Goal: Task Accomplishment & Management: Manage account settings

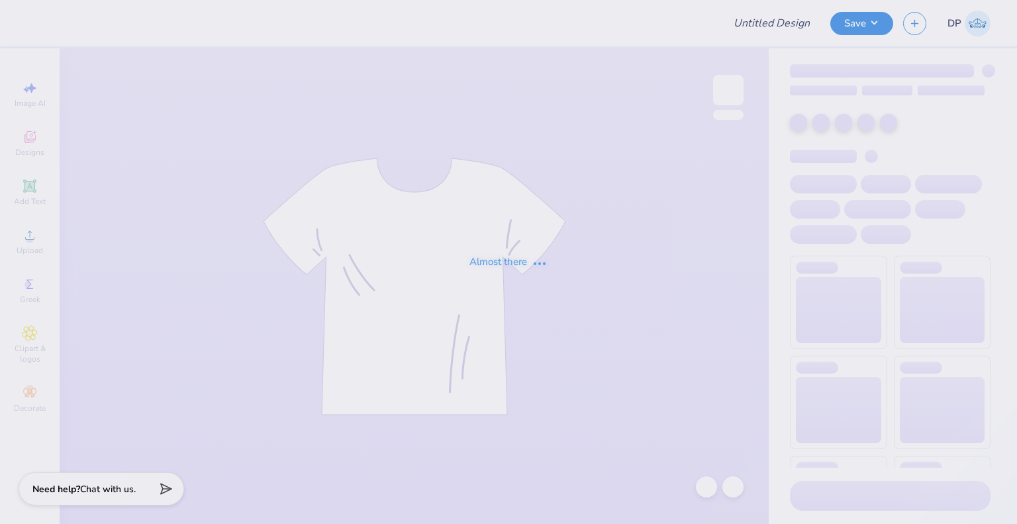
type input "angel"
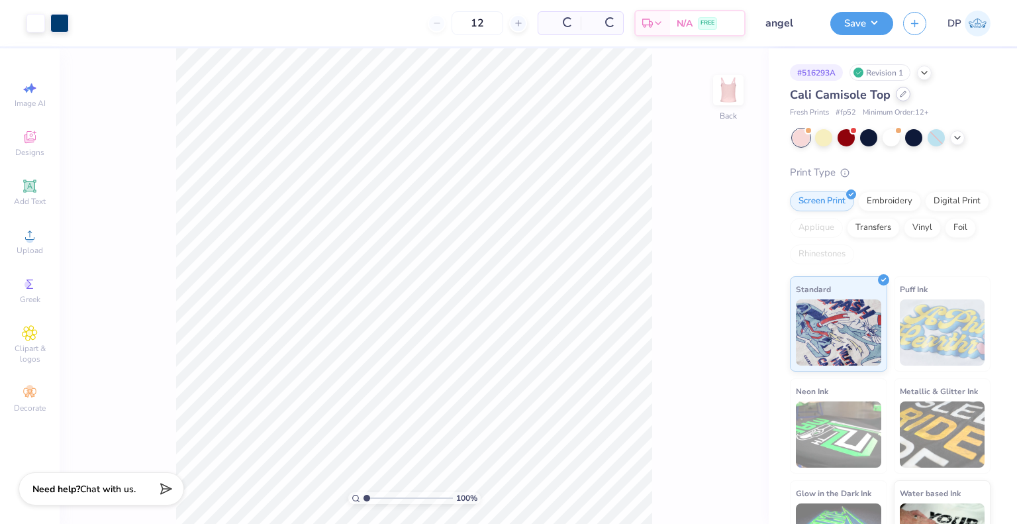
click at [900, 97] on icon at bounding box center [903, 94] width 7 height 7
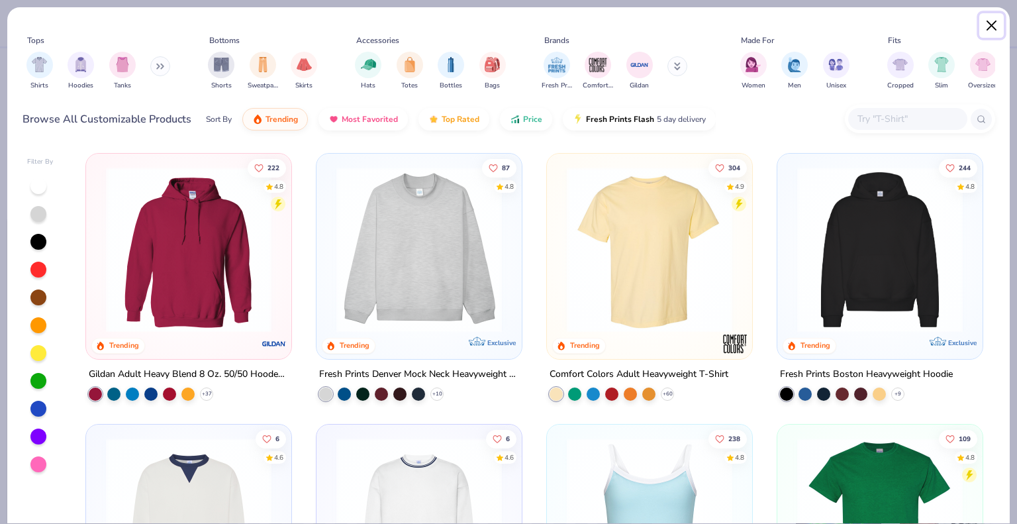
click at [990, 22] on button "Close" at bounding box center [991, 25] width 25 height 25
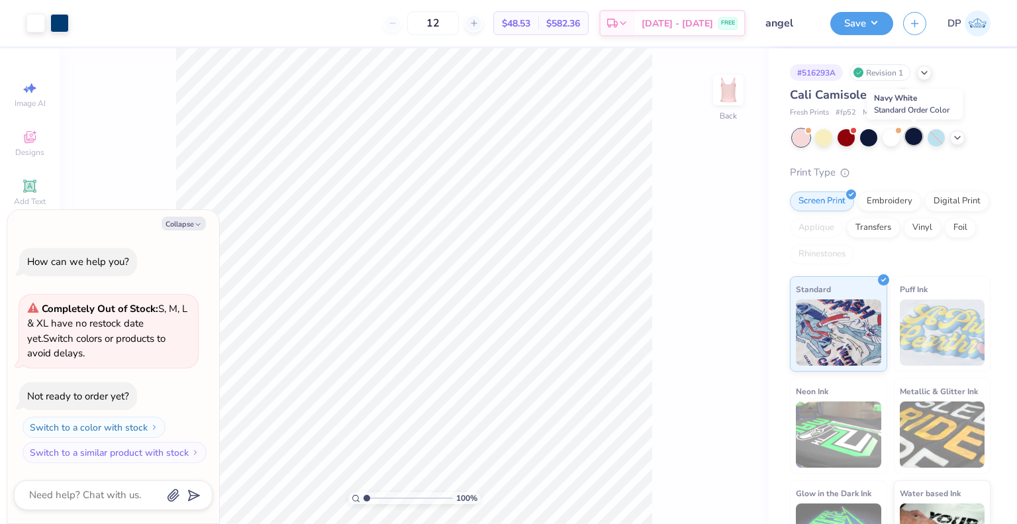
click at [916, 142] on div at bounding box center [913, 136] width 17 height 17
click at [194, 224] on icon "button" at bounding box center [198, 224] width 8 height 8
type textarea "x"
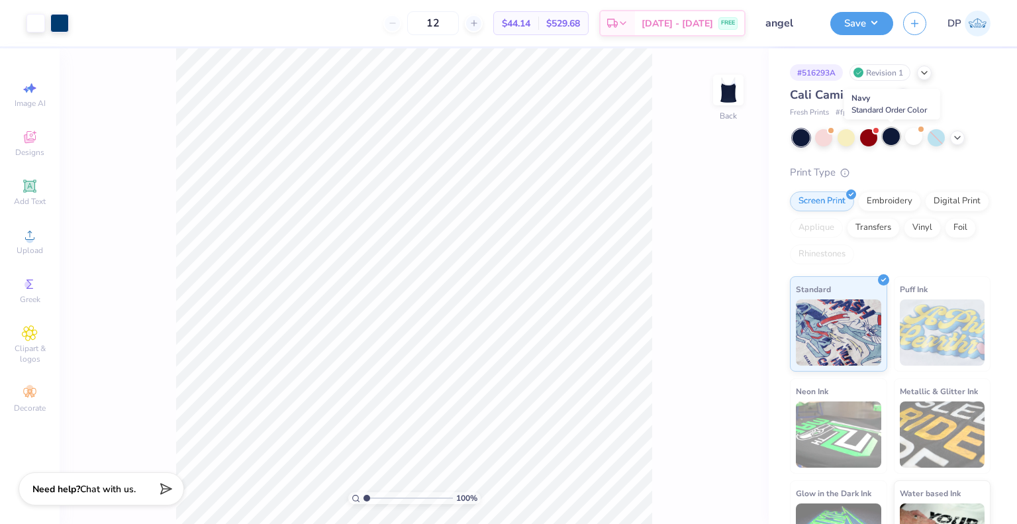
click at [893, 129] on div at bounding box center [891, 136] width 17 height 17
click at [901, 97] on icon at bounding box center [903, 94] width 7 height 7
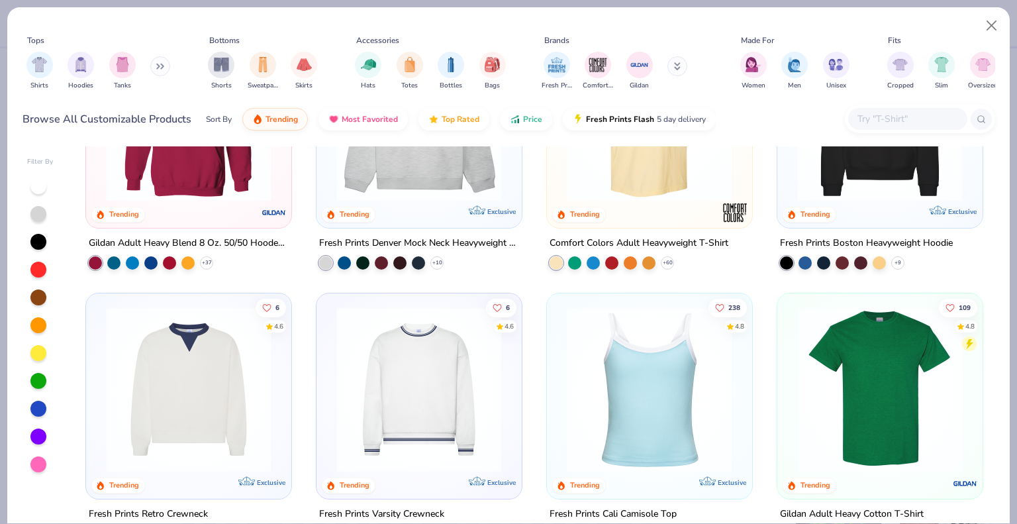
scroll to position [132, 0]
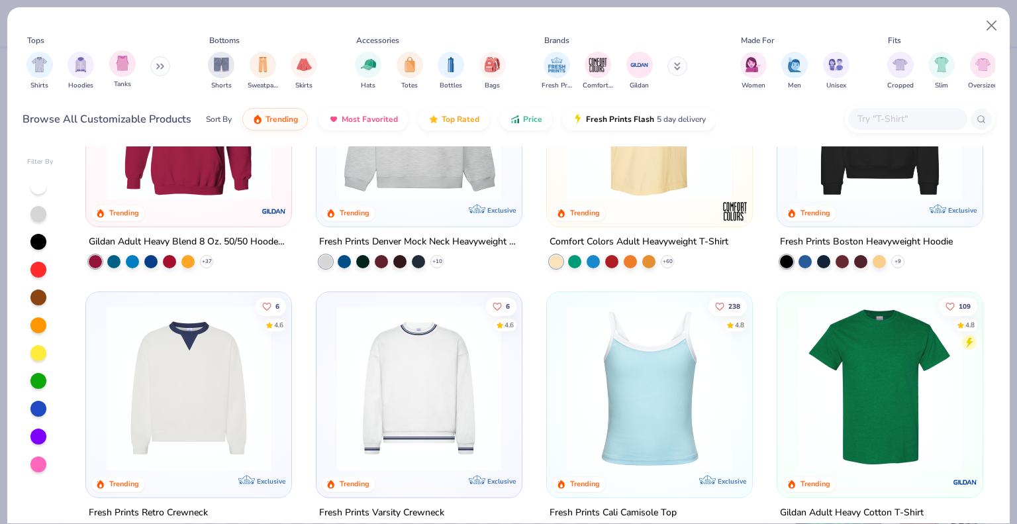
click at [130, 79] on div "Tanks" at bounding box center [122, 69] width 26 height 39
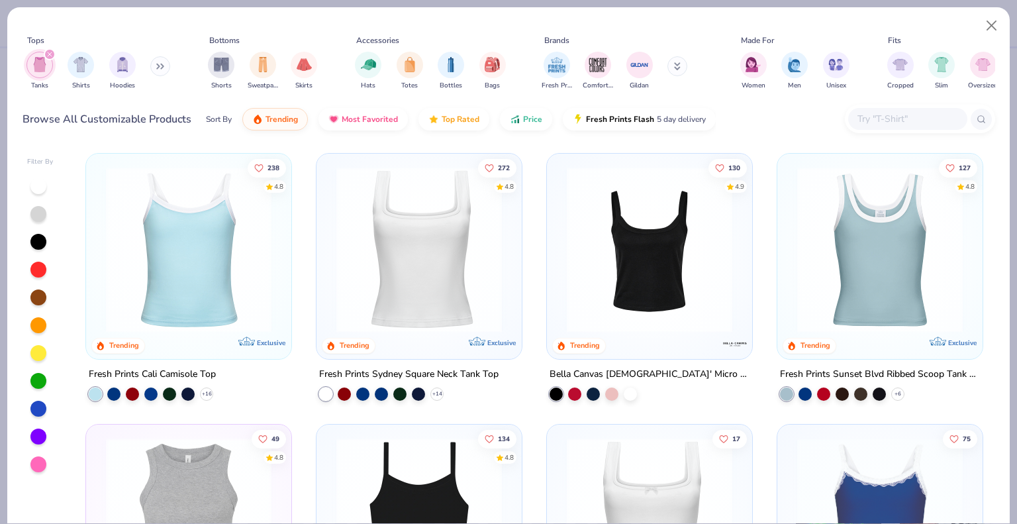
click at [680, 276] on img at bounding box center [649, 250] width 179 height 166
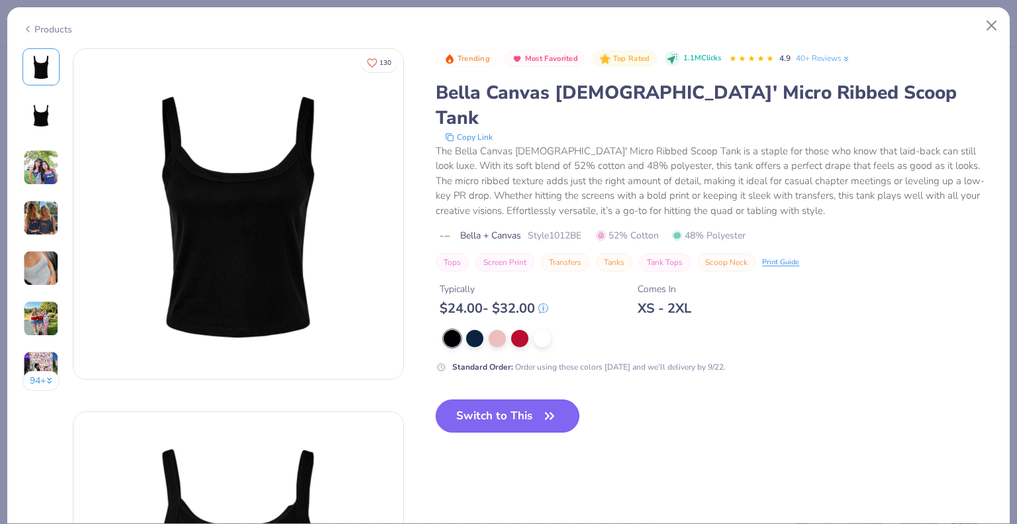
click at [523, 399] on button "Switch to This" at bounding box center [508, 415] width 144 height 33
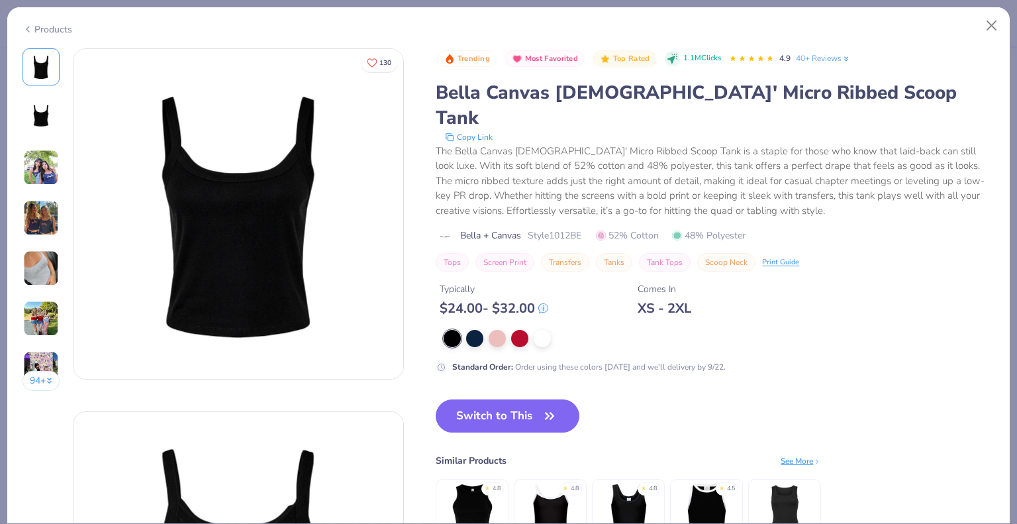
scroll to position [132, 0]
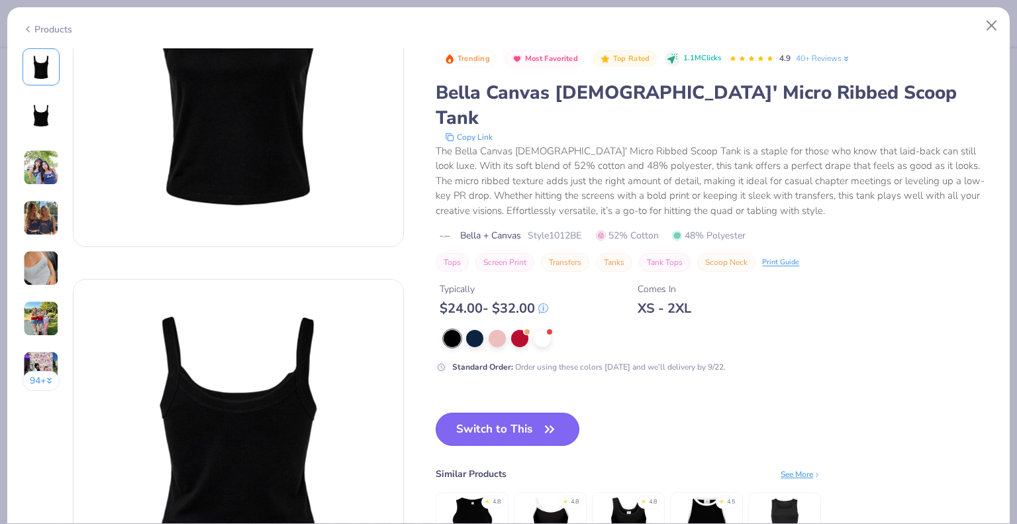
click at [537, 413] on button "Switch to This" at bounding box center [508, 429] width 144 height 33
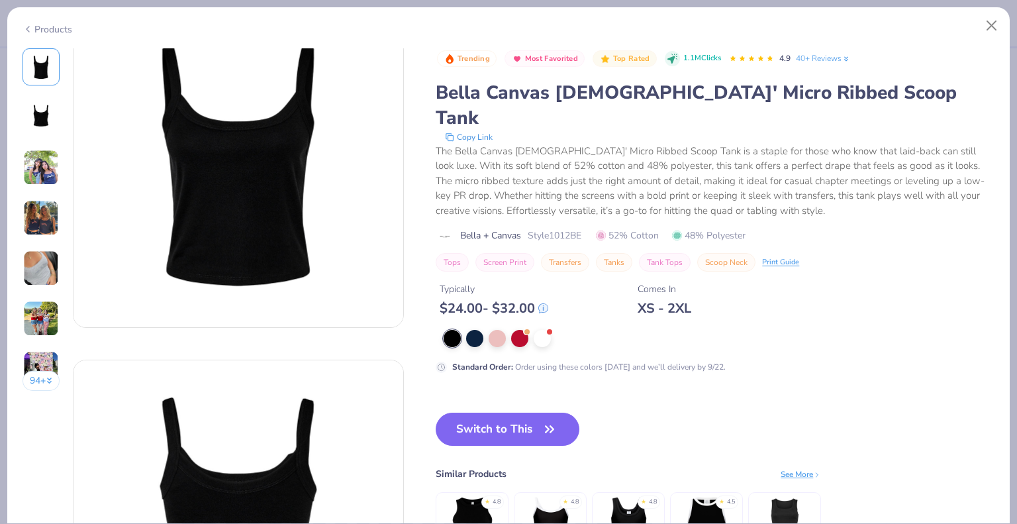
scroll to position [0, 0]
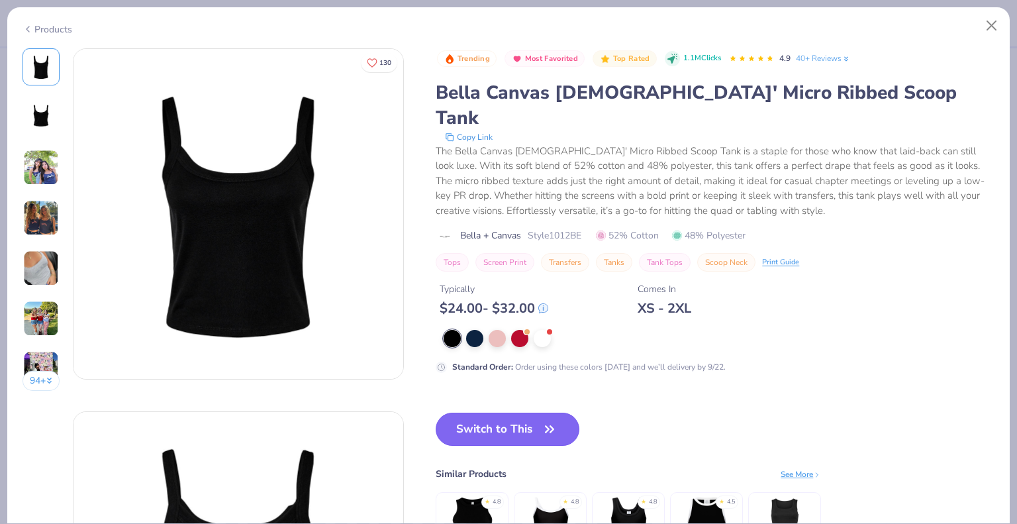
click at [503, 413] on button "Switch to This" at bounding box center [508, 429] width 144 height 33
click at [505, 413] on button "Switch to This" at bounding box center [508, 429] width 144 height 33
click at [993, 28] on button "Close" at bounding box center [991, 25] width 25 height 25
click at [1006, 20] on div "Products" at bounding box center [508, 24] width 1003 height 34
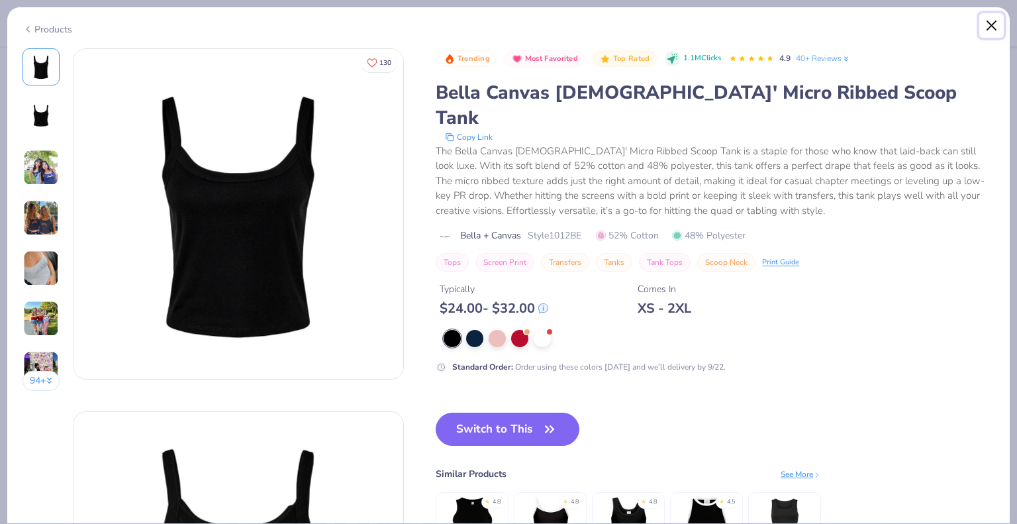
click at [996, 23] on button "Close" at bounding box center [991, 25] width 25 height 25
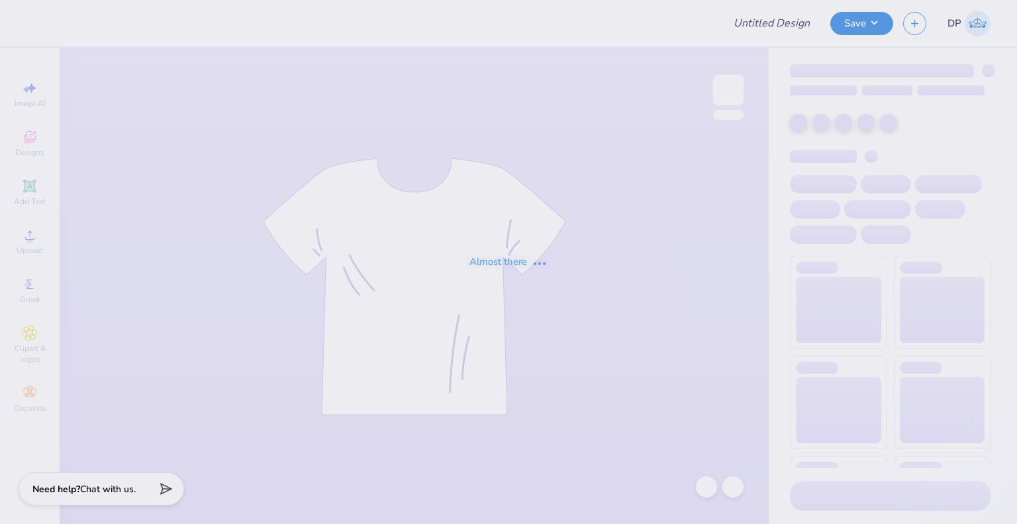
type input "angel"
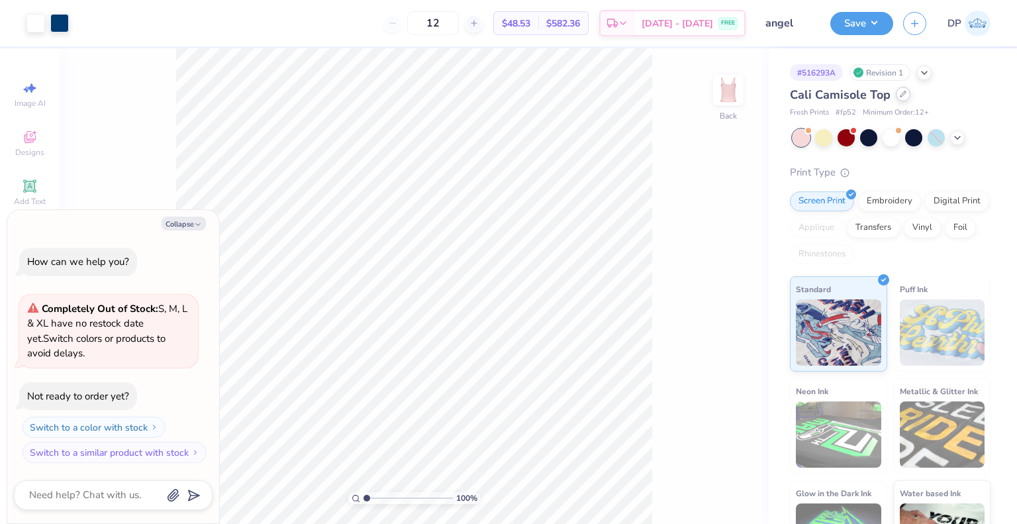
click at [904, 93] on icon at bounding box center [903, 94] width 7 height 7
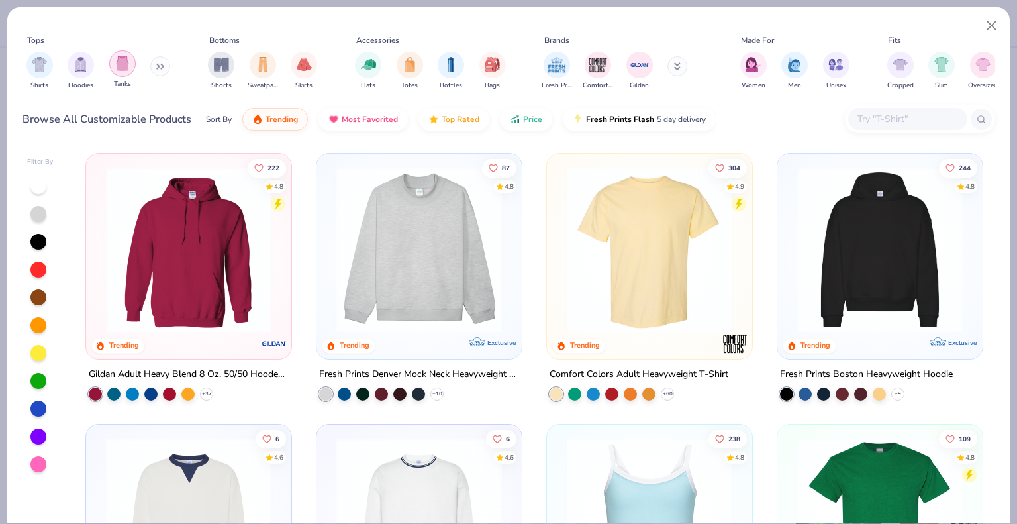
click at [124, 66] on img "filter for Tanks" at bounding box center [122, 63] width 15 height 15
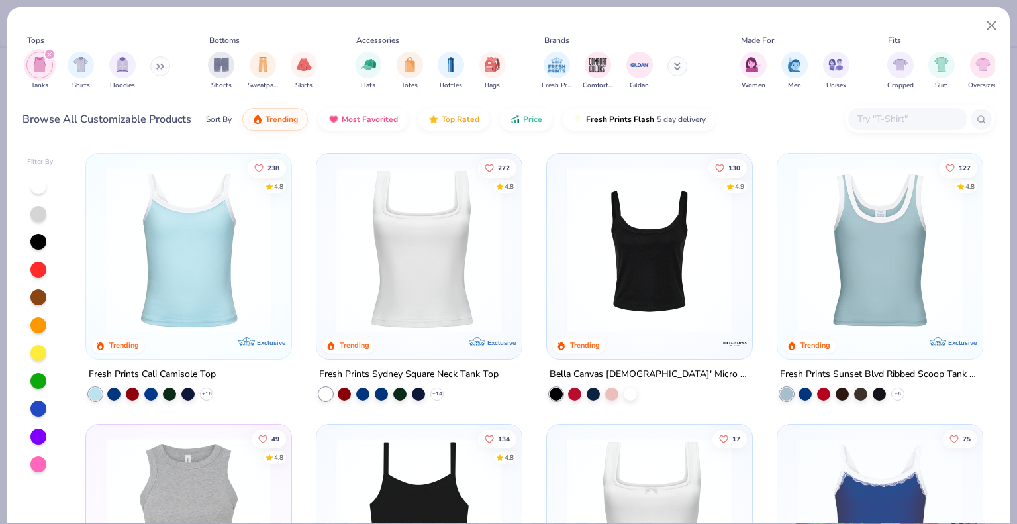
click at [612, 254] on img at bounding box center [649, 250] width 179 height 166
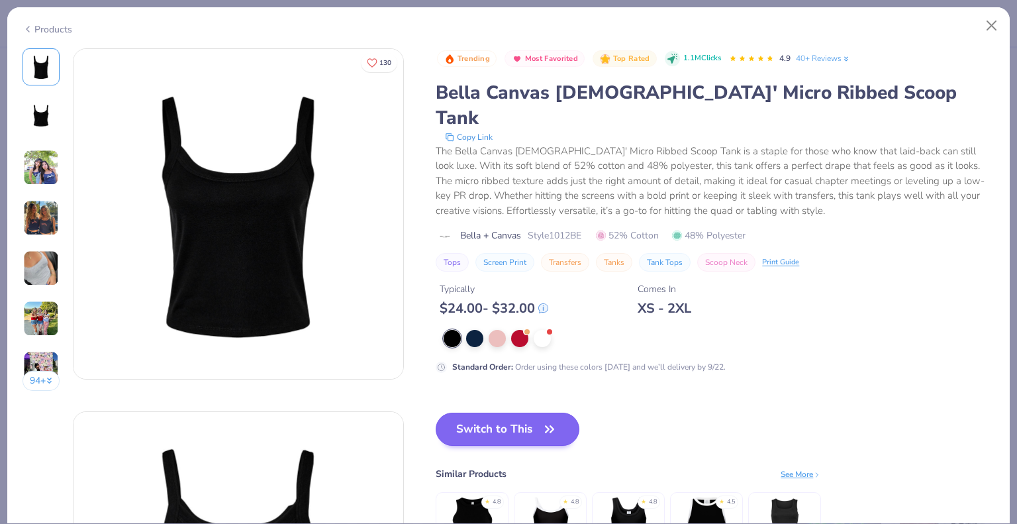
click at [516, 383] on div "Trending Most Favorited Top Rated 1.1M Clicks 4.9 40+ Reviews Bella Canvas Ladi…" at bounding box center [715, 320] width 559 height 544
click at [514, 413] on button "Switch to This" at bounding box center [508, 429] width 144 height 33
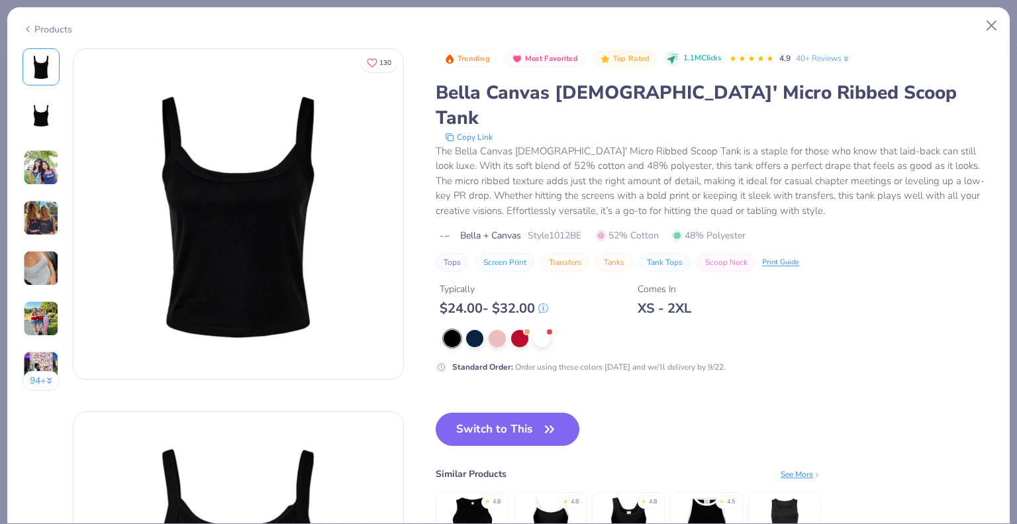
scroll to position [307, 0]
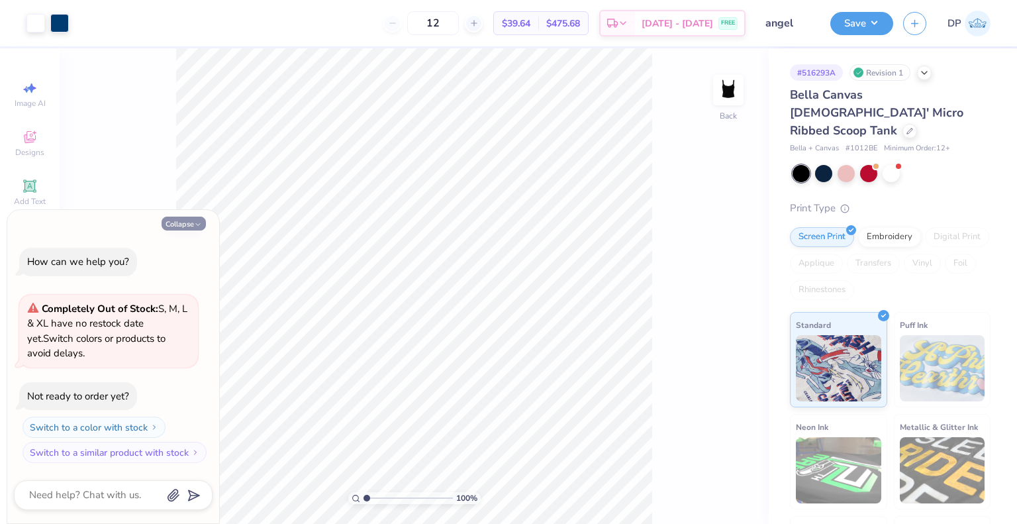
click at [190, 225] on button "Collapse" at bounding box center [184, 224] width 44 height 14
type textarea "x"
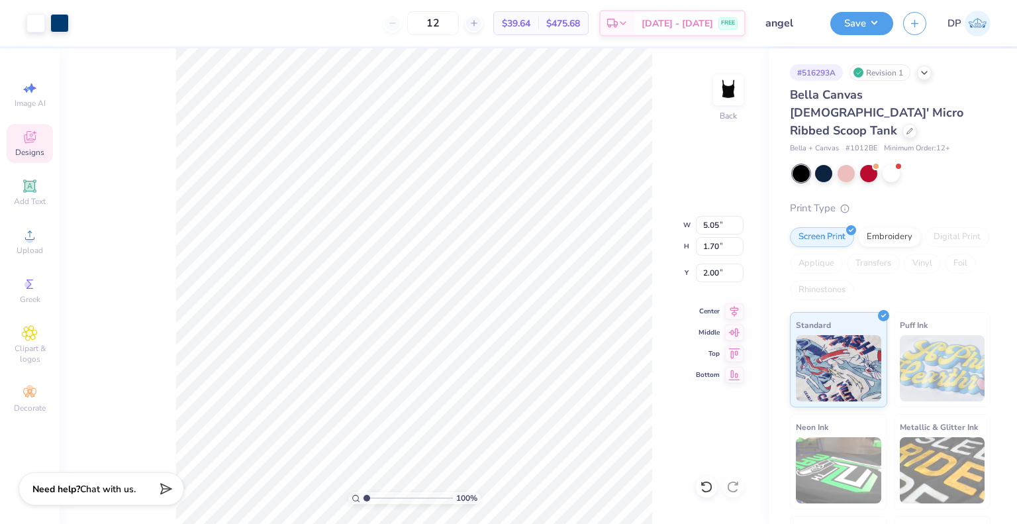
type input "2.00"
click at [58, 18] on div at bounding box center [59, 22] width 19 height 19
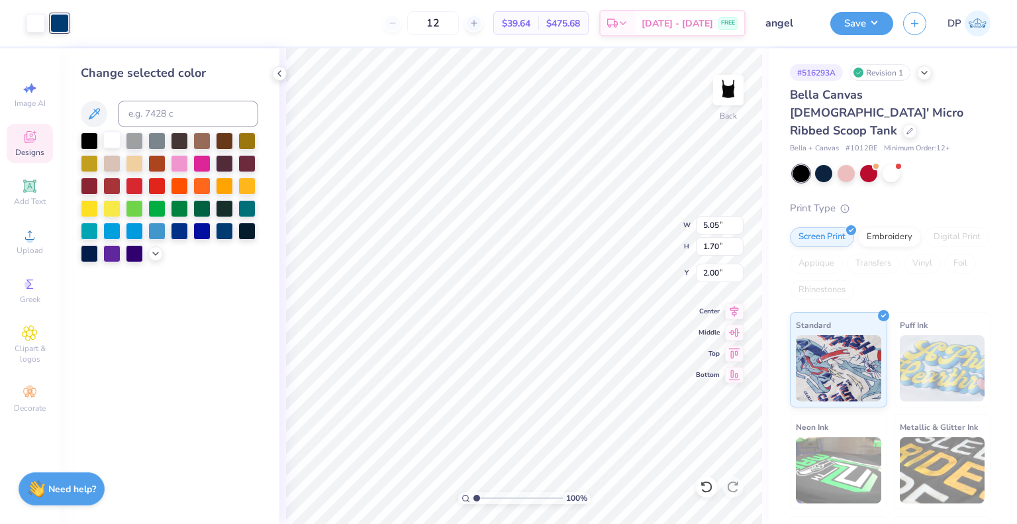
click at [113, 138] on div at bounding box center [111, 139] width 17 height 17
click at [279, 70] on icon at bounding box center [279, 73] width 11 height 11
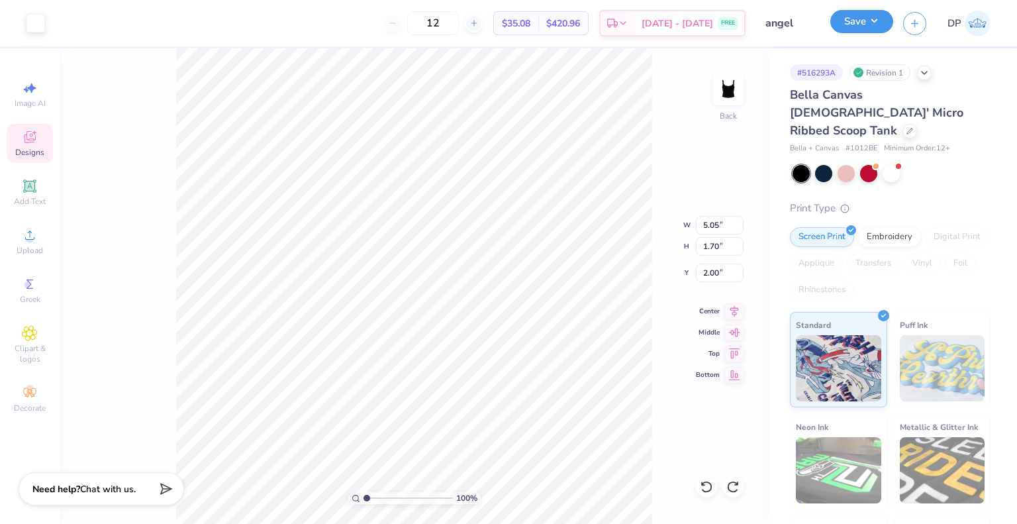
click at [860, 14] on button "Save" at bounding box center [861, 21] width 63 height 23
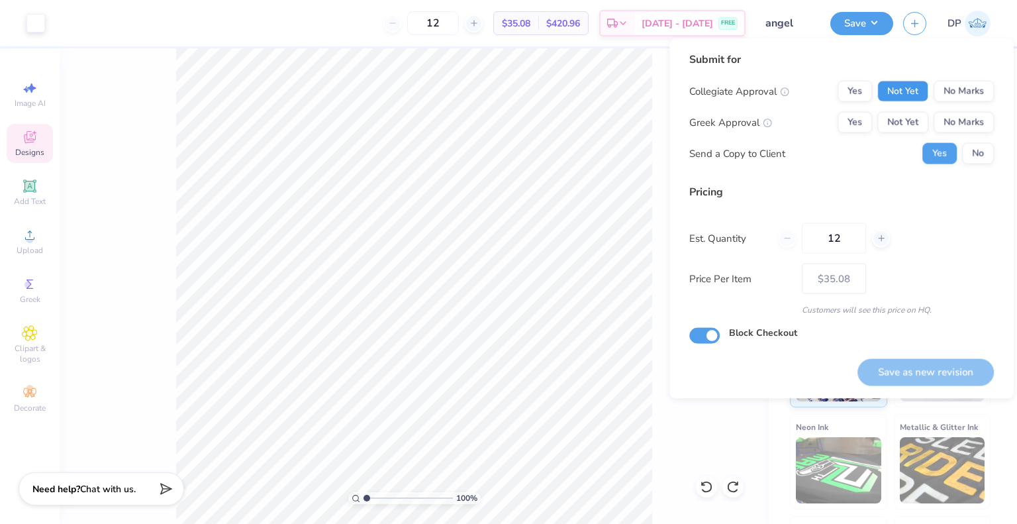
click at [910, 93] on button "Not Yet" at bounding box center [902, 91] width 51 height 21
click at [910, 121] on button "Not Yet" at bounding box center [902, 122] width 51 height 21
click at [917, 373] on button "Save as new revision" at bounding box center [925, 371] width 136 height 27
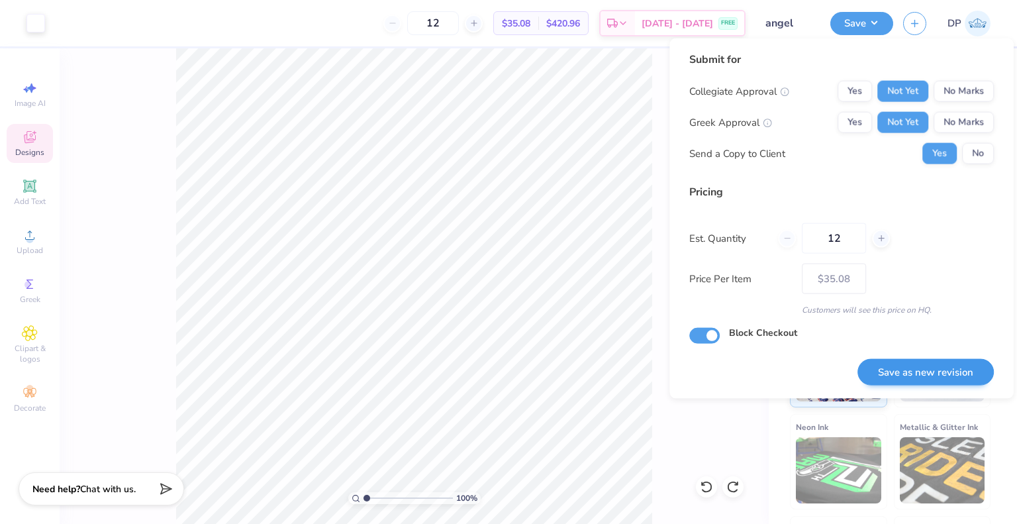
type input "– –"
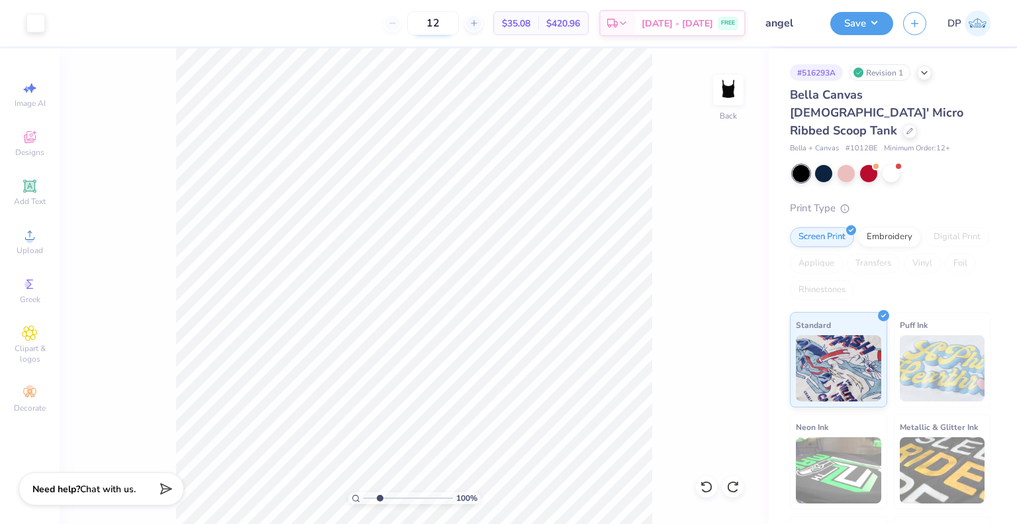
type input "1"
click at [874, 28] on button "Save" at bounding box center [861, 21] width 63 height 23
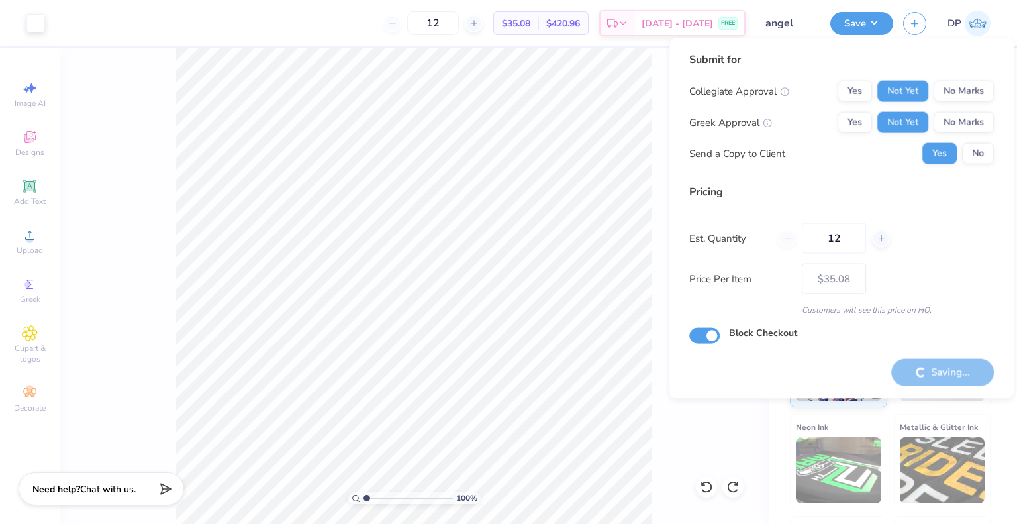
type input "– –"
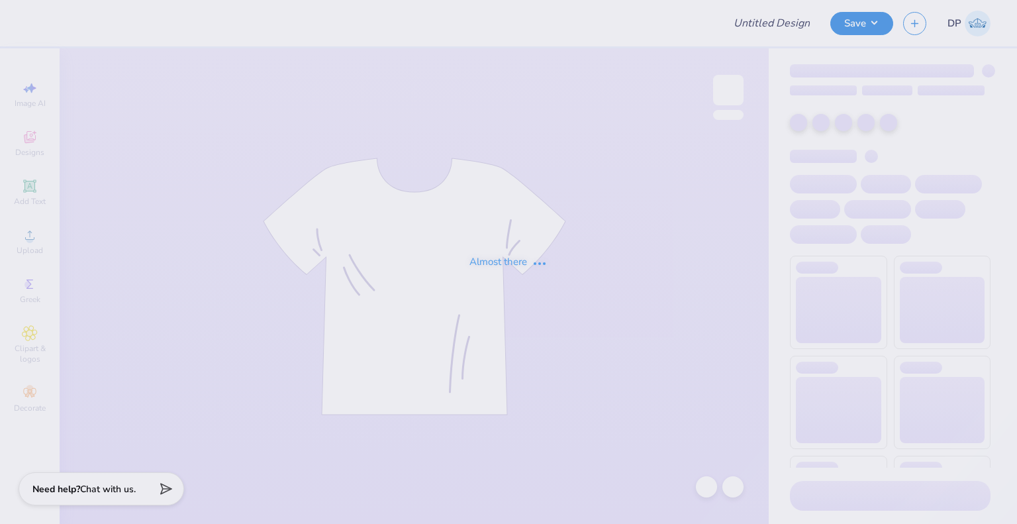
type input "Chi Omega Merch"
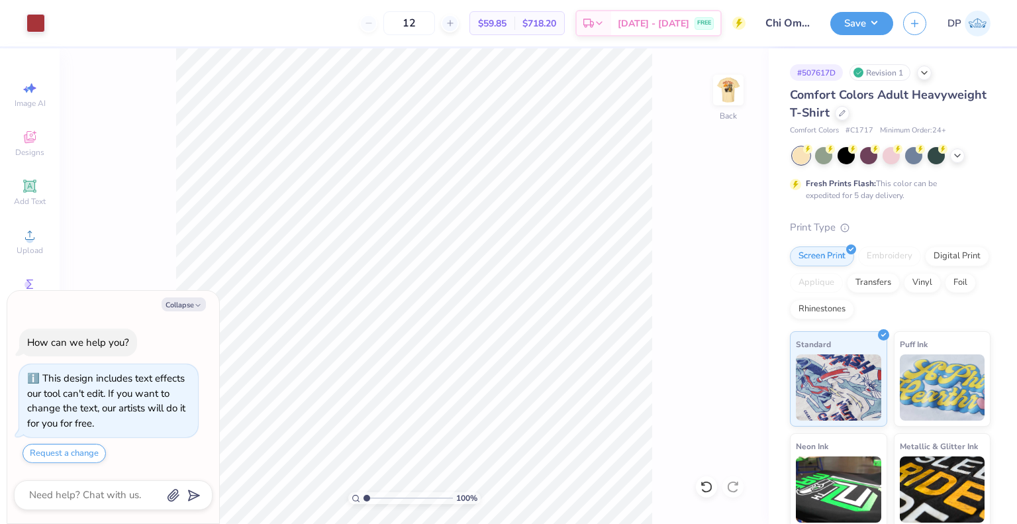
type textarea "x"
type input "9.98566702401637"
type textarea "x"
type input "9.98566702401637"
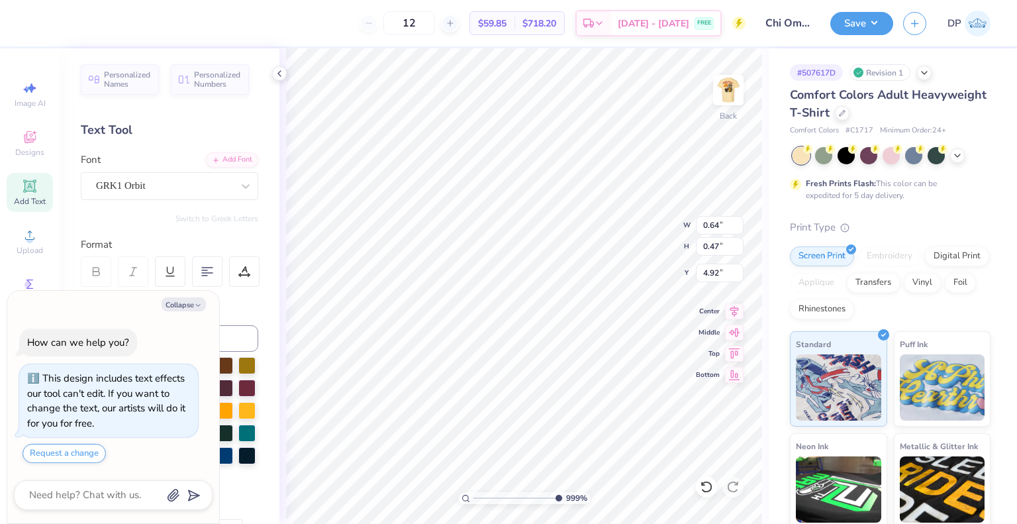
type textarea "x"
type input "9.98566702401637"
type textarea "x"
type input "9.98566702401637"
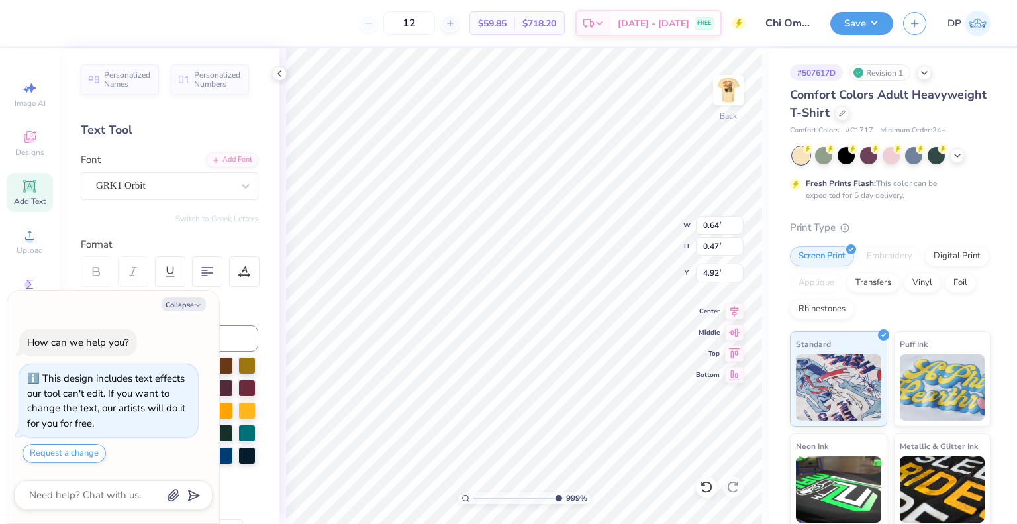
type textarea "x"
type input "9.98566702401637"
type textarea "x"
type input "9.98566702401637"
type textarea "x"
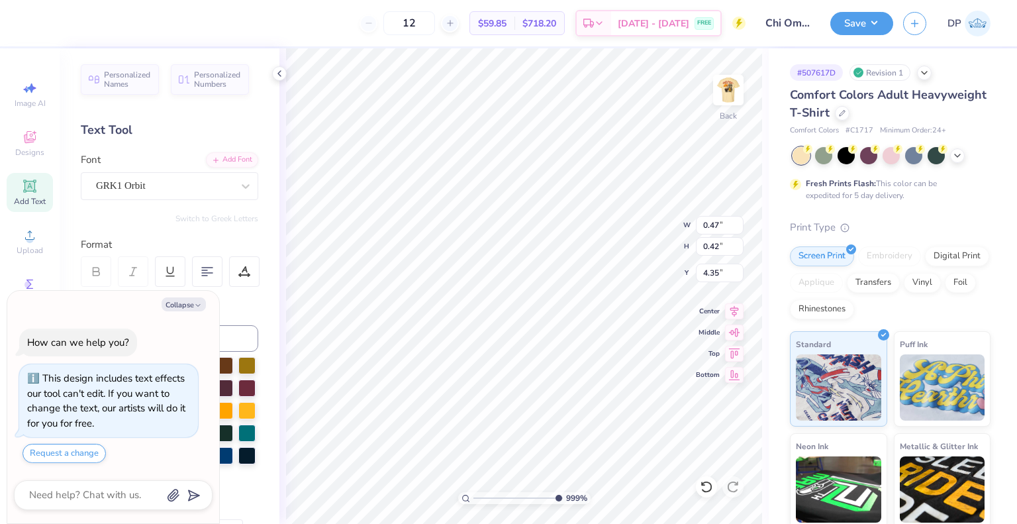
type input "9.98566702401637"
type input "0.47"
type input "0.42"
type input "4.35"
type textarea "x"
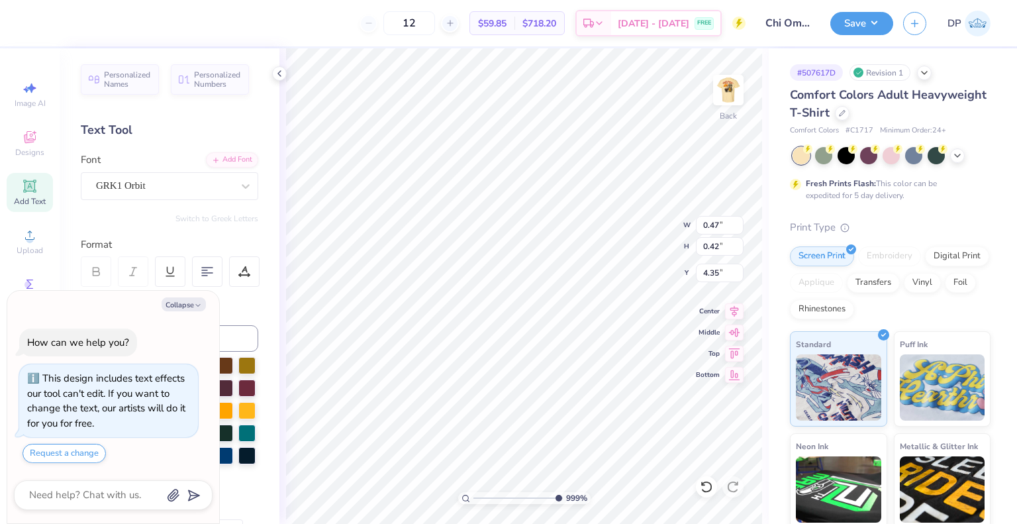
type input "9.98566702401637"
type textarea "x"
type input "9.98566702401637"
type textarea "x"
type input "9.98566702401637"
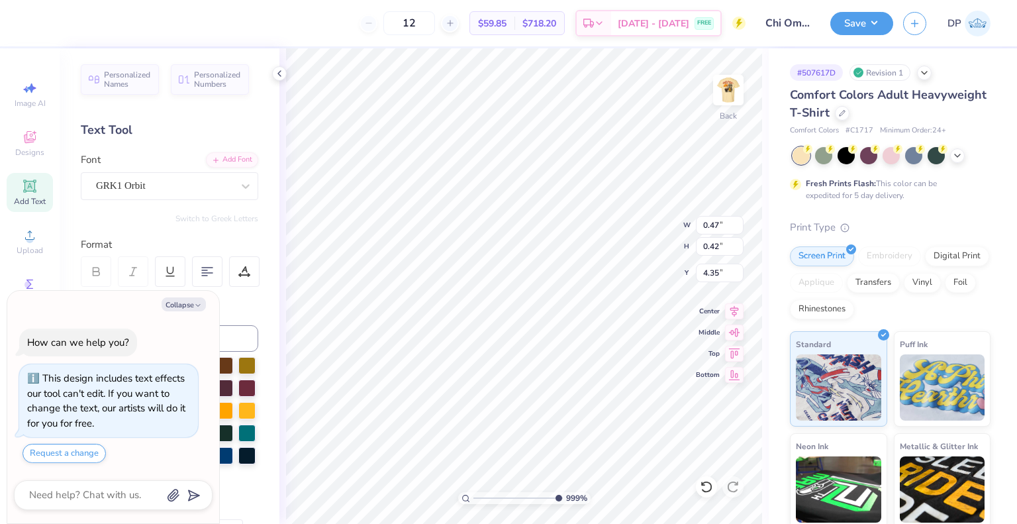
type textarea "x"
type input "9.98566702401637"
type textarea "x"
type input "9.98566702401637"
type textarea "x"
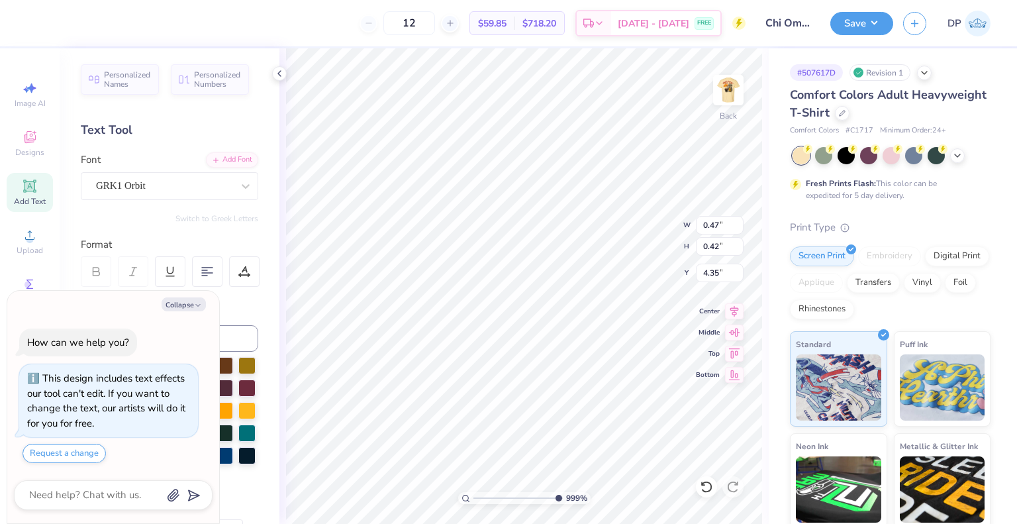
type input "9.98566702401637"
type textarea "x"
type input "9.98566702401637"
paste textarea "ATW"
type textarea "x"
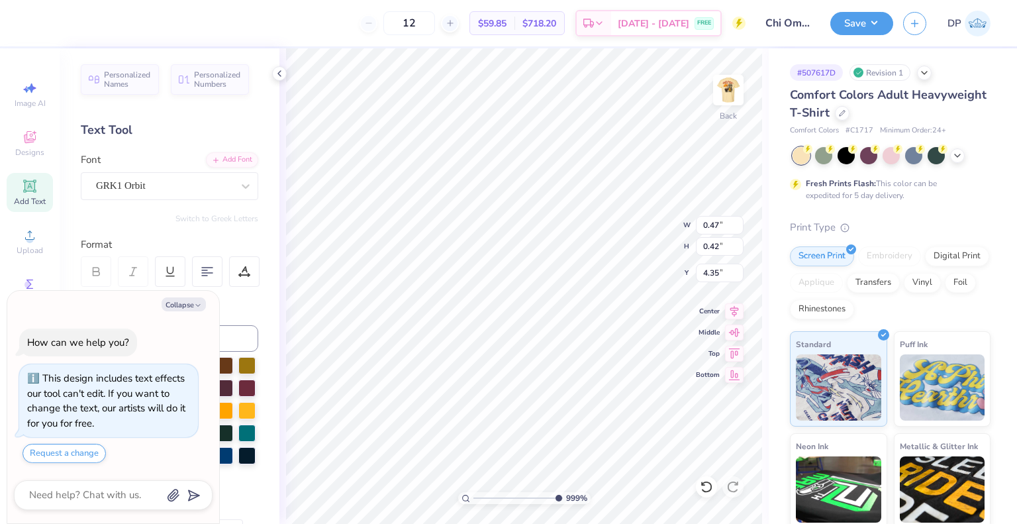
type input "9.98566702401637"
type textarea "SCATW"
type textarea "x"
type input "9.98566702401637"
type textarea "x"
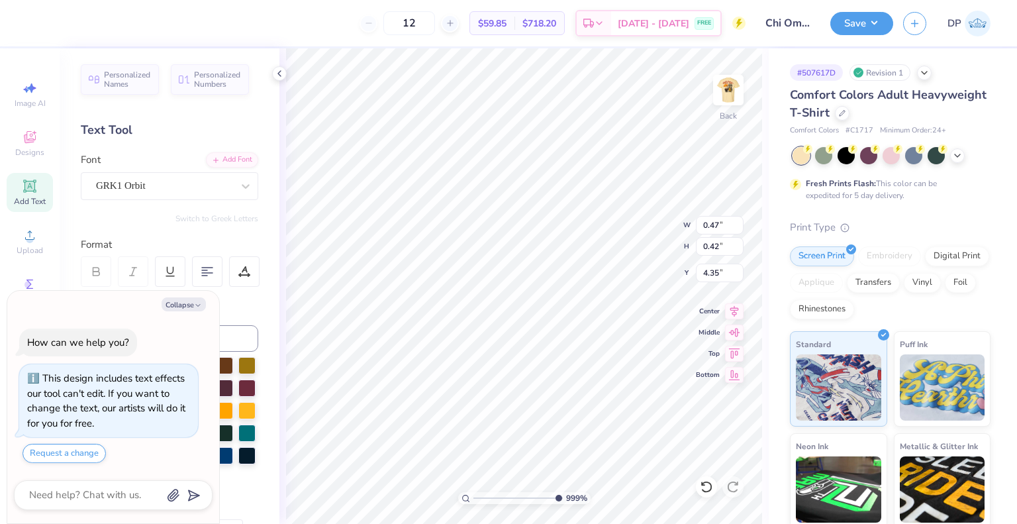
type input "9.98566702401637"
type textarea "SCAW"
type textarea "x"
type input "9.98566702401637"
type textarea "SCW"
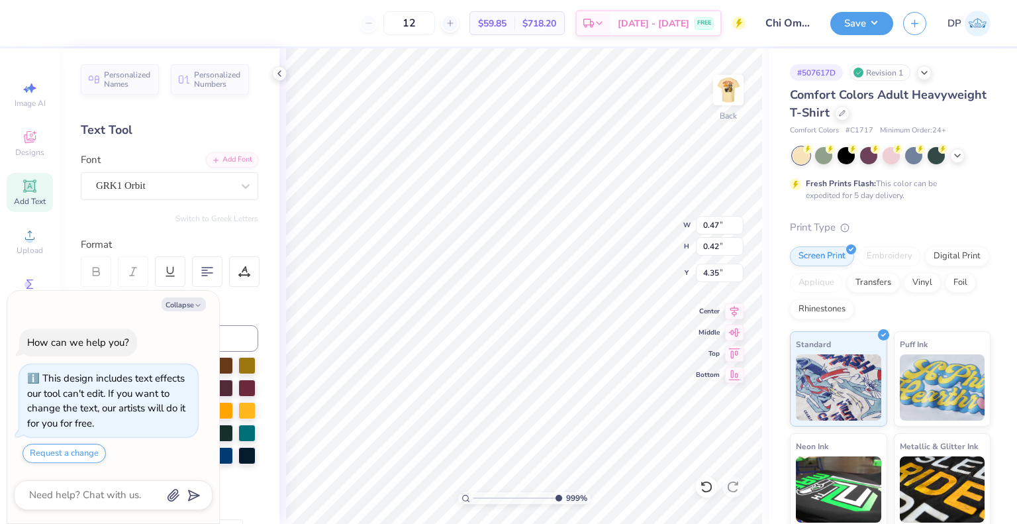
type textarea "x"
type input "9.98566702401637"
type textarea "x"
type input "9.98566702401637"
type textarea "CW"
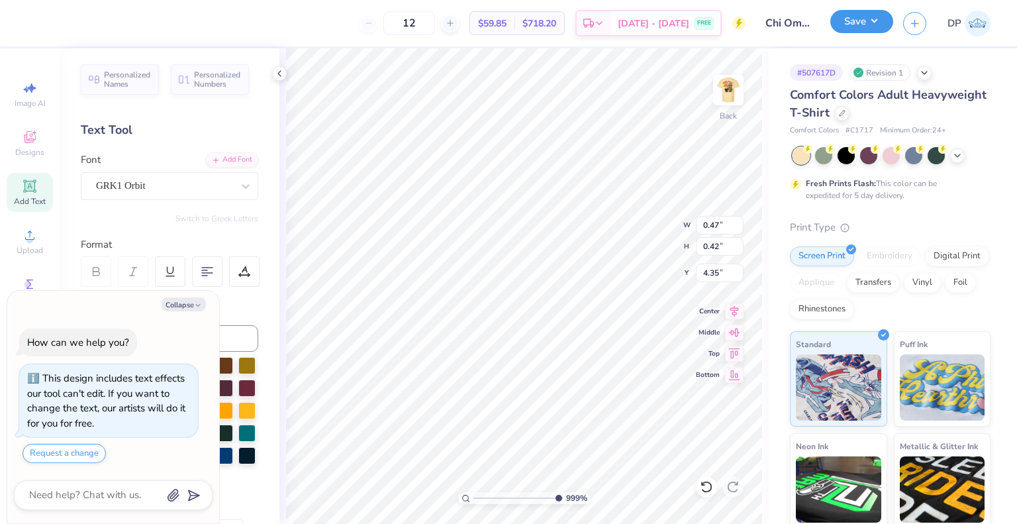
click at [850, 26] on button "Save" at bounding box center [861, 21] width 63 height 23
type textarea "x"
type input "9.98566702401637"
type input "0.54"
type input "4.37"
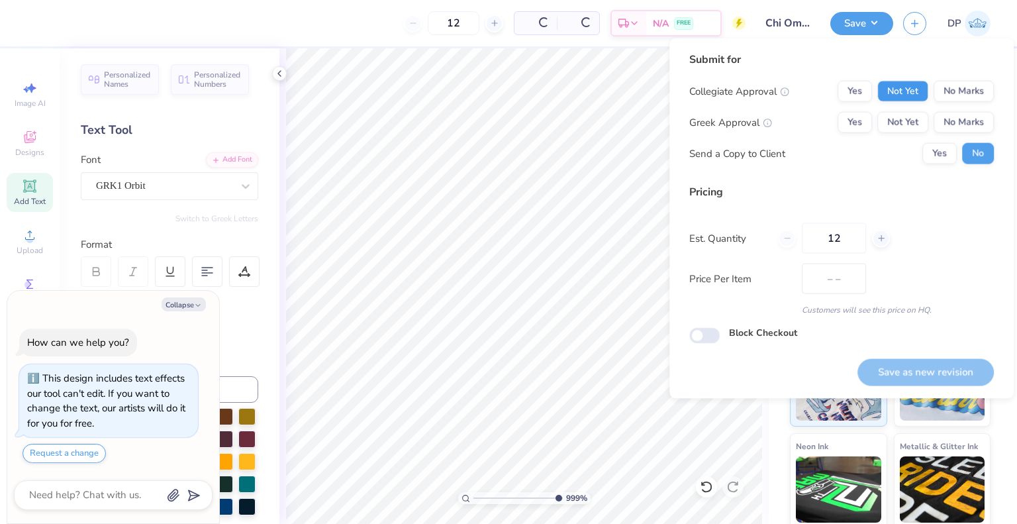
type input "$64.42"
click at [906, 89] on button "Not Yet" at bounding box center [902, 91] width 51 height 21
click at [903, 109] on div "Collegiate Approval Yes Not Yet No Marks Greek Approval Yes Not Yet No Marks Se…" at bounding box center [841, 122] width 305 height 83
click at [910, 124] on button "Not Yet" at bounding box center [902, 122] width 51 height 21
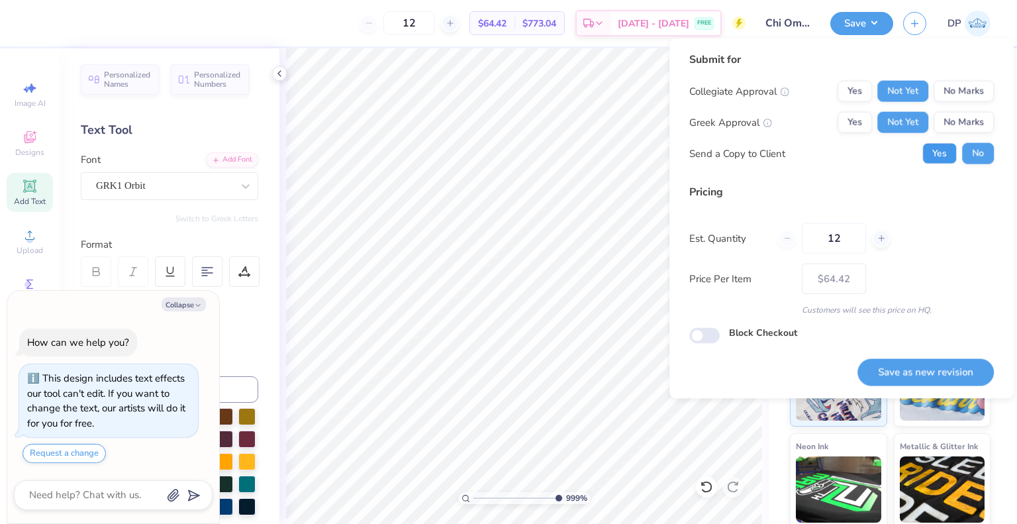
click at [943, 154] on button "Yes" at bounding box center [939, 153] width 34 height 21
type textarea "x"
type input "9.98566702401637"
click at [898, 365] on button "Save as new revision" at bounding box center [925, 371] width 136 height 27
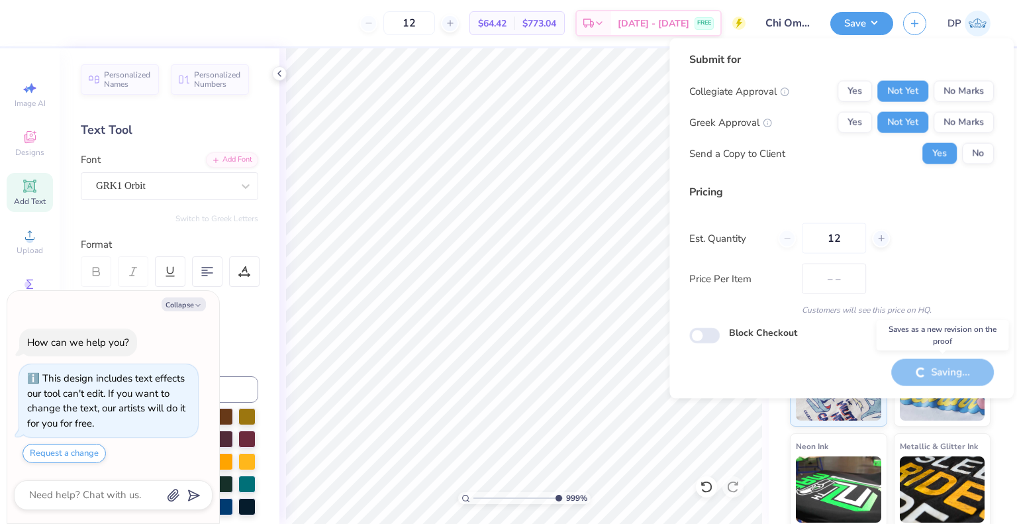
type input "$64.42"
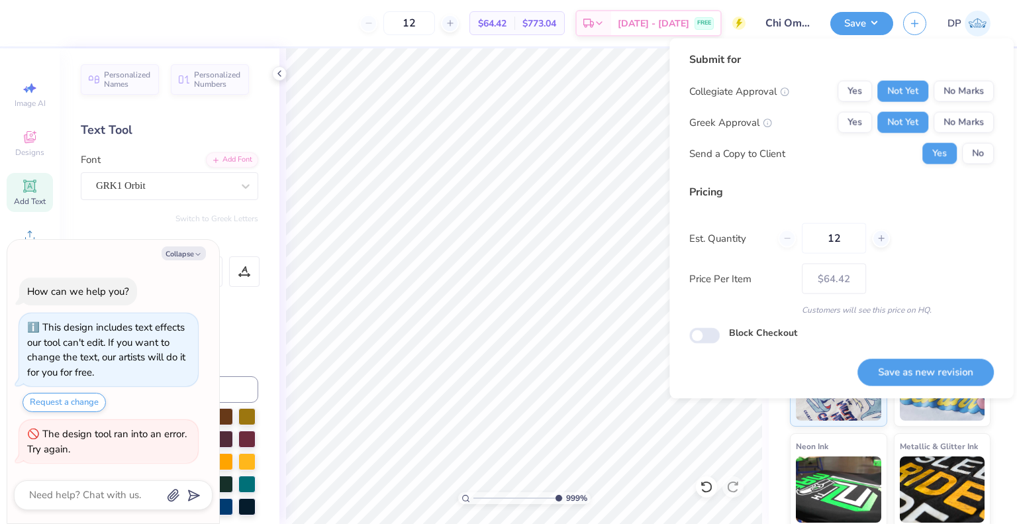
type textarea "x"
type input "9.98566702401637"
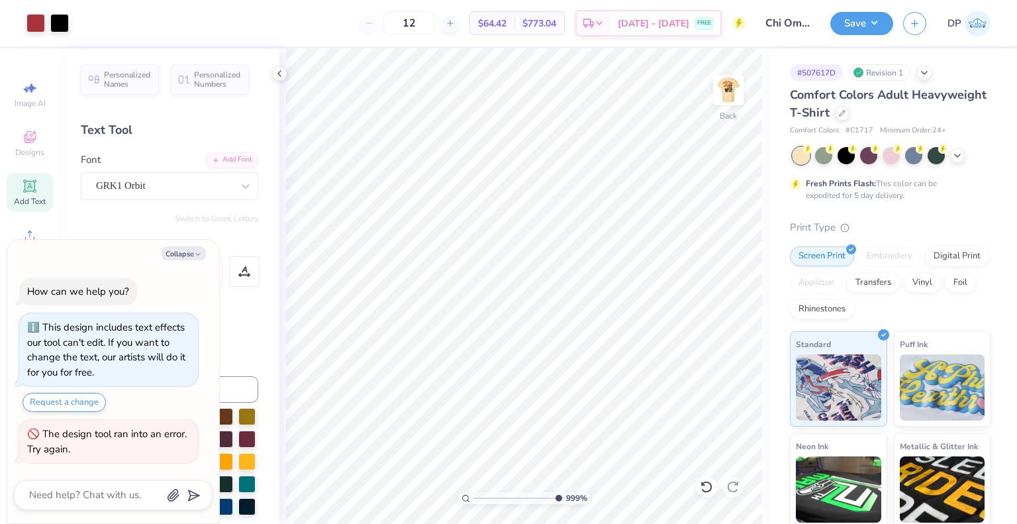
type textarea "x"
type input "6.69225330157204"
type textarea "x"
type input "4.48505384214065"
type textarea "x"
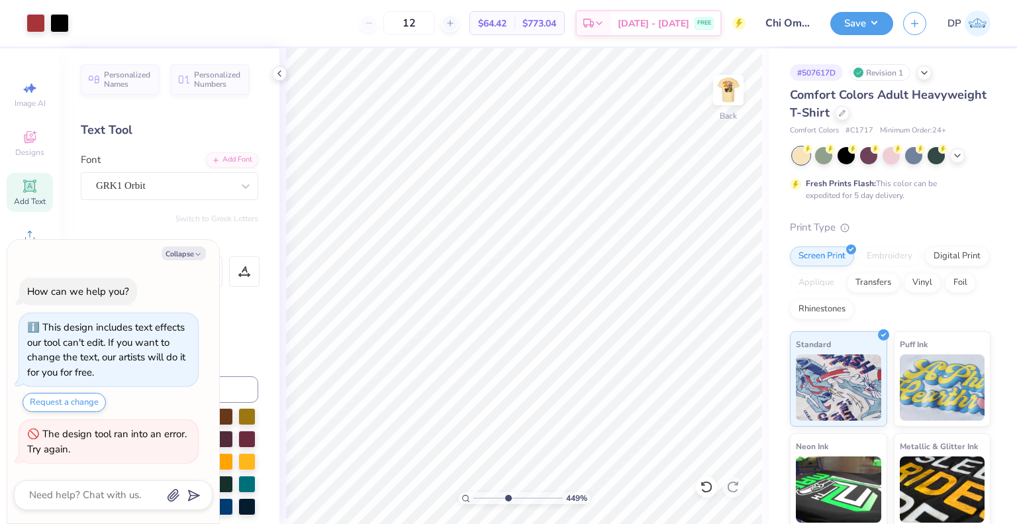
type input "4.48505384214065"
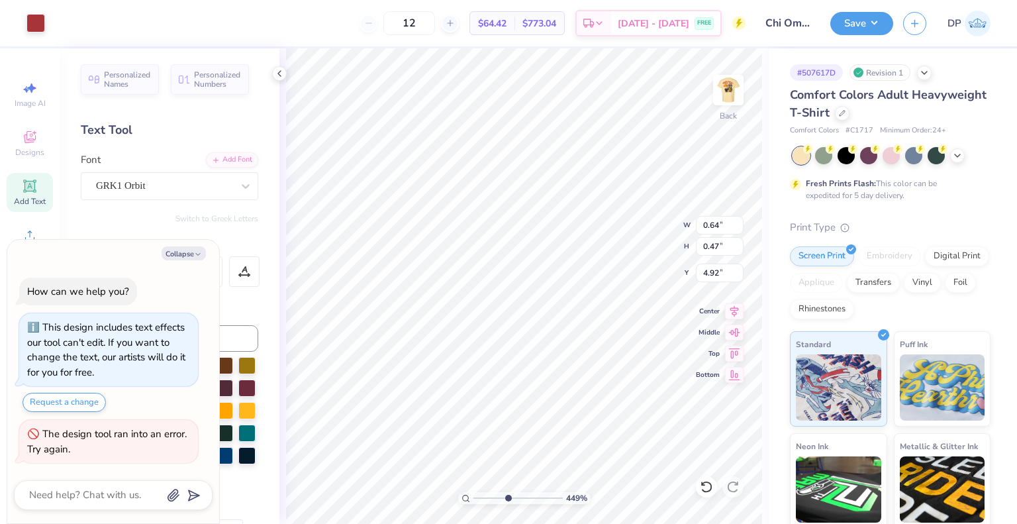
type textarea "x"
type input "4.48505384214065"
type textarea "x"
type input "4.48505384214065"
type textarea "x"
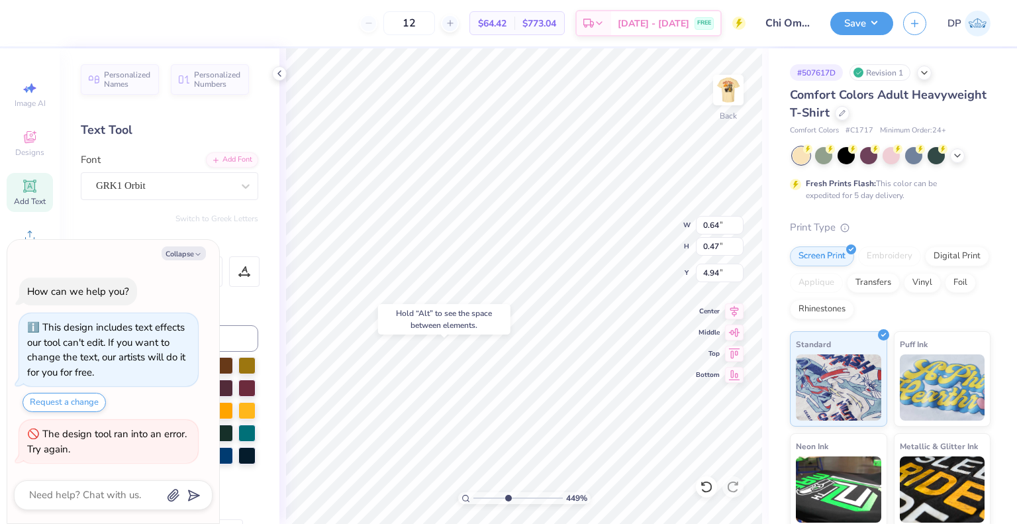
type input "4.48505384214065"
type input "4.94"
type textarea "x"
type input "4.48505384214065"
type input "4.92"
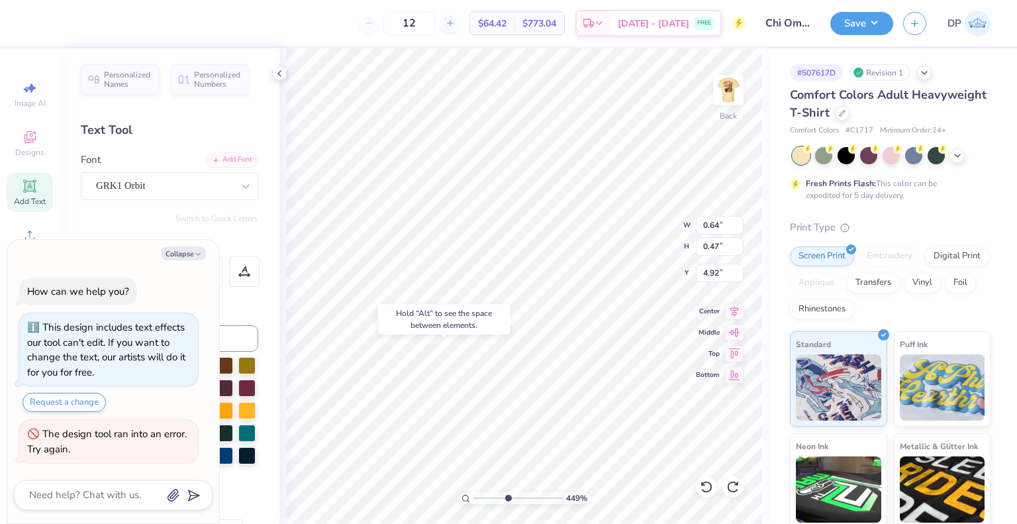
type textarea "x"
type input "4.48505384214065"
type textarea "x"
type input "1.82266588284093"
type textarea "x"
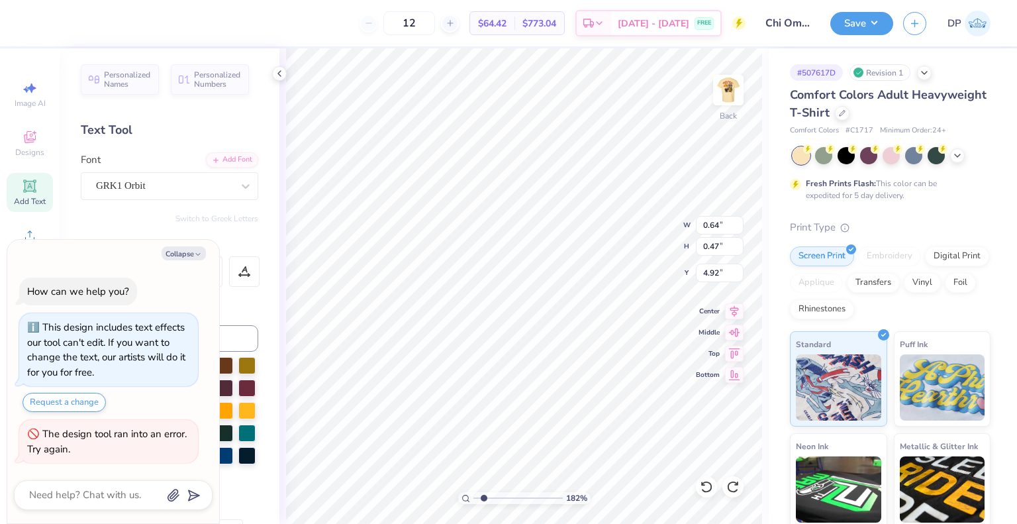
type input "1.82266588284093"
type textarea "x"
type input "3.00581987268404"
type textarea "x"
type input "4.95699908144428"
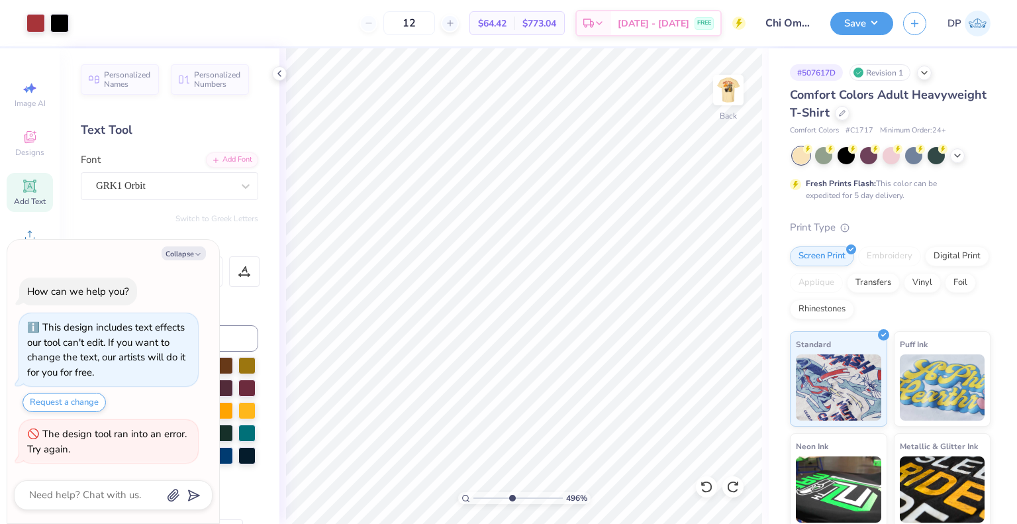
type textarea "x"
type input "4.95699908144428"
click at [732, 87] on img at bounding box center [728, 90] width 53 height 53
type textarea "x"
type input "4.95699908144428"
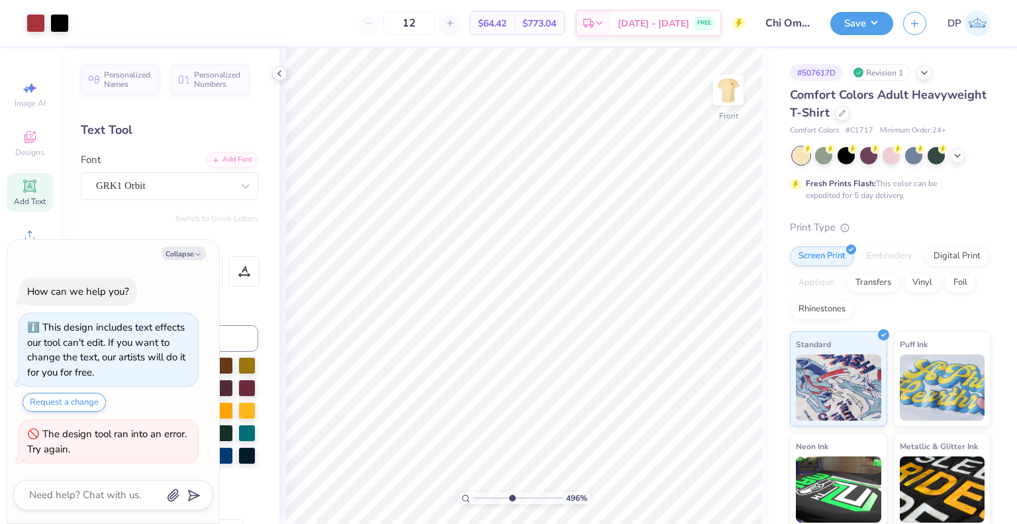
type textarea "x"
type input "4.95699908144428"
type textarea "x"
type input "1"
type textarea "x"
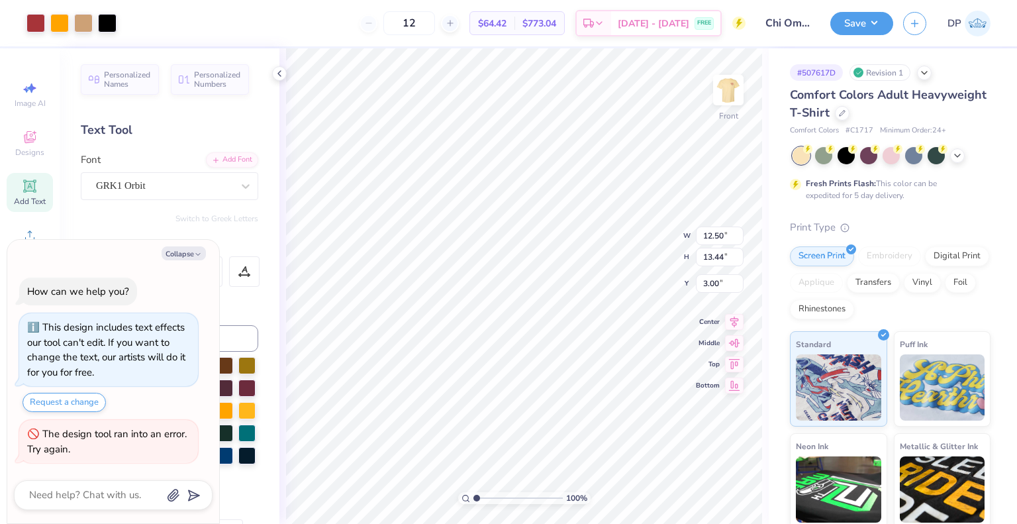
type input "8.90"
type input "9.56"
click at [732, 310] on icon at bounding box center [734, 308] width 9 height 11
type textarea "x"
type input "2.01445811466782"
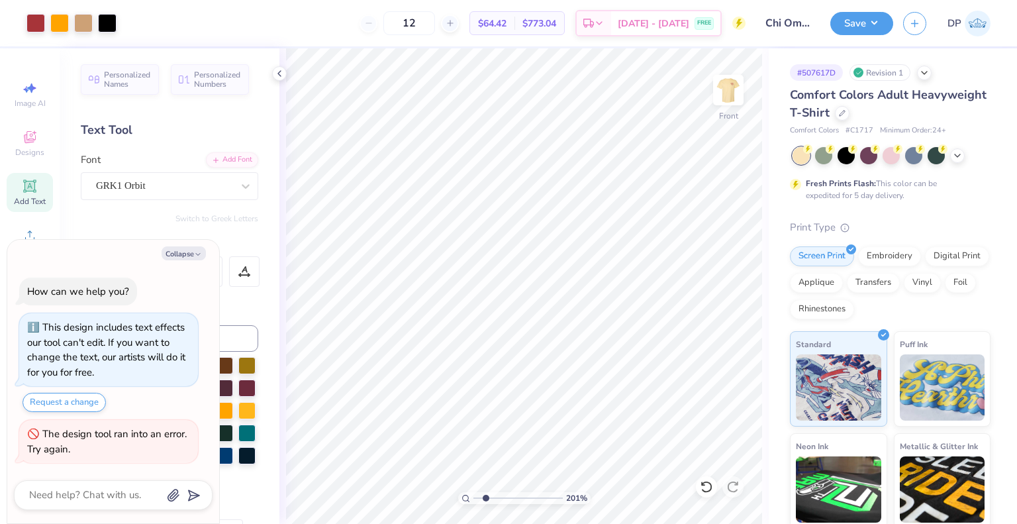
type textarea "x"
type input "2.46071092039642"
type textarea "x"
type input "2.46071092039642"
type textarea "x"
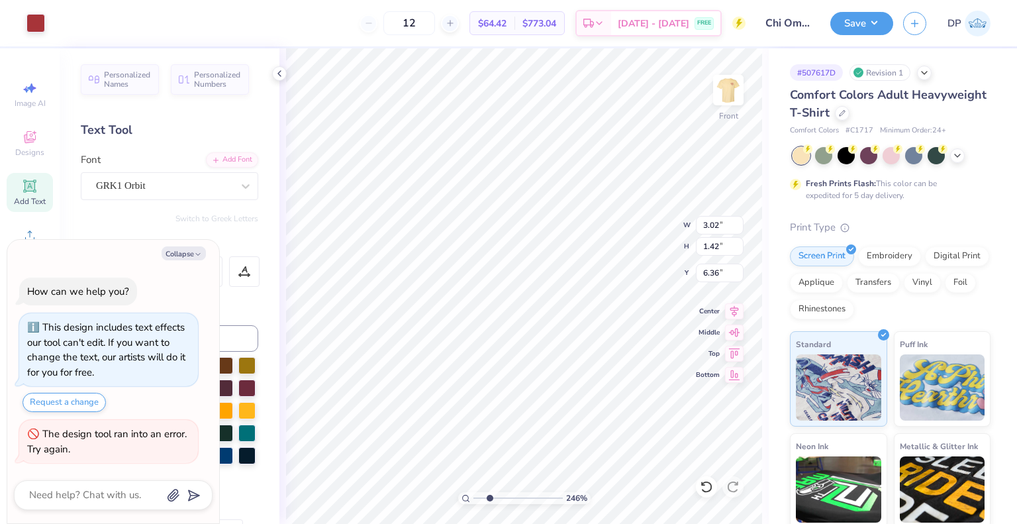
type input "2.46071092039642"
type textarea "x"
type input "2.46071092039642"
type textarea "x"
type input "2.46071092039642"
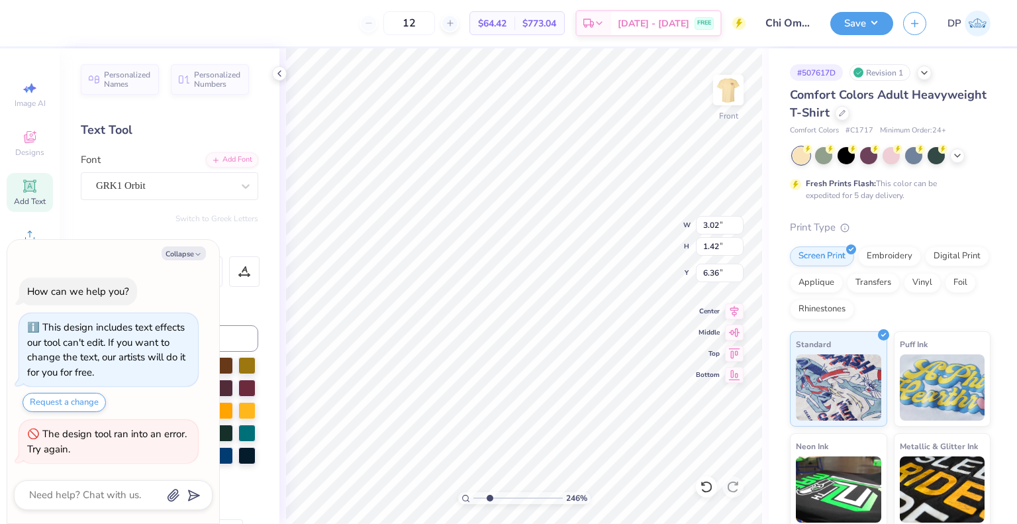
type textarea "x"
type input "2.46071092039642"
type textarea "x"
type input "2.46071092039642"
type textarea "x"
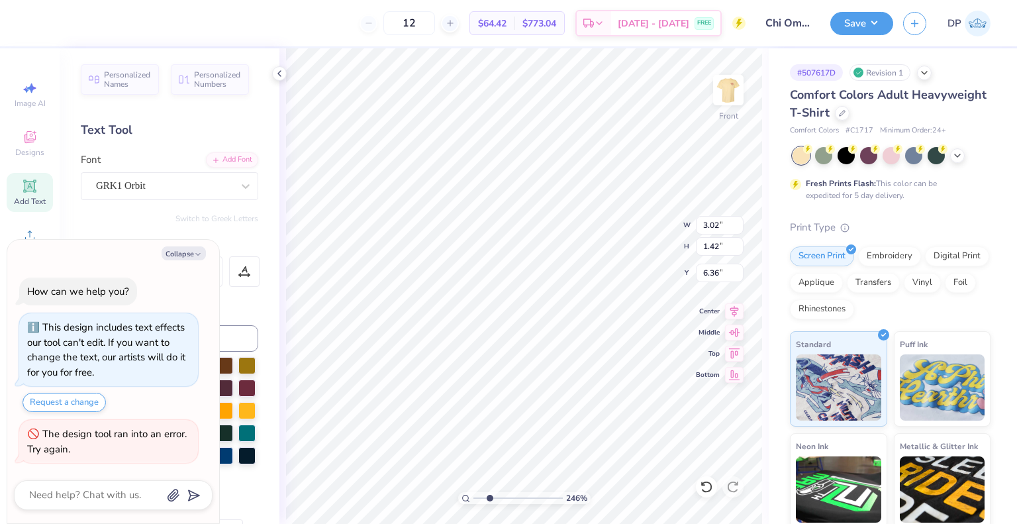
type input "2.46071092039642"
type textarea "x"
type input "2.46071092039642"
paste textarea "ATW"
type textarea "x"
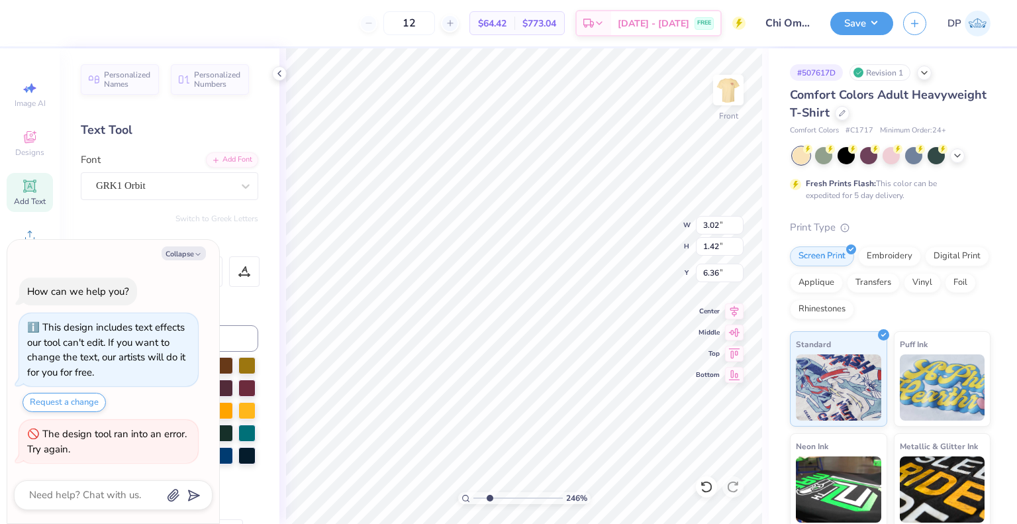
type input "2.46071092039642"
type textarea "SCATW ATW"
type textarea "x"
type input "2.46071092039642"
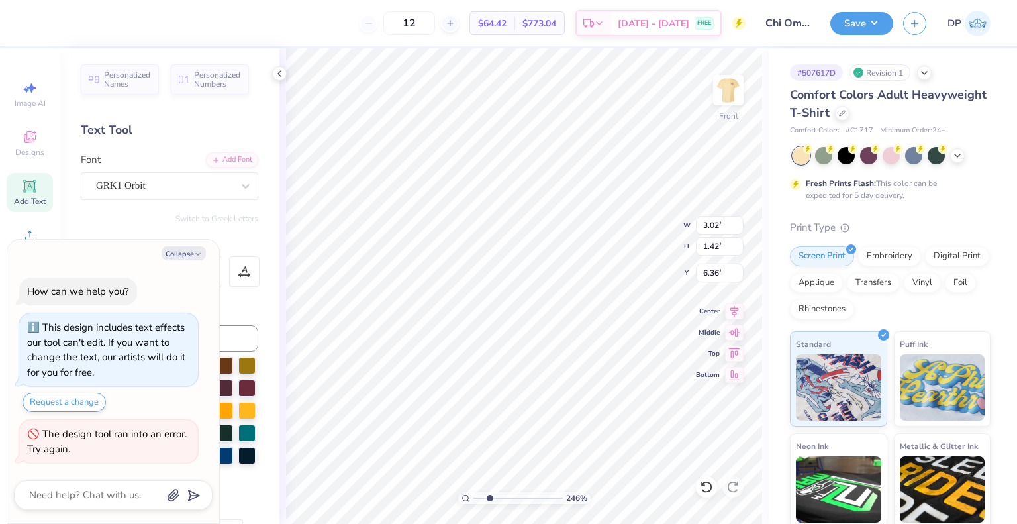
type textarea "x"
type input "2.46071092039642"
type textarea "SCAW ATW"
type textarea "x"
type input "2.46071092039642"
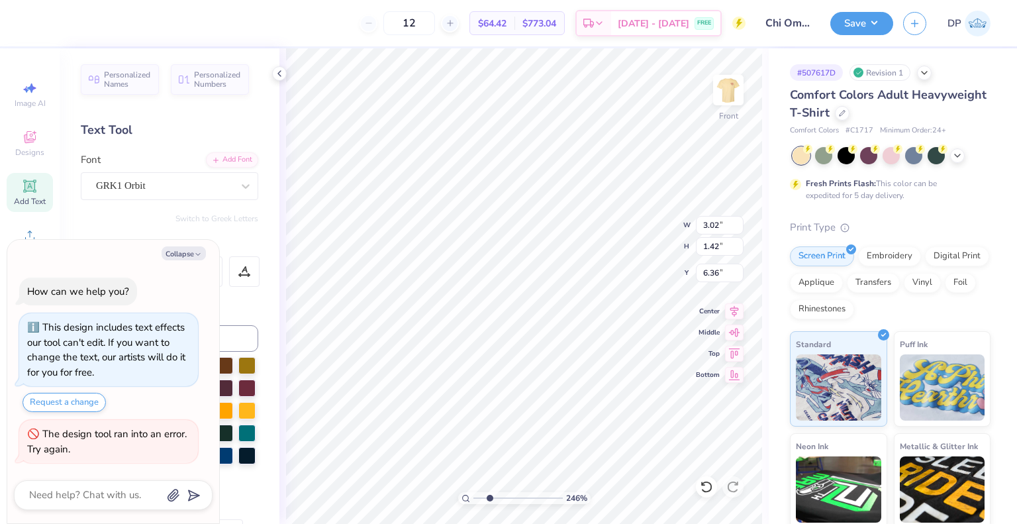
type textarea "SCW ATW"
type textarea "x"
type input "2.46071092039642"
type textarea "x"
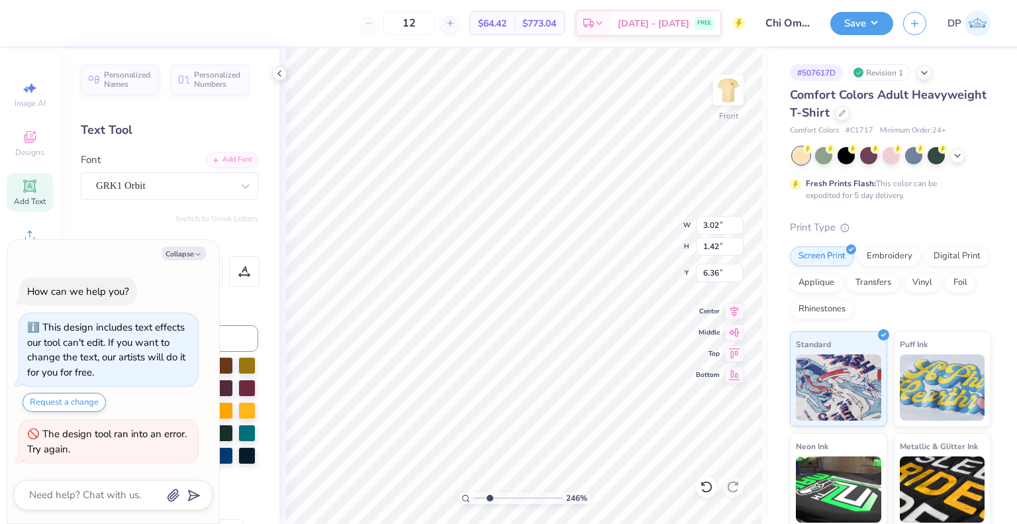
type input "2.46071092039642"
type textarea "CW ATW"
type textarea "x"
type input "2.46071092039642"
type input "8.90"
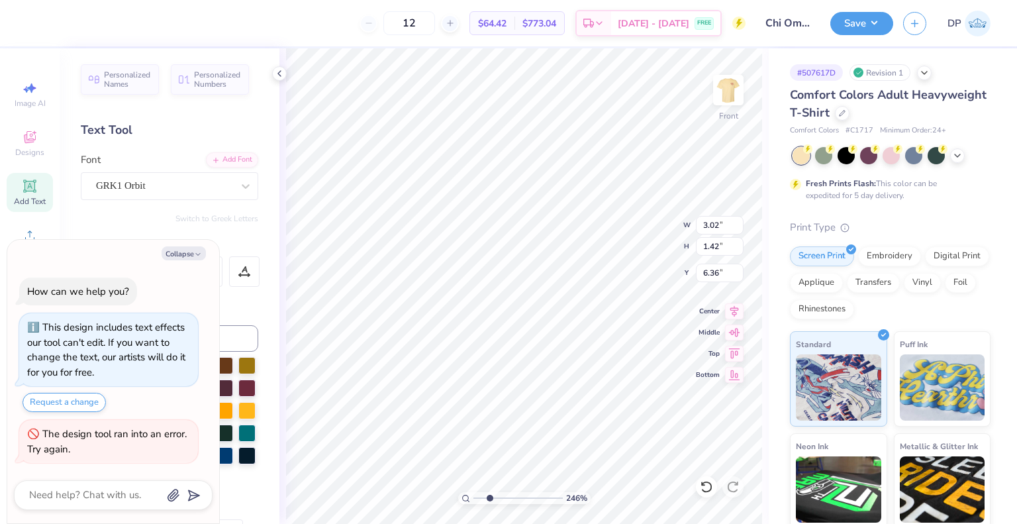
type input "9.56"
type input "3.00"
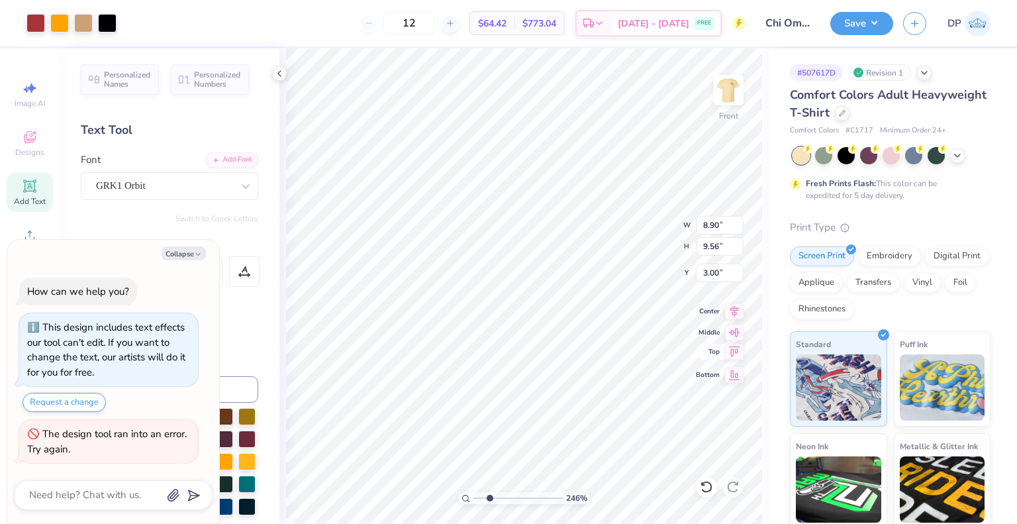
type textarea "x"
type input "2.46071092039642"
type textarea "x"
type input "2.22643191709162"
type textarea "x"
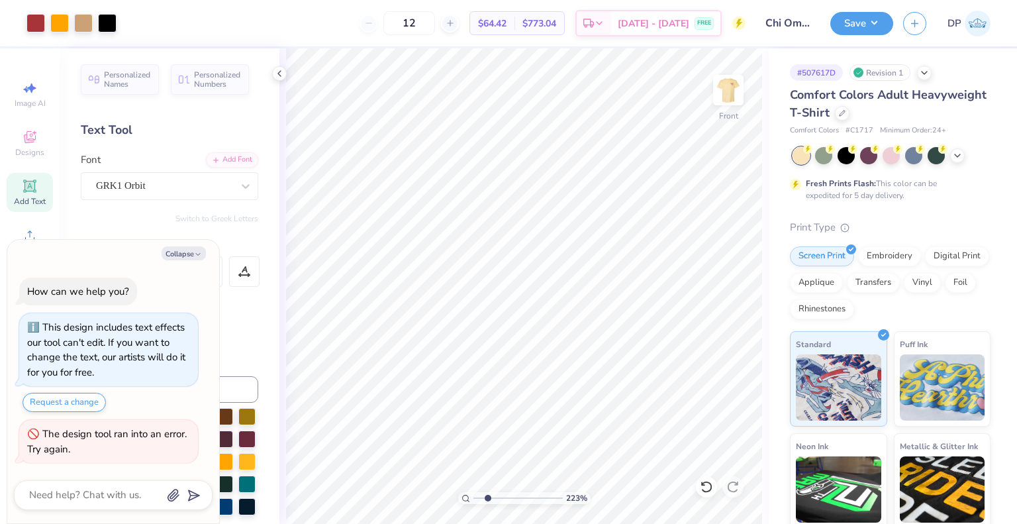
type input "2.01445811466782"
type textarea "x"
type input "1.82266588284093"
type textarea "x"
type input "2.01445811466782"
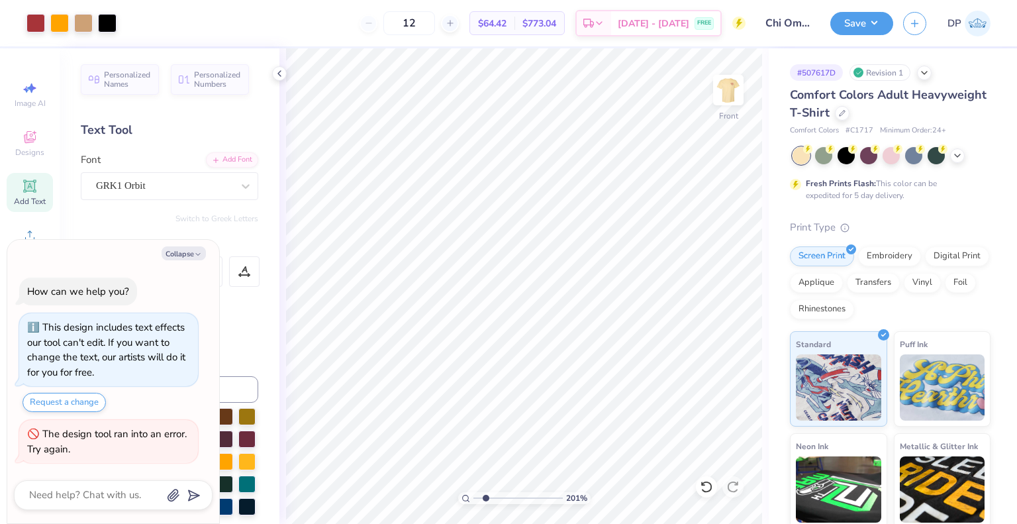
type textarea "x"
type input "1.64913377760655"
type textarea "x"
type input "2.46071092039642"
click at [281, 72] on icon at bounding box center [279, 73] width 11 height 11
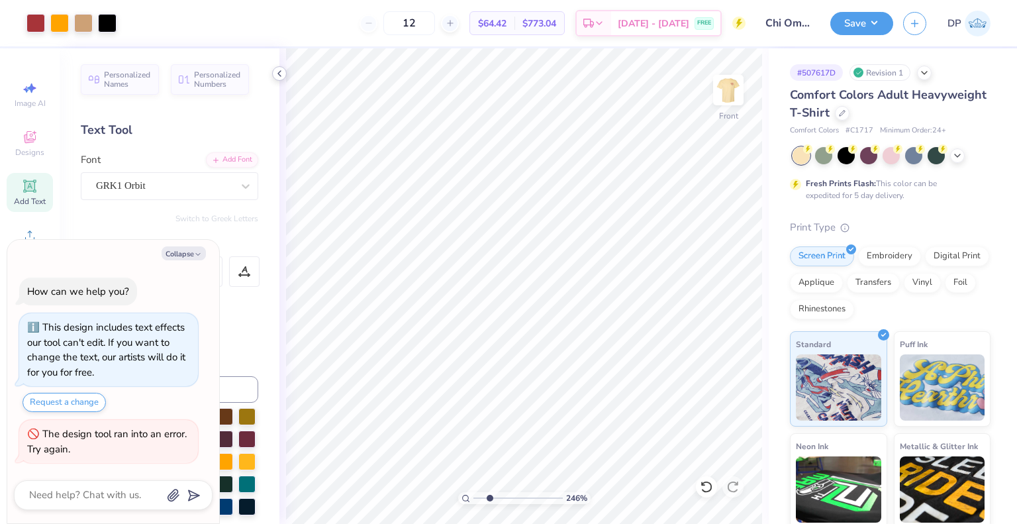
type textarea "x"
type input "2.46071092039642"
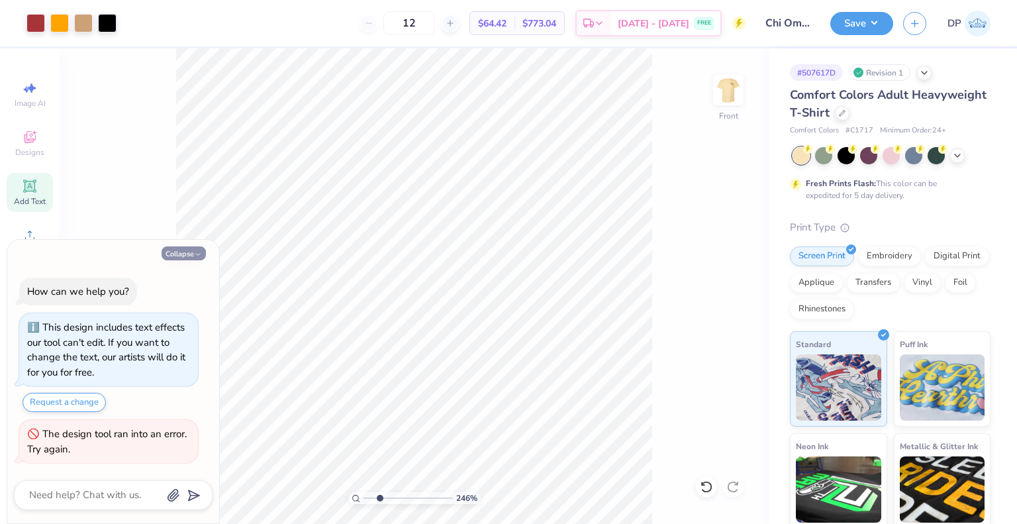
click at [199, 260] on button "Collapse" at bounding box center [184, 253] width 44 height 14
type textarea "x"
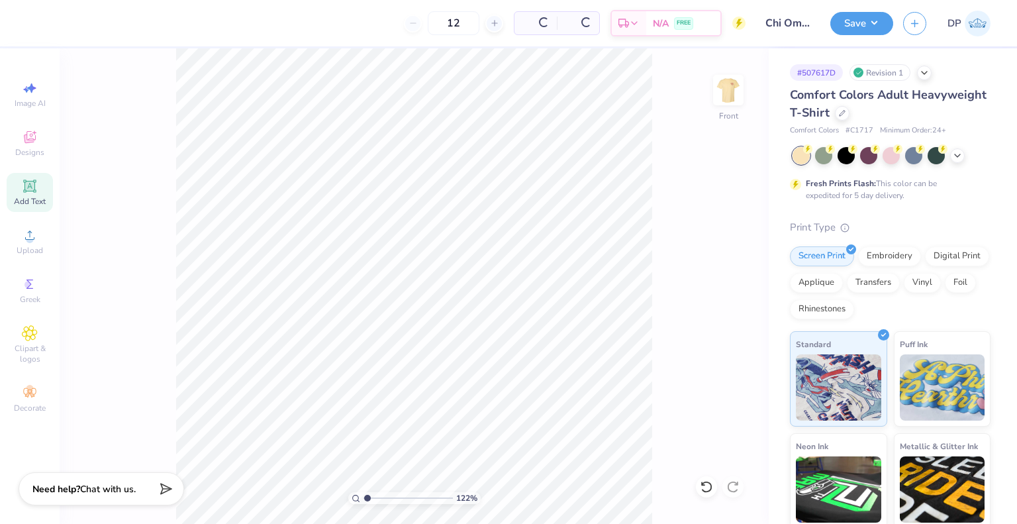
type input "1"
click at [27, 246] on span "Upload" at bounding box center [30, 250] width 26 height 11
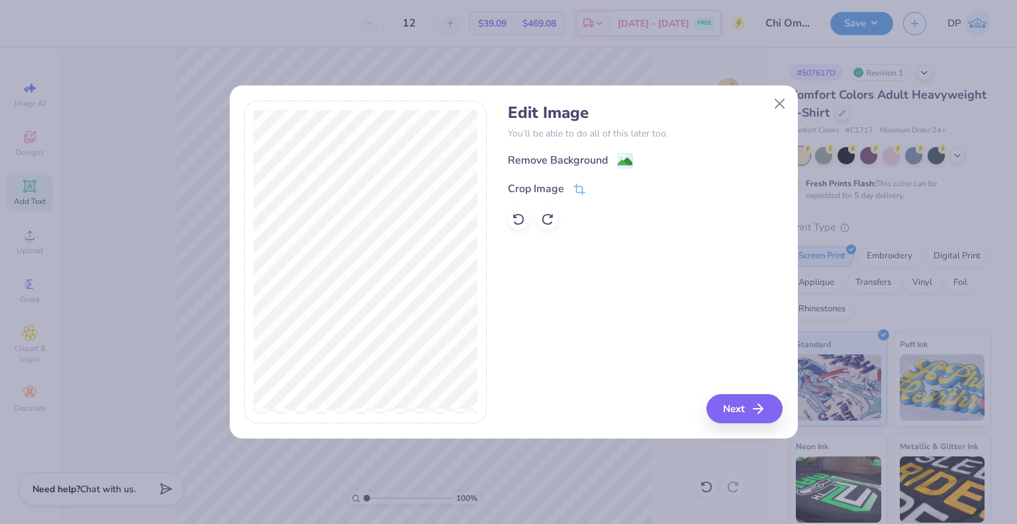
click at [549, 148] on div "Edit Image You’ll be able to do all of this later too. Remove Background Crop I…" at bounding box center [645, 166] width 275 height 126
click at [560, 156] on div "Remove Background" at bounding box center [558, 162] width 100 height 16
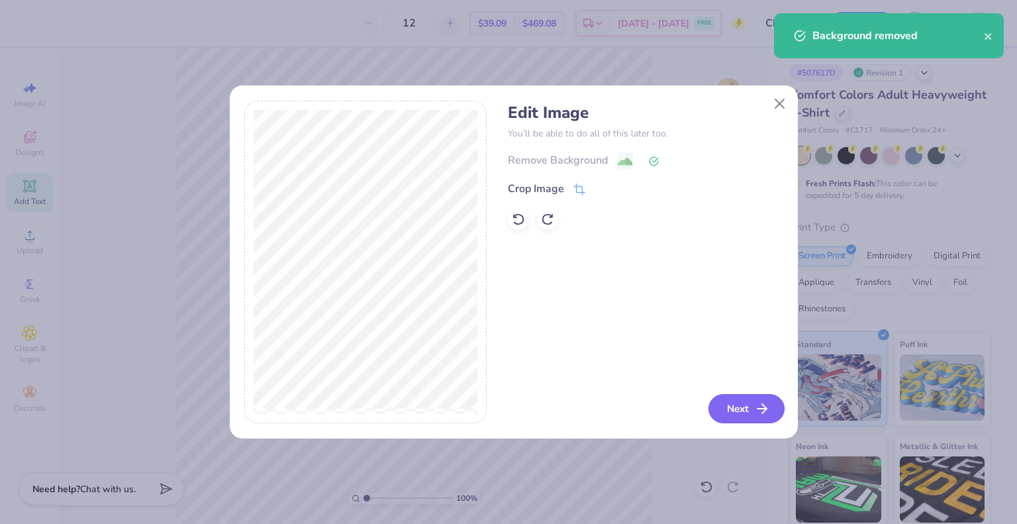
click at [749, 401] on button "Next" at bounding box center [747, 408] width 76 height 29
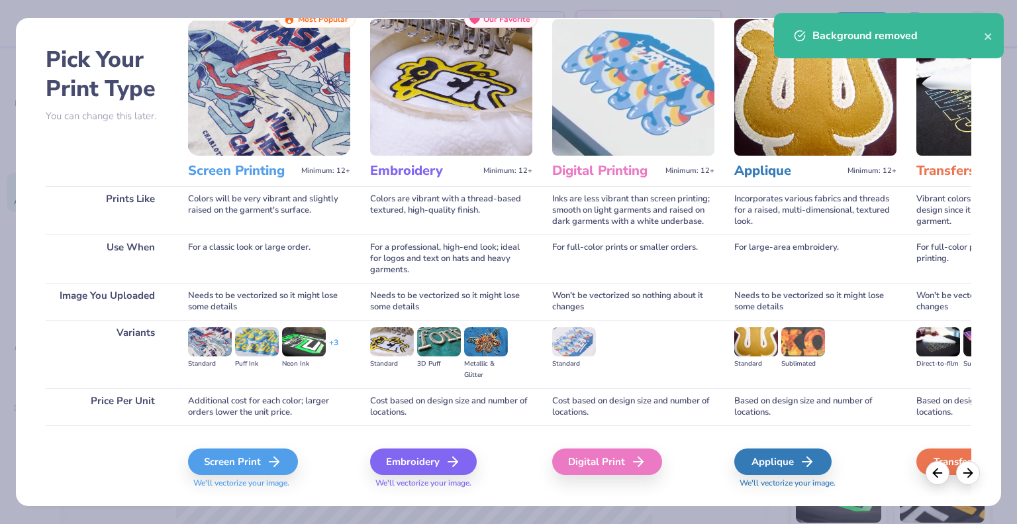
scroll to position [70, 0]
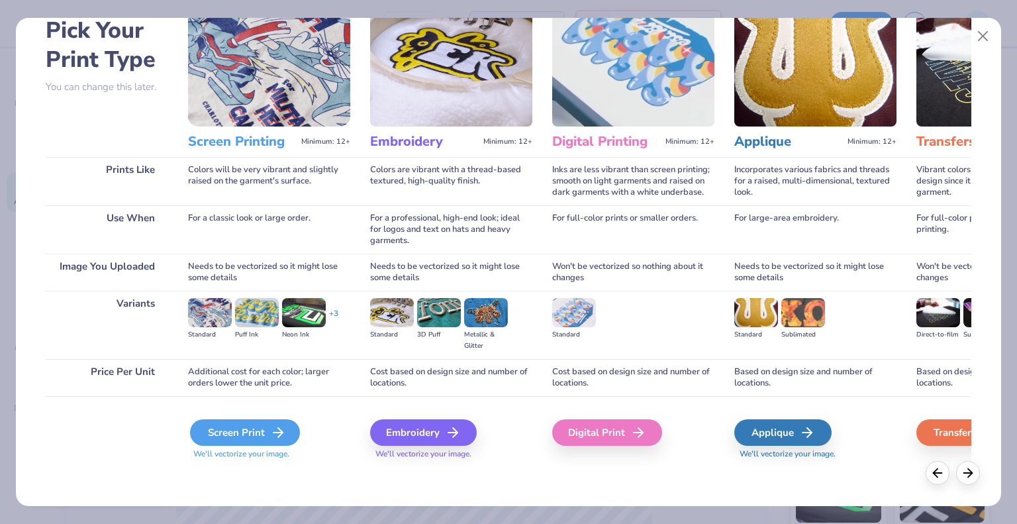
click at [239, 433] on div "Screen Print" at bounding box center [245, 432] width 110 height 26
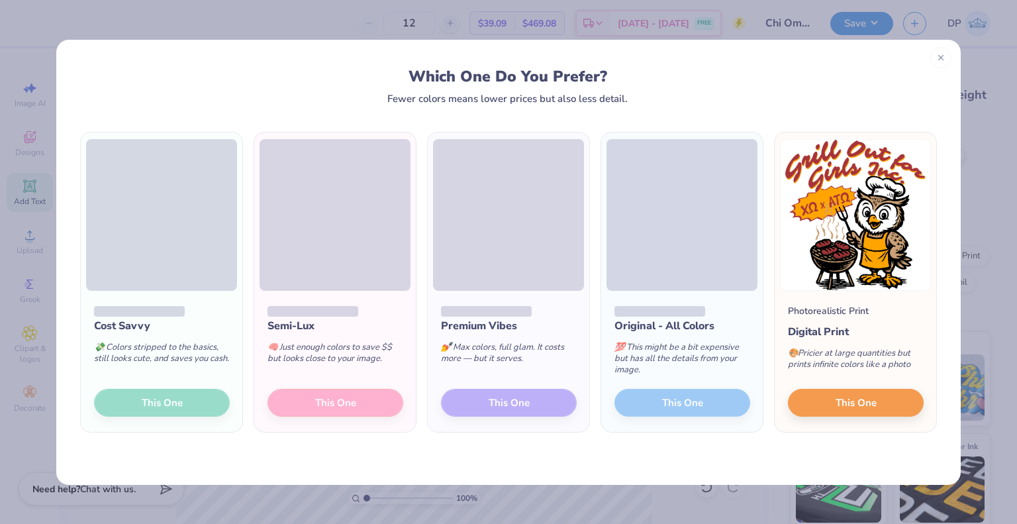
click at [486, 462] on div "Cost Savvy 💸 Colors stripped to the basics, still looks cute, and saves you cas…" at bounding box center [508, 294] width 905 height 381
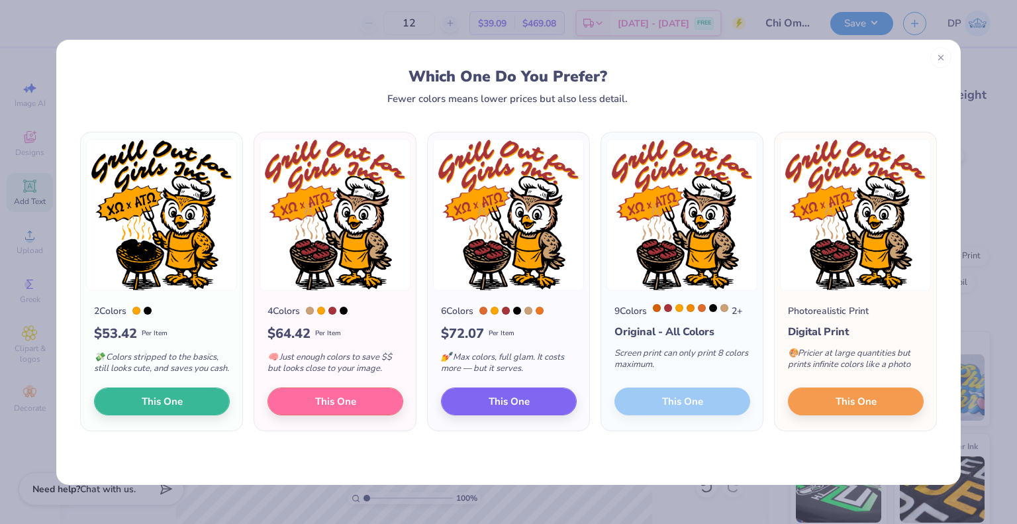
click at [424, 453] on div "2 Colors $ 53.42 Per Item 💸 Colors stripped to the basics, still looks cute, an…" at bounding box center [508, 294] width 905 height 381
click at [358, 406] on button "This One" at bounding box center [336, 399] width 136 height 28
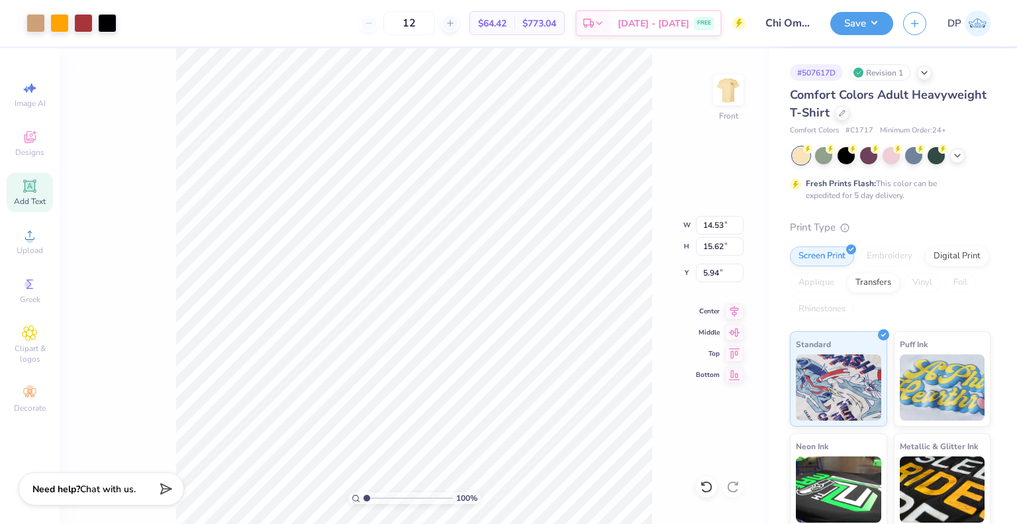
click at [709, 222] on div at bounding box center [508, 262] width 1017 height 524
click at [717, 221] on input "14.53" at bounding box center [720, 225] width 48 height 19
type input "13.50"
type input "14.51"
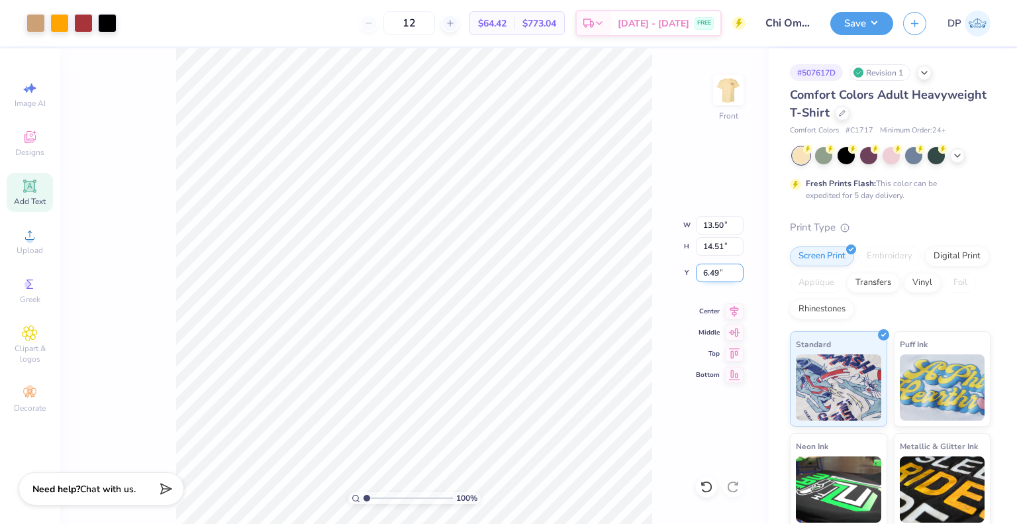
click at [711, 269] on input "6.49" at bounding box center [720, 273] width 48 height 19
type input "3.00"
click at [719, 244] on input "14.51" at bounding box center [720, 246] width 48 height 19
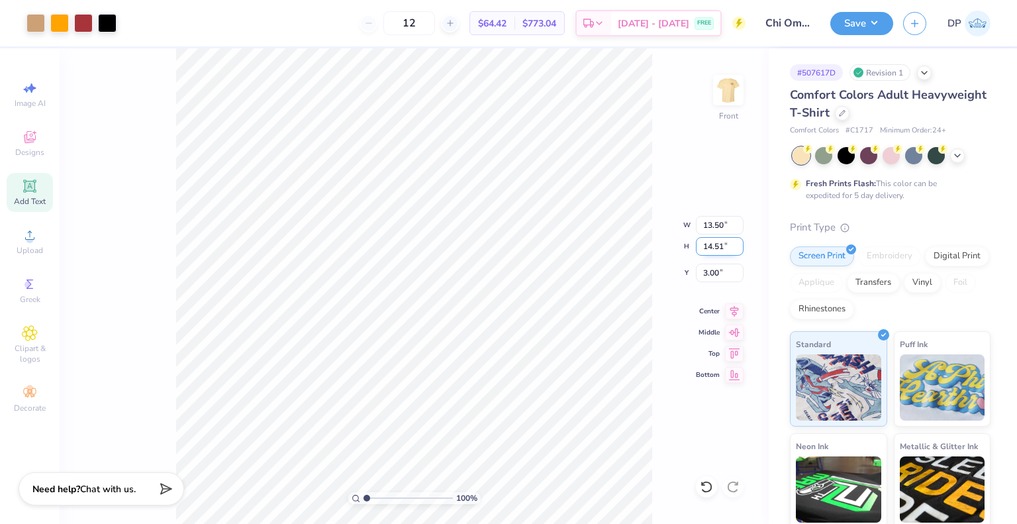
click at [719, 244] on input "14.51" at bounding box center [720, 246] width 48 height 19
type input "13.44"
type input "12.50"
type input "3.54"
click at [709, 269] on input "3.54" at bounding box center [720, 273] width 48 height 19
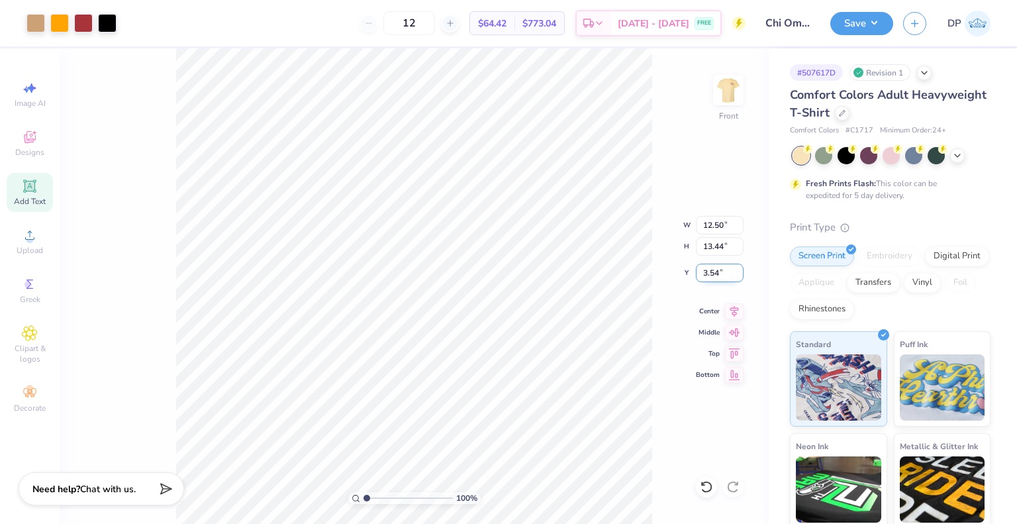
click at [709, 269] on input "3.54" at bounding box center [720, 273] width 48 height 19
type input "3.00"
click at [728, 94] on img at bounding box center [728, 90] width 53 height 53
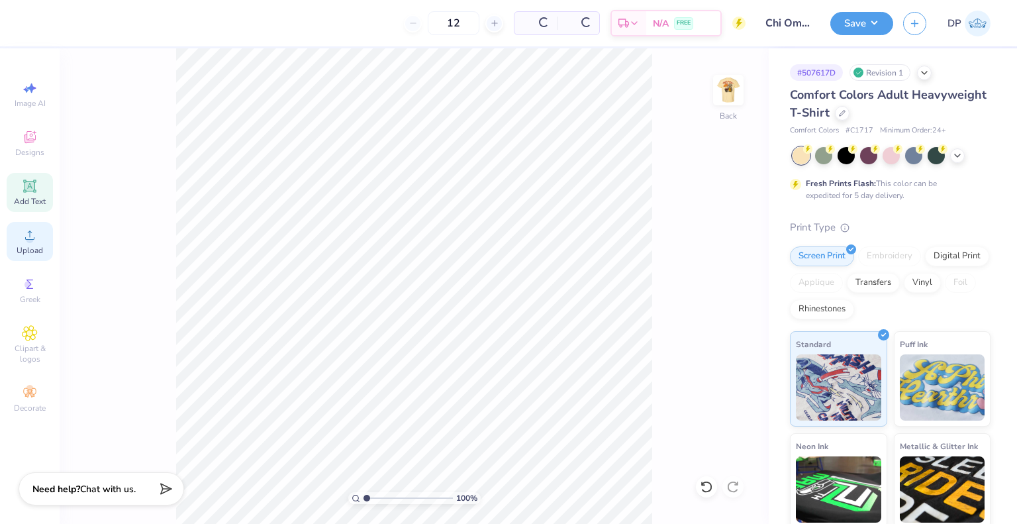
click at [47, 226] on div "Upload" at bounding box center [30, 241] width 46 height 39
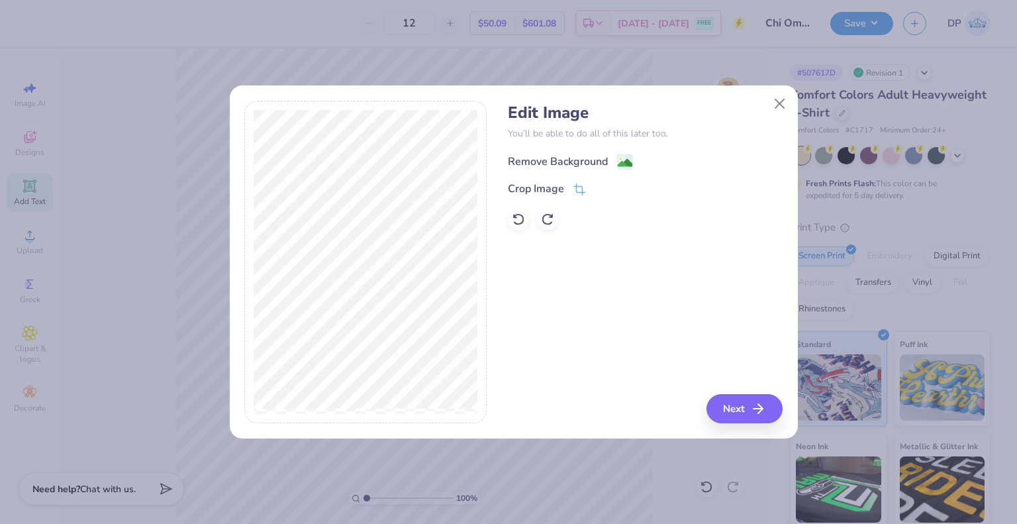
click at [575, 158] on div "Remove Background" at bounding box center [558, 162] width 100 height 16
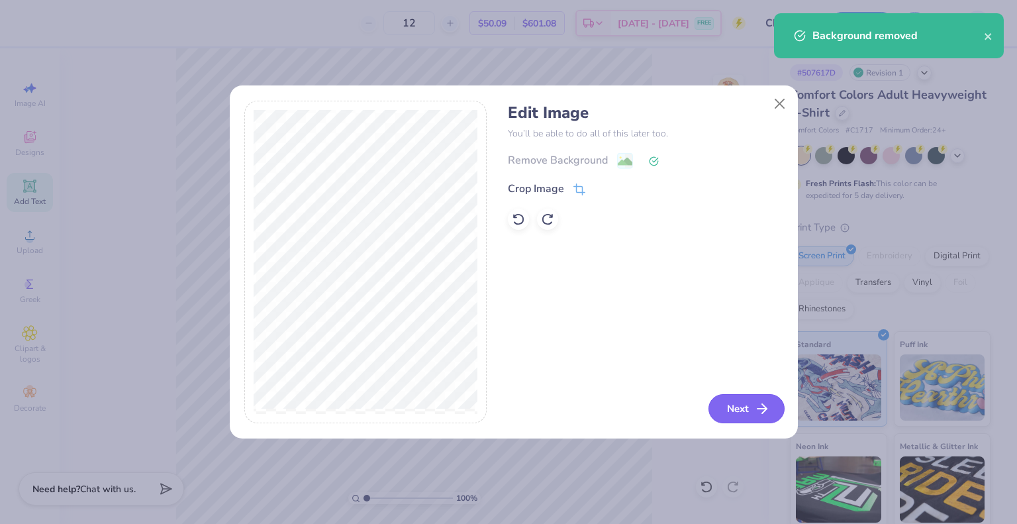
click at [728, 410] on button "Next" at bounding box center [747, 408] width 76 height 29
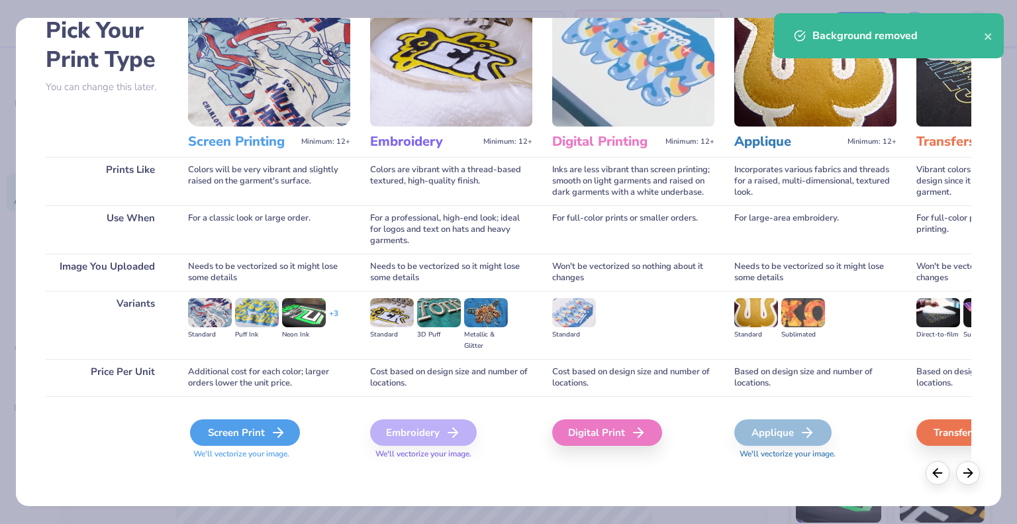
click at [264, 436] on div "Screen Print" at bounding box center [245, 432] width 110 height 26
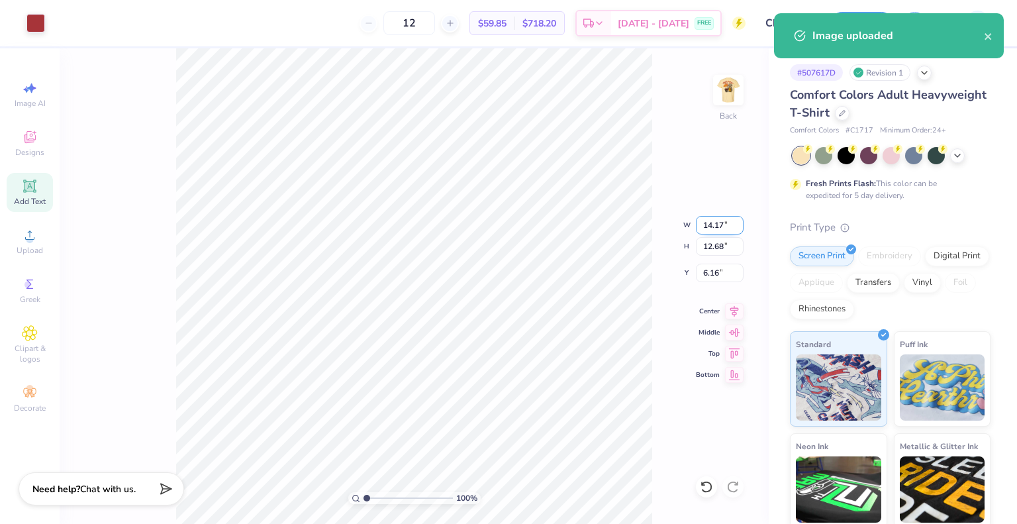
click at [713, 223] on input "14.17" at bounding box center [720, 225] width 48 height 19
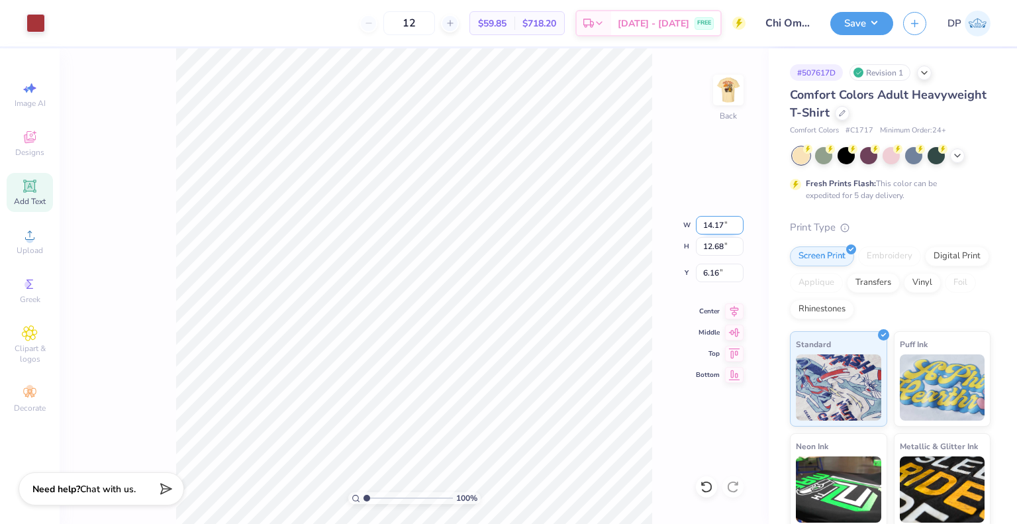
click at [713, 223] on input "14.17" at bounding box center [720, 225] width 48 height 19
type input "3.50"
type input "3.13"
type input "10.94"
click at [716, 245] on input "3.13" at bounding box center [720, 246] width 48 height 19
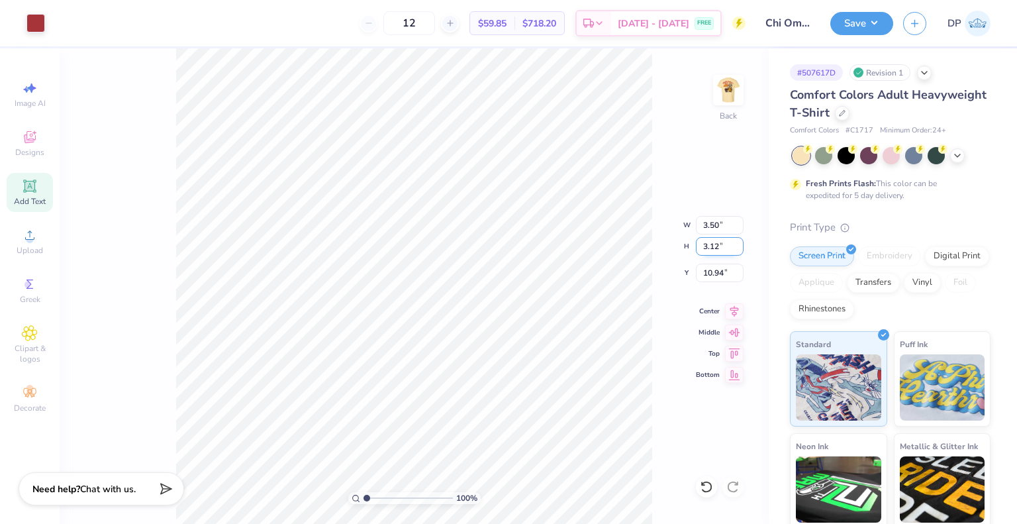
type input "3.12"
type input "3.49"
click at [717, 270] on input "10.94" at bounding box center [720, 273] width 48 height 19
type input "3.00"
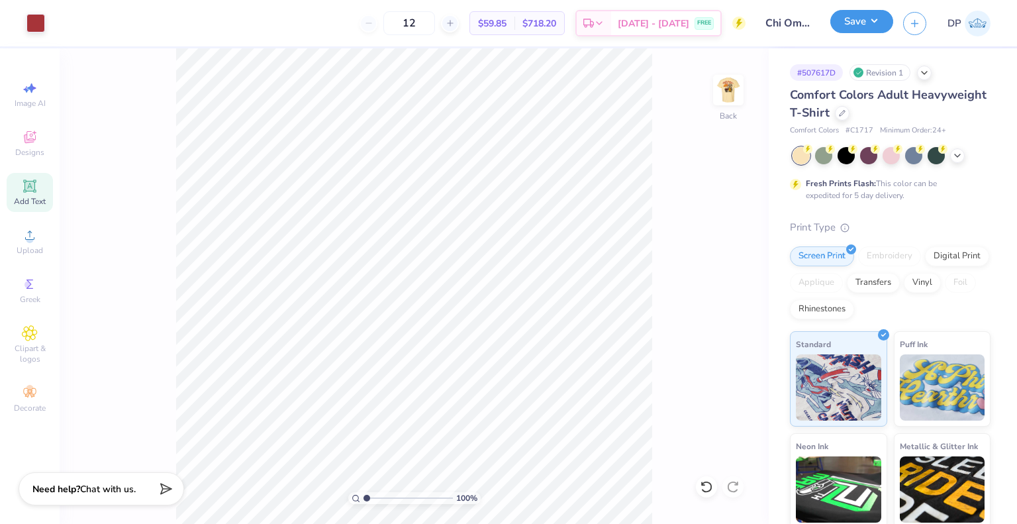
click at [874, 19] on button "Save" at bounding box center [861, 21] width 63 height 23
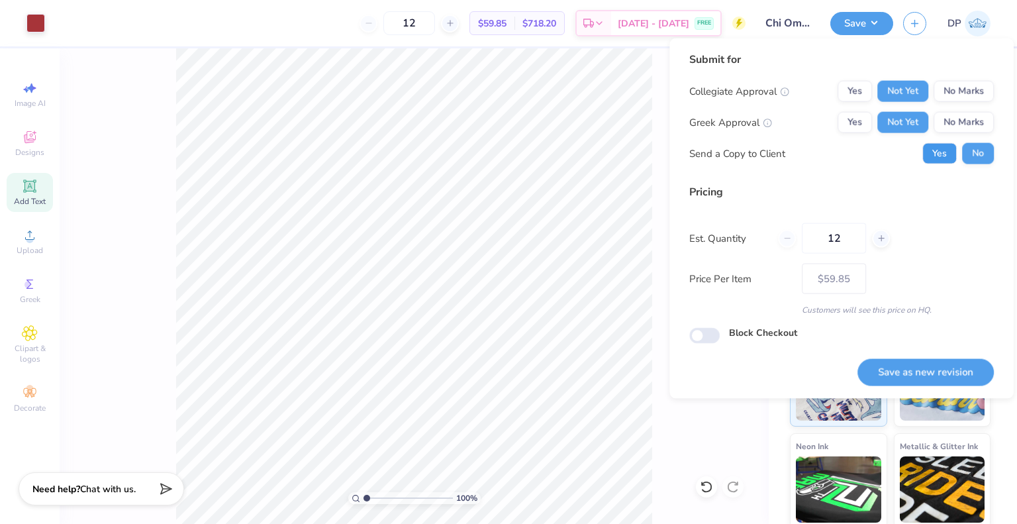
click at [939, 145] on button "Yes" at bounding box center [939, 153] width 34 height 21
click at [934, 371] on button "Save as new revision" at bounding box center [925, 371] width 136 height 27
type input "$59.85"
click at [765, 176] on div "Submit for Collegiate Approval Yes Not Yet No Marks Greek Approval Yes Not Yet …" at bounding box center [841, 198] width 305 height 292
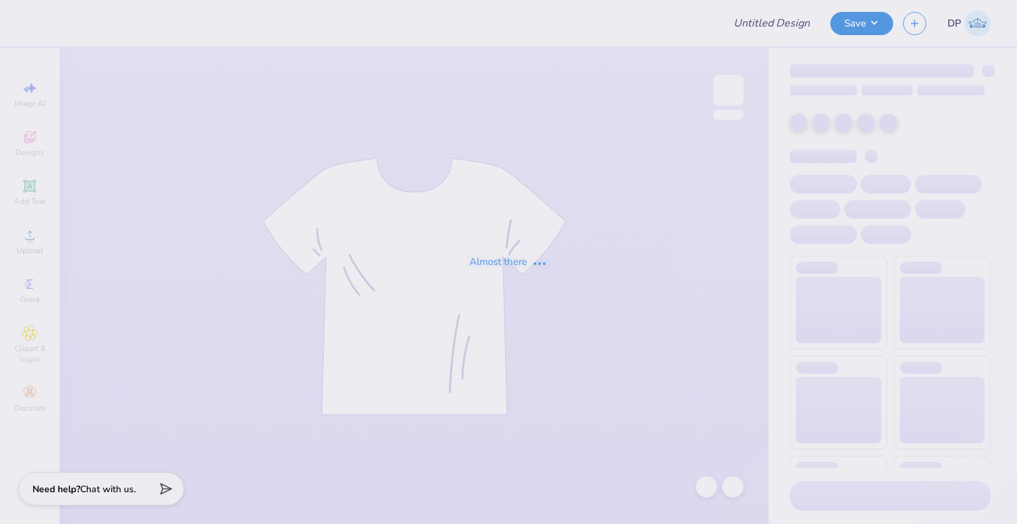
type input "Chi Omega Merch"
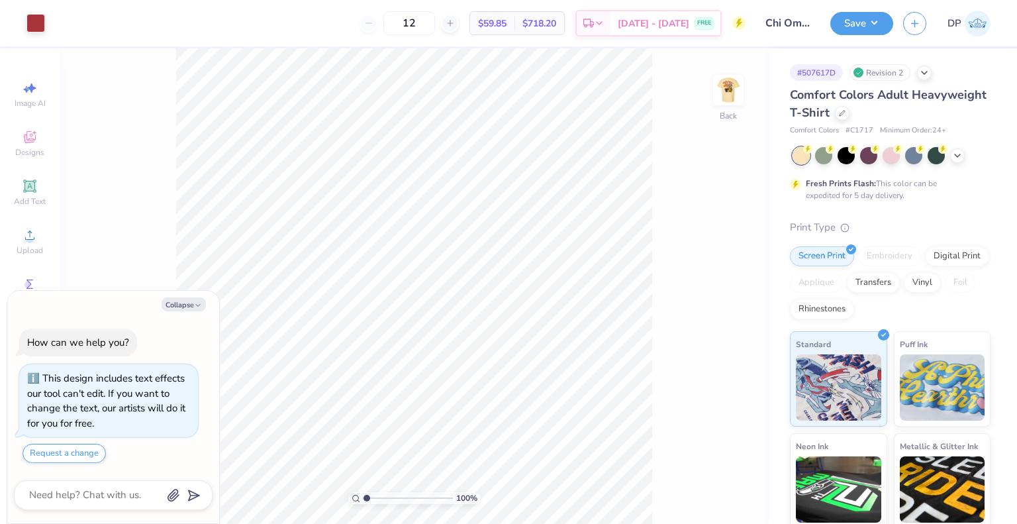
type textarea "x"
type input "1"
click at [728, 98] on img at bounding box center [728, 90] width 53 height 53
type textarea "x"
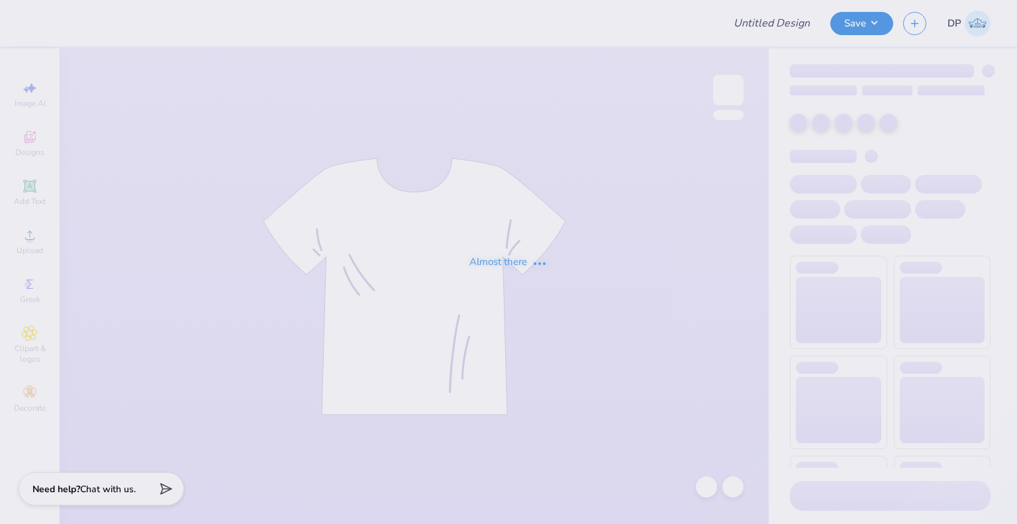
type input "Active Bid Day #1"
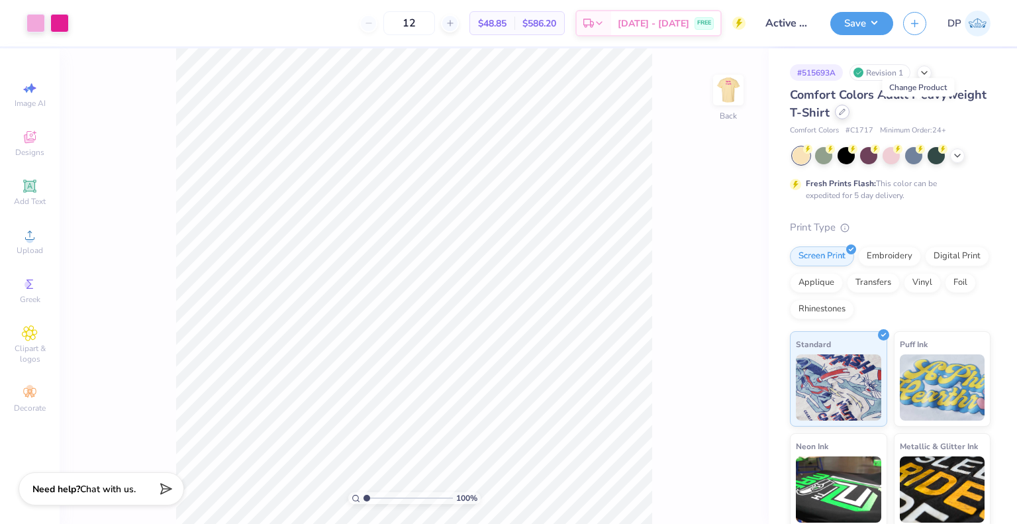
click at [846, 111] on icon at bounding box center [842, 112] width 7 height 7
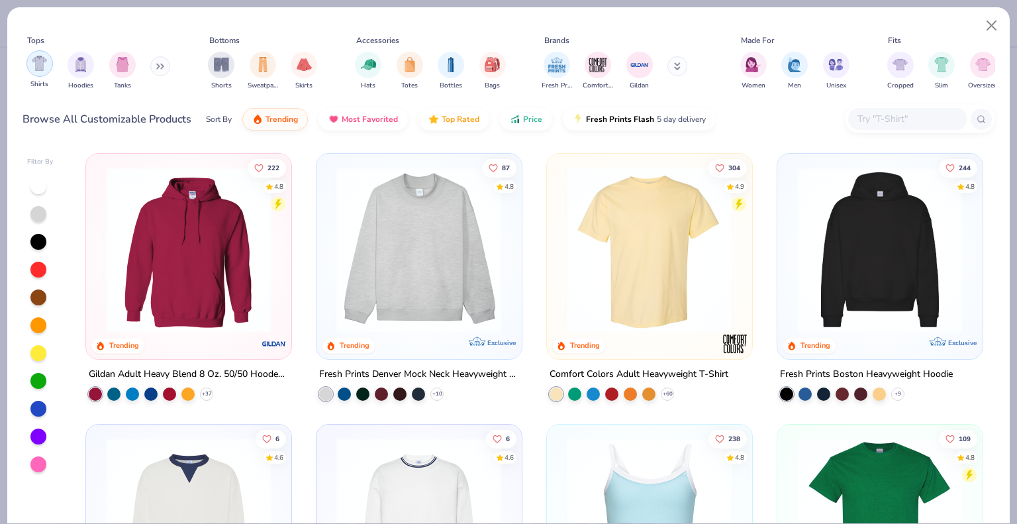
click at [36, 70] on img "filter for Shirts" at bounding box center [39, 63] width 15 height 15
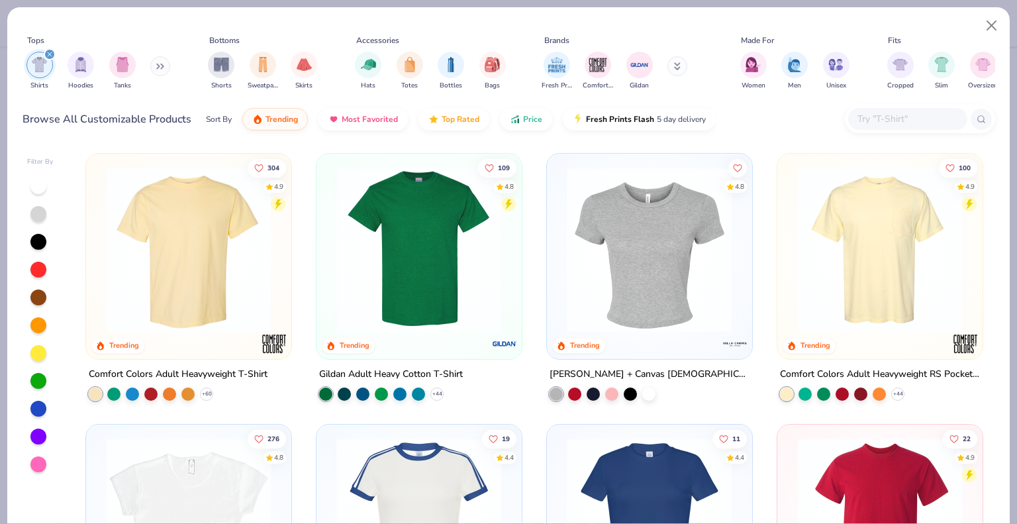
click at [448, 264] on img at bounding box center [419, 250] width 179 height 166
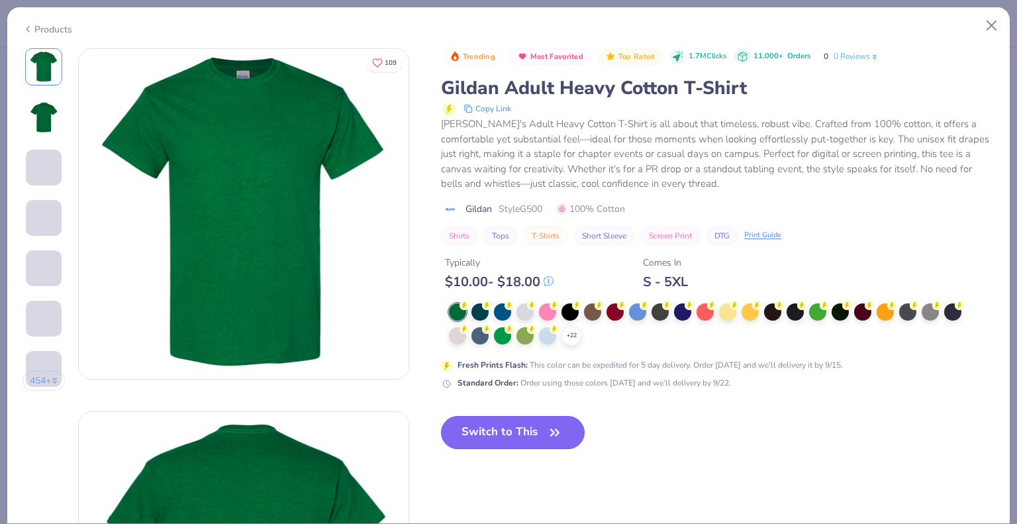
click at [522, 428] on button "Switch to This" at bounding box center [513, 432] width 144 height 33
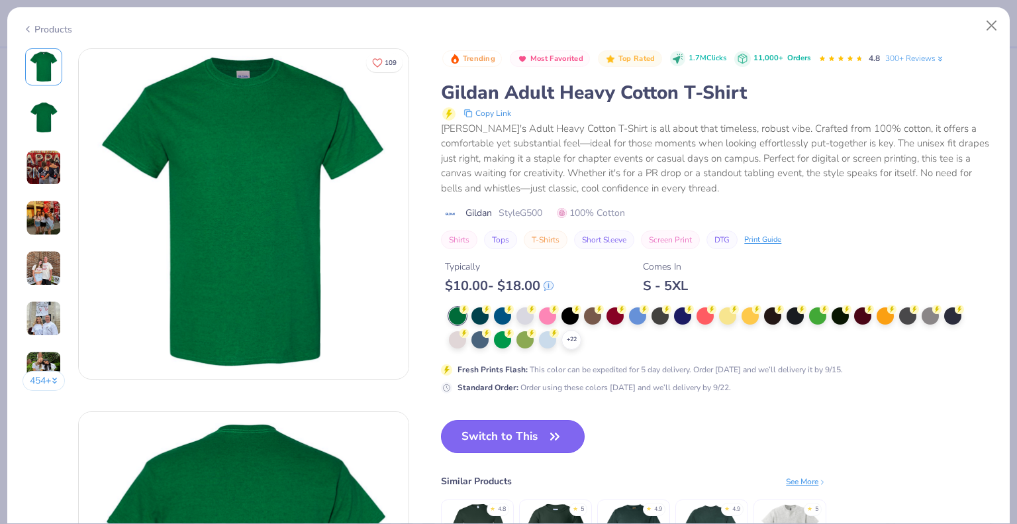
click at [518, 436] on button "Switch to This" at bounding box center [513, 436] width 144 height 33
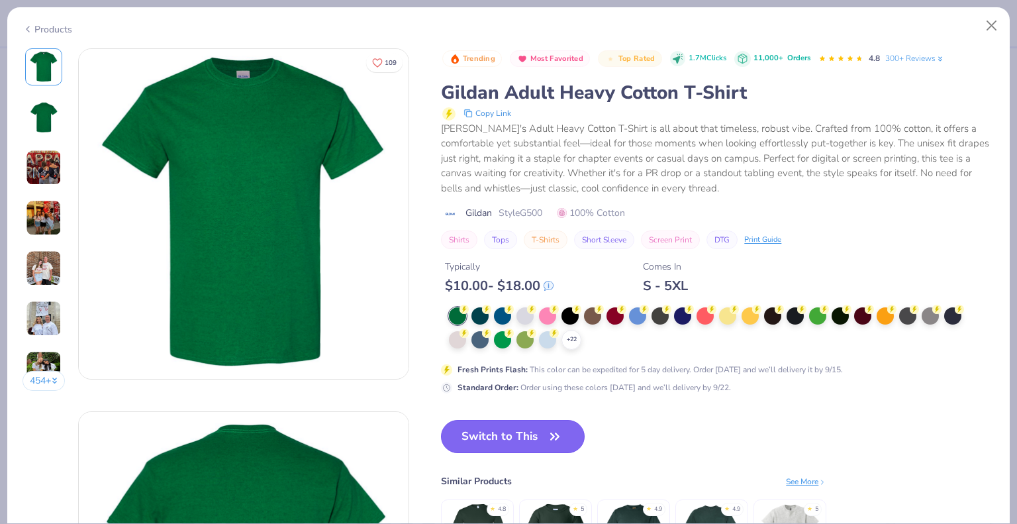
click at [518, 436] on button "Switch to This" at bounding box center [513, 436] width 144 height 33
click at [514, 446] on button "Switch to This" at bounding box center [513, 436] width 144 height 33
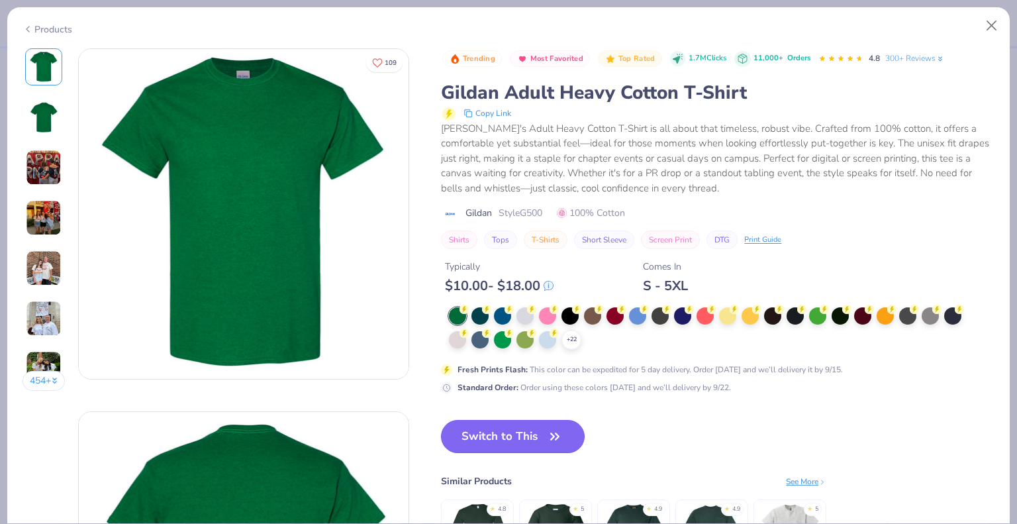
click at [520, 437] on button "Switch to This" at bounding box center [513, 436] width 144 height 33
click at [548, 334] on div at bounding box center [547, 338] width 17 height 17
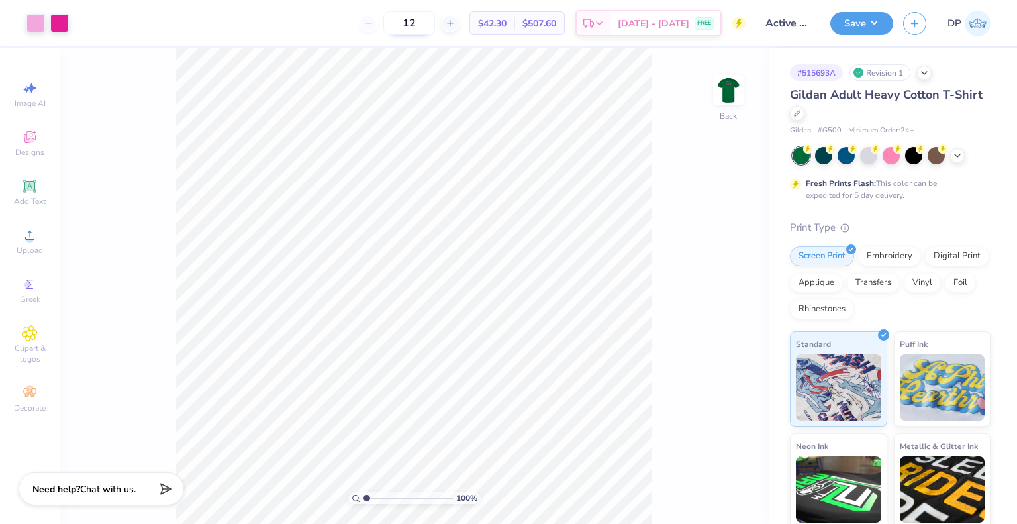
click at [435, 23] on input "12" at bounding box center [409, 23] width 52 height 24
type input "130"
click at [495, 23] on span "$14.49" at bounding box center [485, 24] width 28 height 14
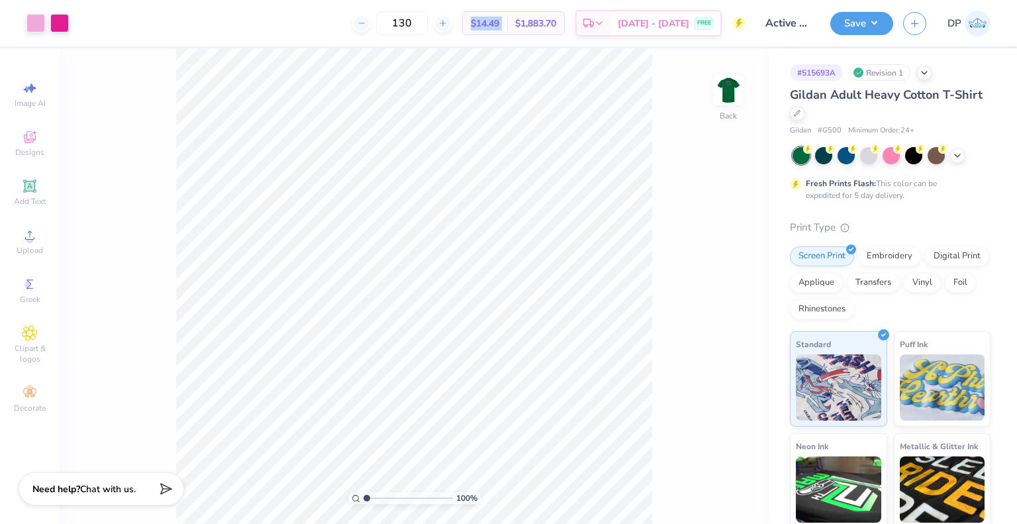
copy div "$14.49 Per Item"
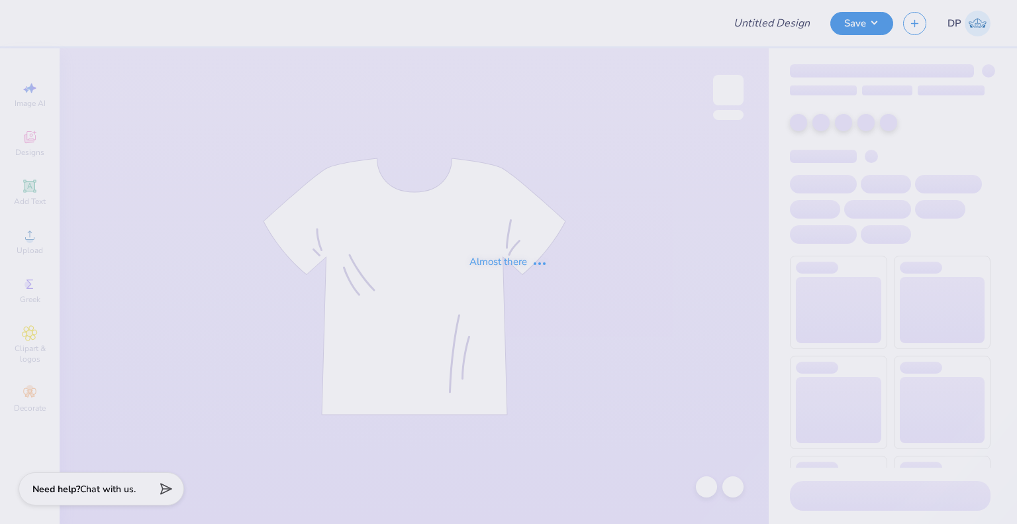
type input "Practice PRO Merch"
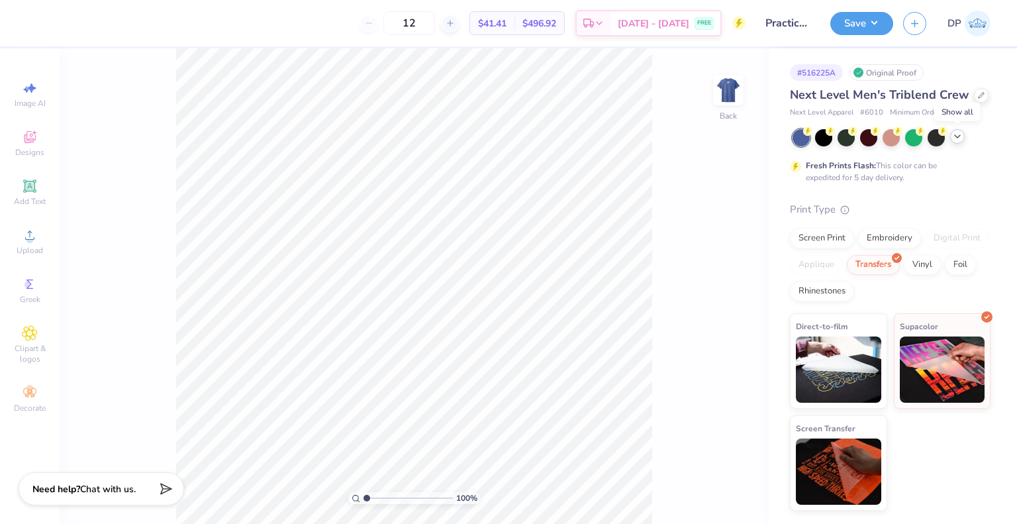
click at [959, 136] on icon at bounding box center [957, 136] width 11 height 11
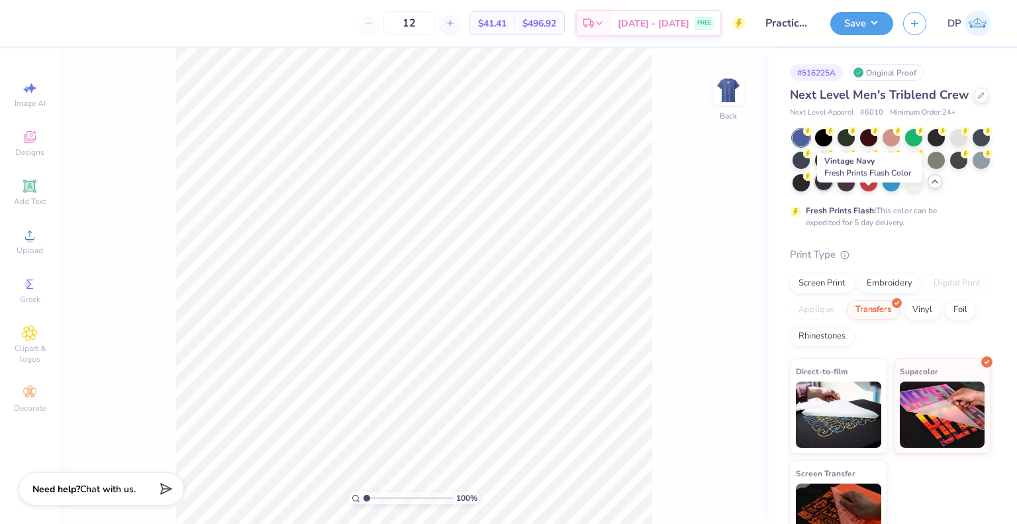
click at [832, 190] on div at bounding box center [823, 181] width 17 height 17
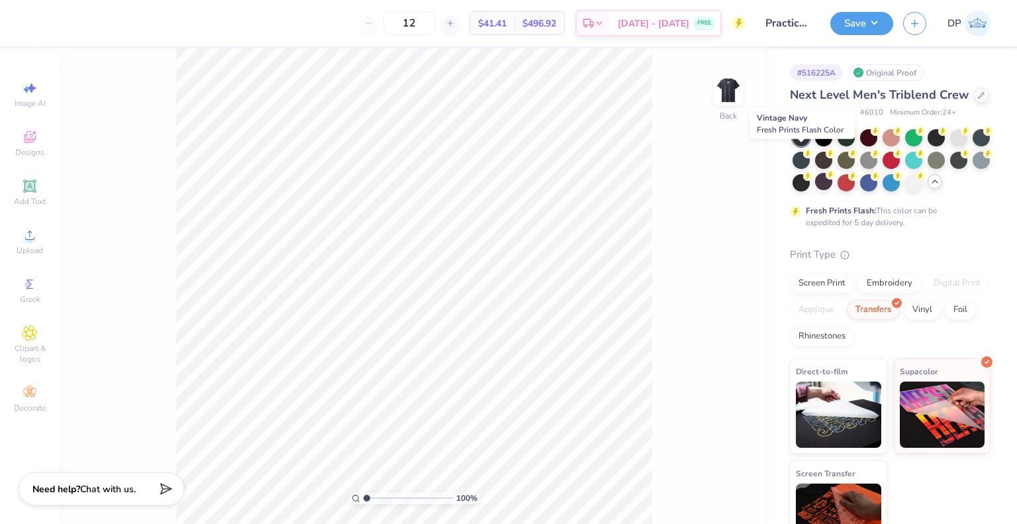
click at [797, 146] on div at bounding box center [801, 137] width 17 height 17
click at [822, 145] on div at bounding box center [823, 136] width 17 height 17
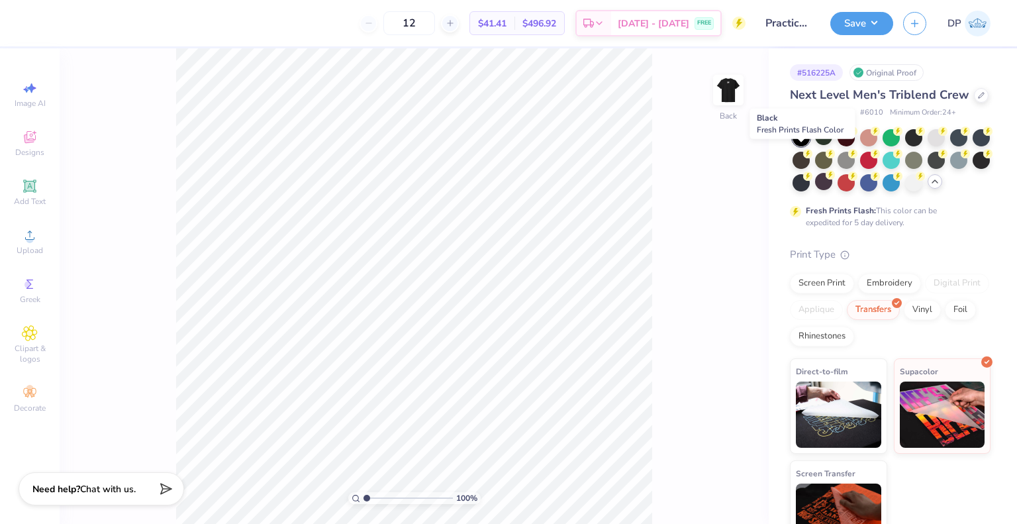
click at [803, 146] on div at bounding box center [801, 137] width 17 height 17
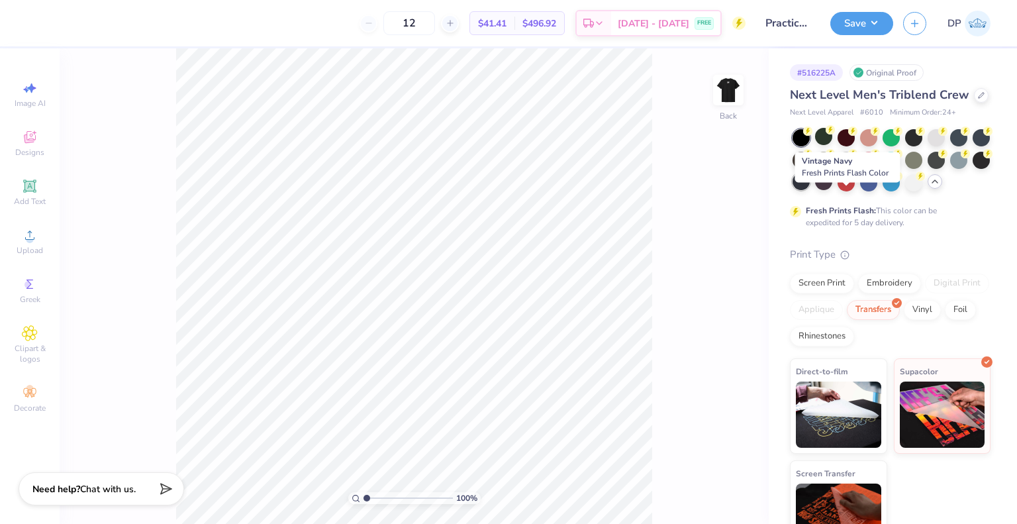
click at [810, 190] on div at bounding box center [801, 181] width 17 height 17
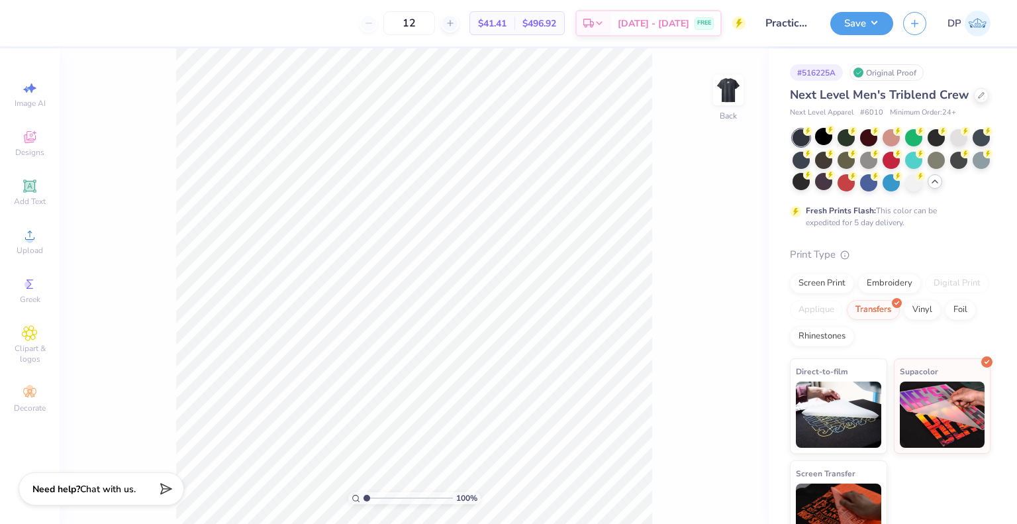
click at [881, 7] on div "Save DP" at bounding box center [923, 23] width 187 height 46
click at [875, 18] on button "Save" at bounding box center [861, 21] width 63 height 23
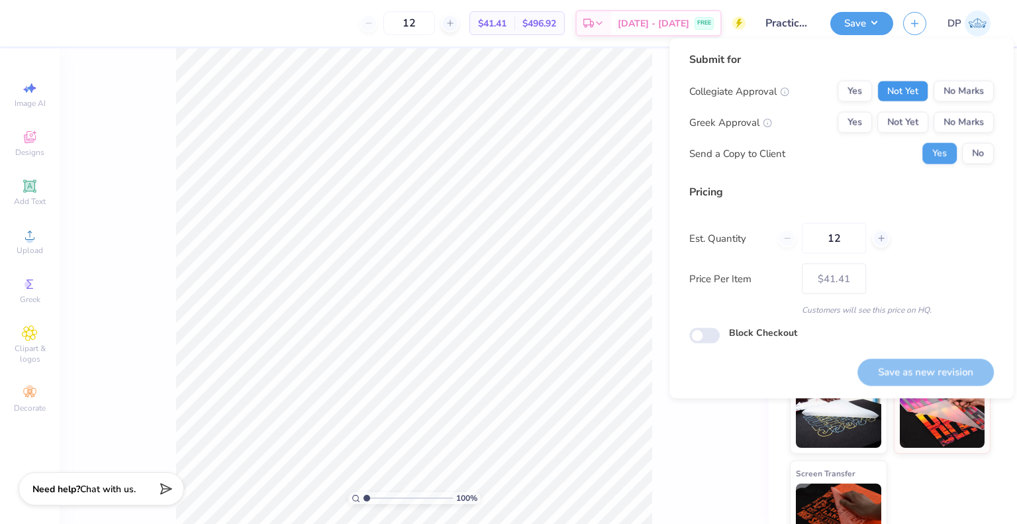
click at [908, 86] on button "Not Yet" at bounding box center [902, 91] width 51 height 21
click at [898, 122] on button "Not Yet" at bounding box center [902, 122] width 51 height 21
click at [914, 367] on button "Save as new revision" at bounding box center [925, 371] width 136 height 27
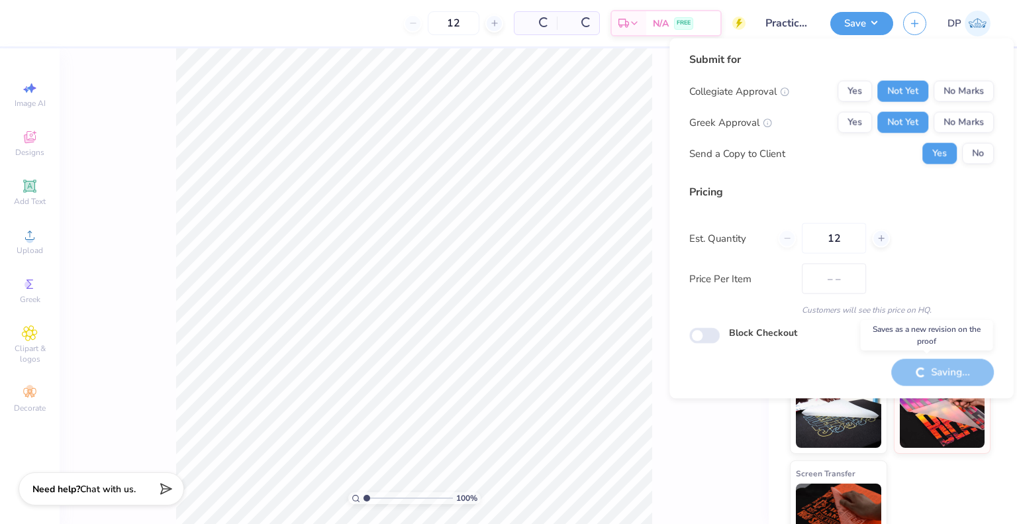
type input "$41.41"
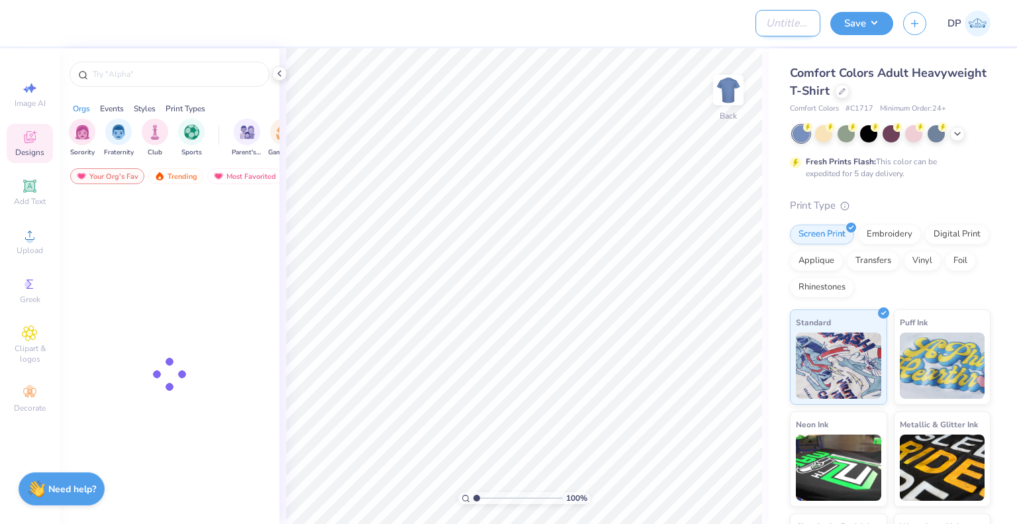
click at [766, 22] on input "Design Title" at bounding box center [788, 23] width 65 height 26
paste input "Pan-caribbean Association"
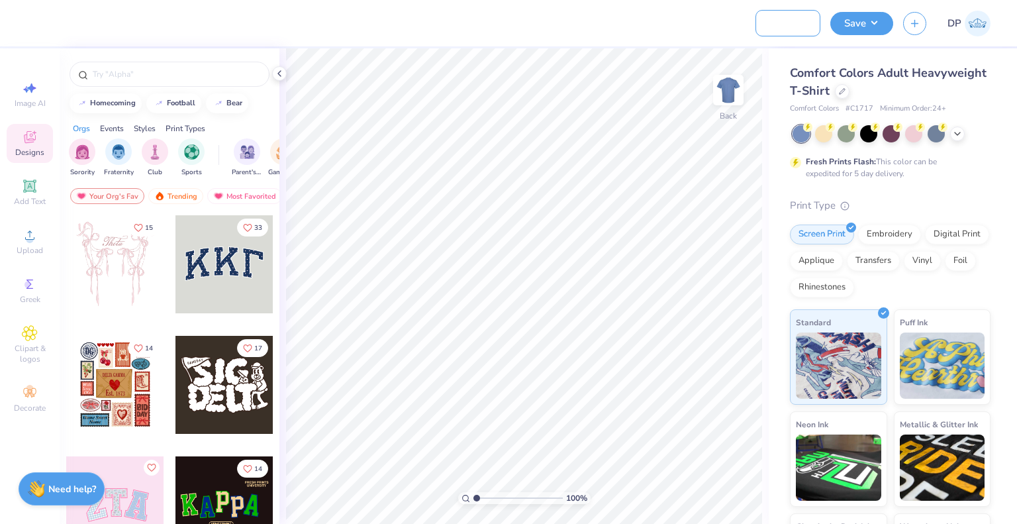
type input "Pan-caribbean Association Merch"
click at [27, 239] on icon at bounding box center [29, 234] width 9 height 9
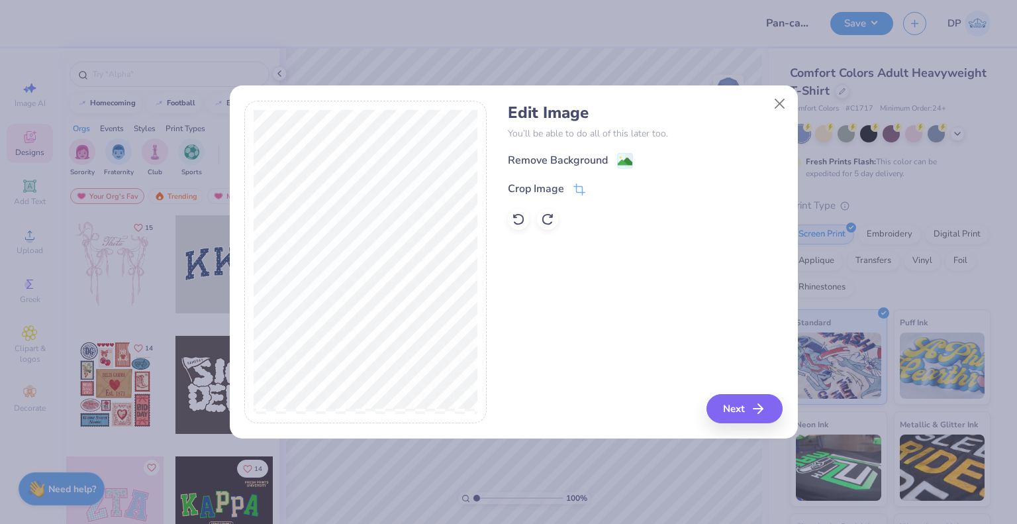
drag, startPoint x: 611, startPoint y: 159, endPoint x: 635, endPoint y: 172, distance: 27.3
click at [610, 158] on div "Remove Background" at bounding box center [570, 160] width 125 height 17
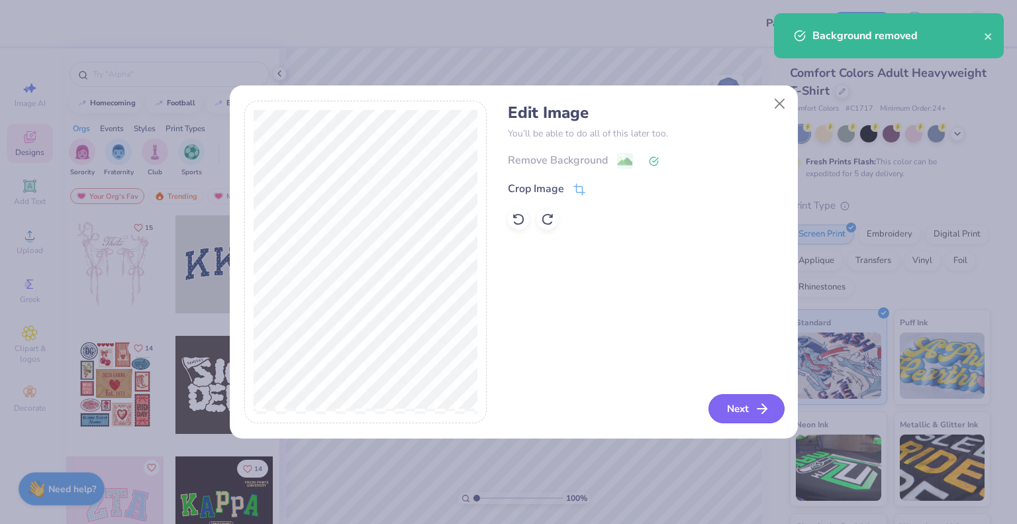
click at [751, 411] on button "Next" at bounding box center [747, 408] width 76 height 29
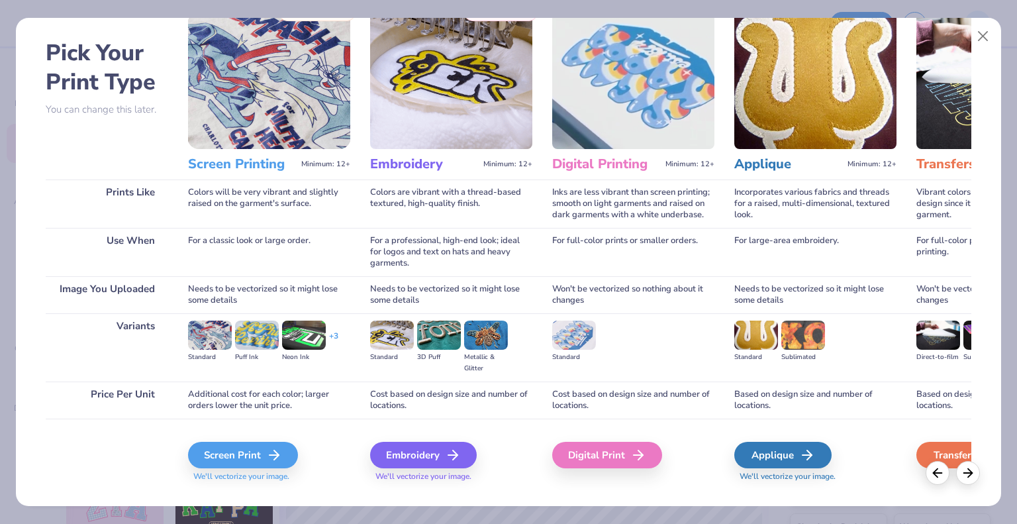
scroll to position [66, 0]
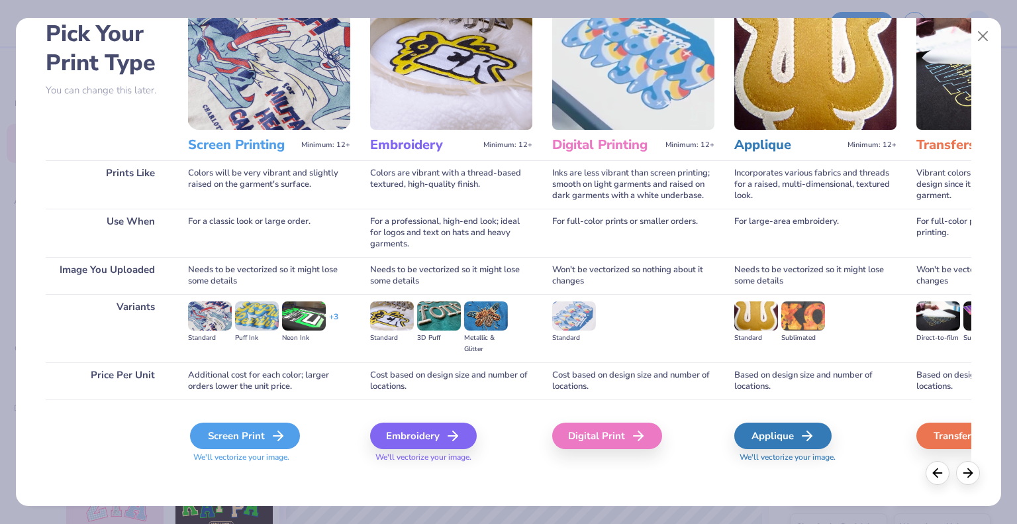
click at [265, 433] on div "Screen Print" at bounding box center [245, 435] width 110 height 26
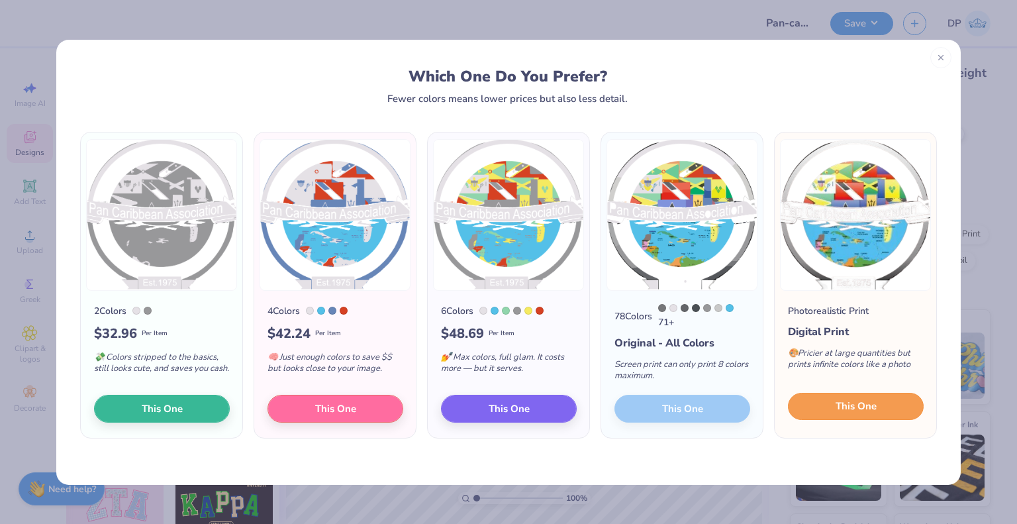
click at [875, 410] on span "This One" at bounding box center [856, 406] width 41 height 15
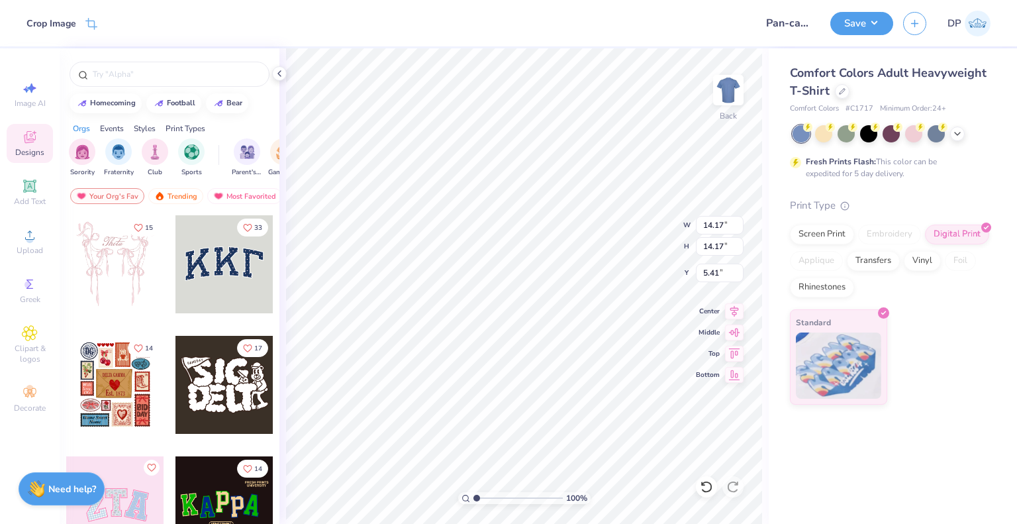
type input "8.58"
type input "3.00"
type input "4.65"
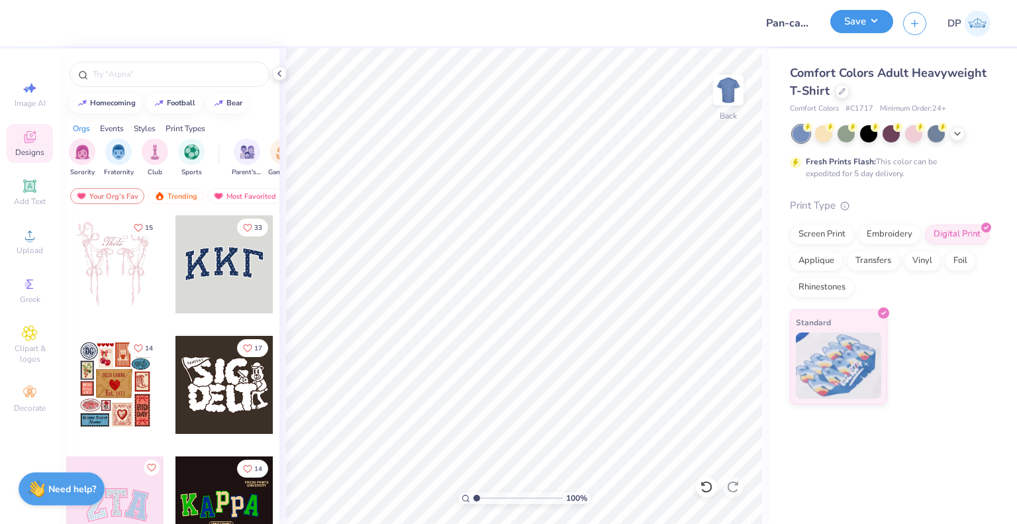
click at [874, 18] on button "Save" at bounding box center [861, 21] width 63 height 23
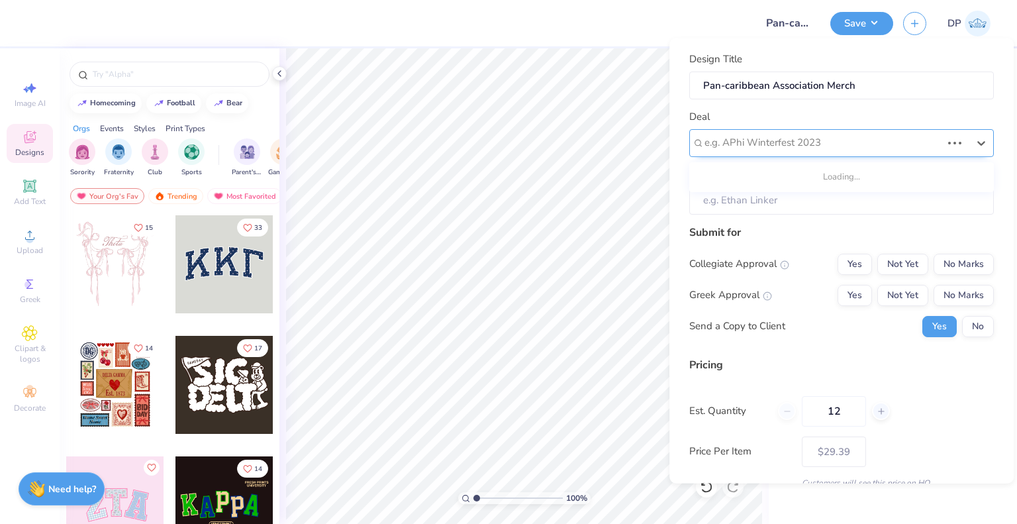
click at [846, 147] on div at bounding box center [823, 143] width 237 height 18
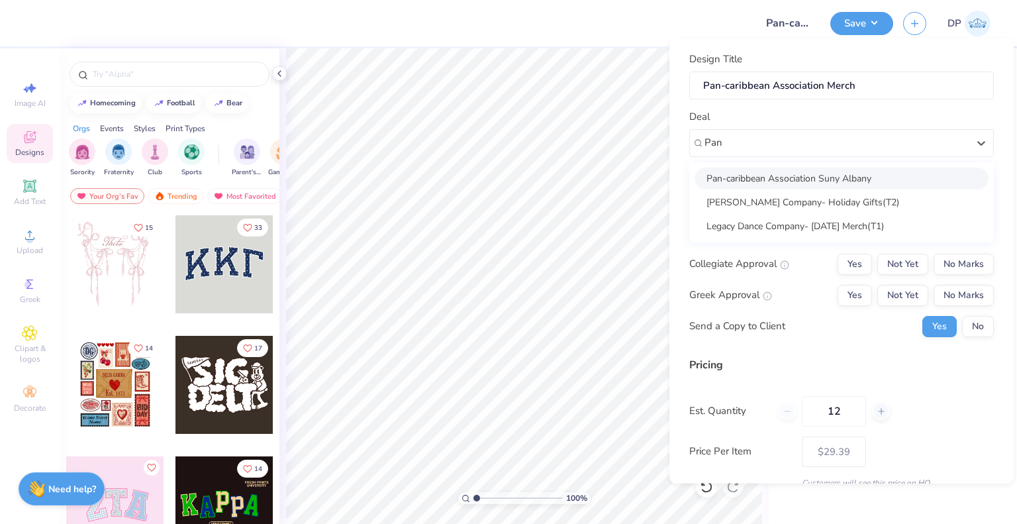
click at [821, 179] on div "Pan-caribbean Association Suny Albany" at bounding box center [842, 178] width 294 height 22
type input "Pan"
type input "Mya Thomas"
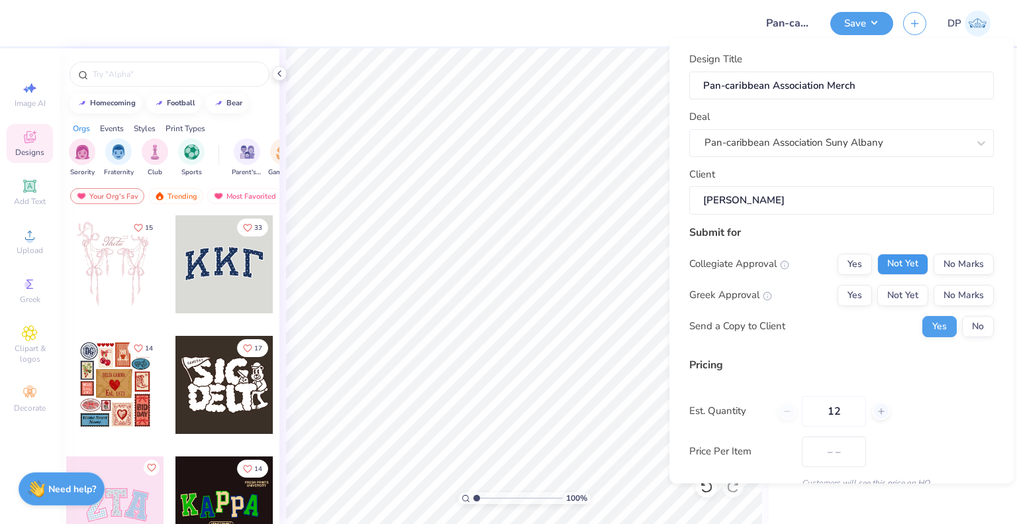
click at [887, 270] on button "Not Yet" at bounding box center [902, 263] width 51 height 21
click at [890, 295] on button "Not Yet" at bounding box center [902, 294] width 51 height 21
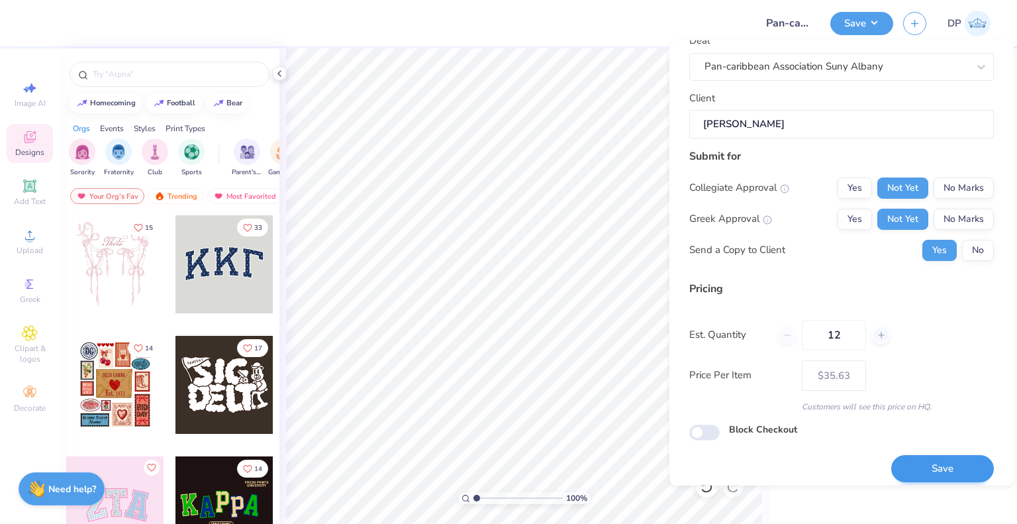
scroll to position [86, 0]
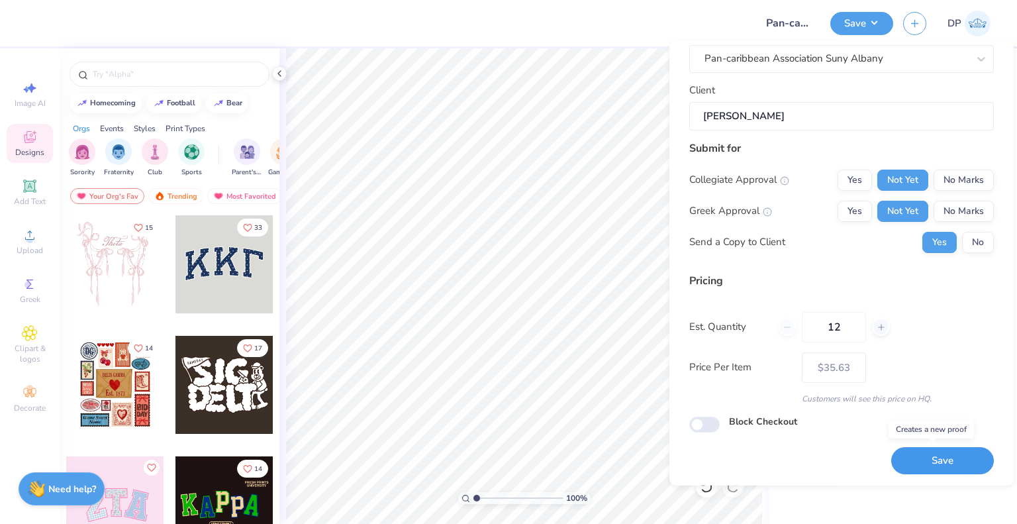
click at [914, 464] on button "Save" at bounding box center [942, 460] width 103 height 27
type input "$35.63"
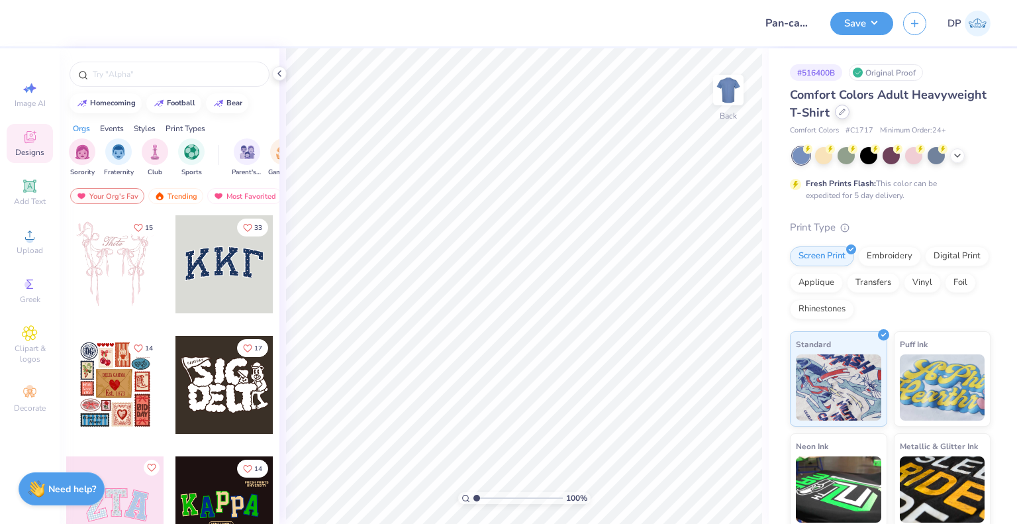
click at [850, 119] on div at bounding box center [842, 112] width 15 height 15
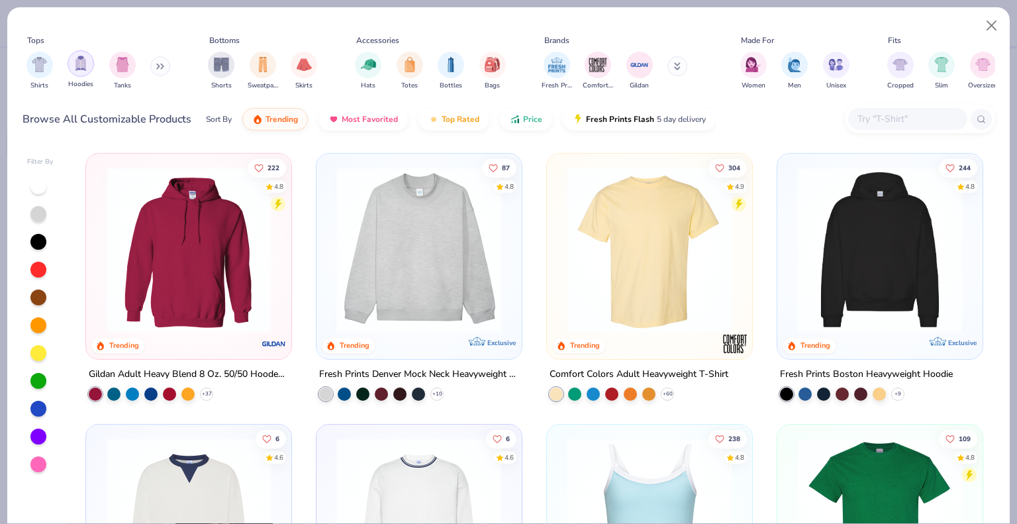
click at [85, 66] on img "filter for Hoodies" at bounding box center [80, 63] width 15 height 15
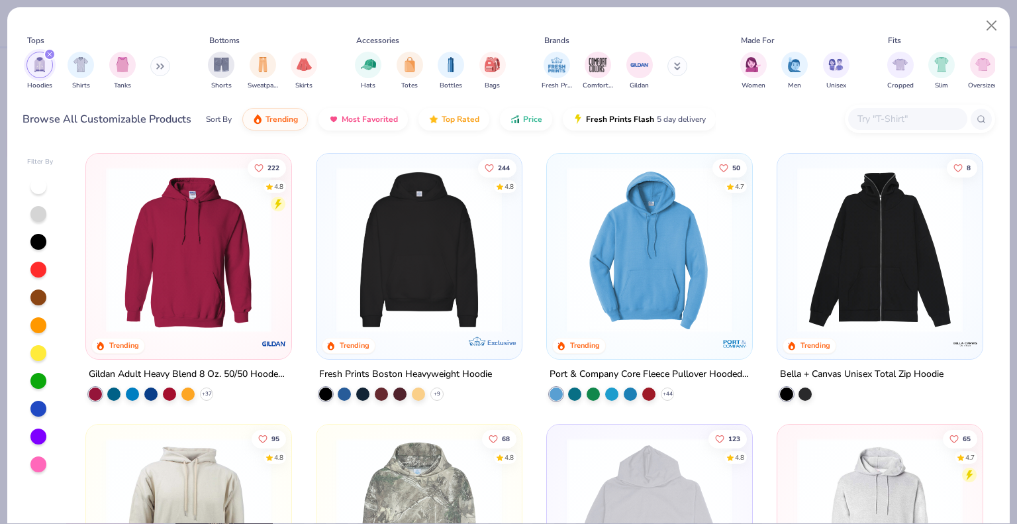
click at [235, 243] on img at bounding box center [188, 250] width 179 height 166
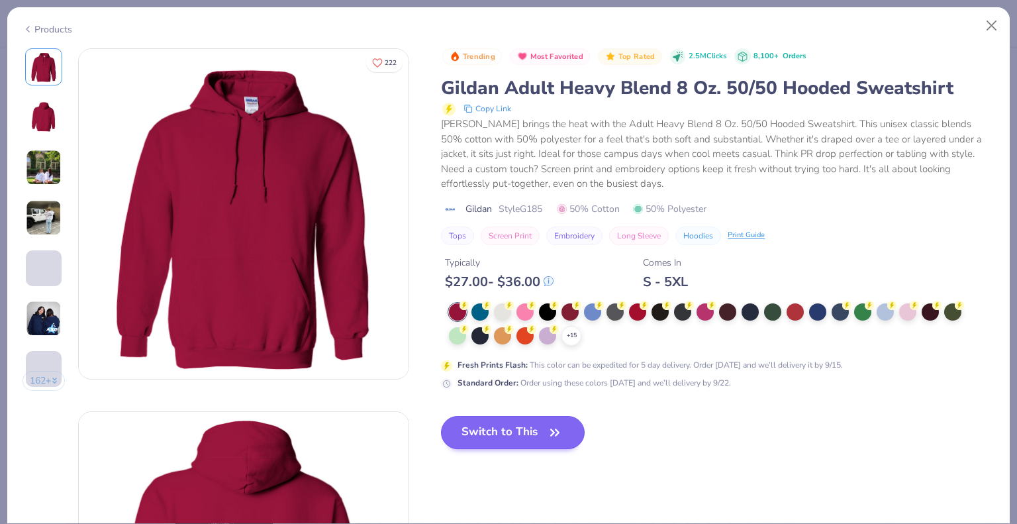
click at [549, 315] on div at bounding box center [547, 311] width 17 height 17
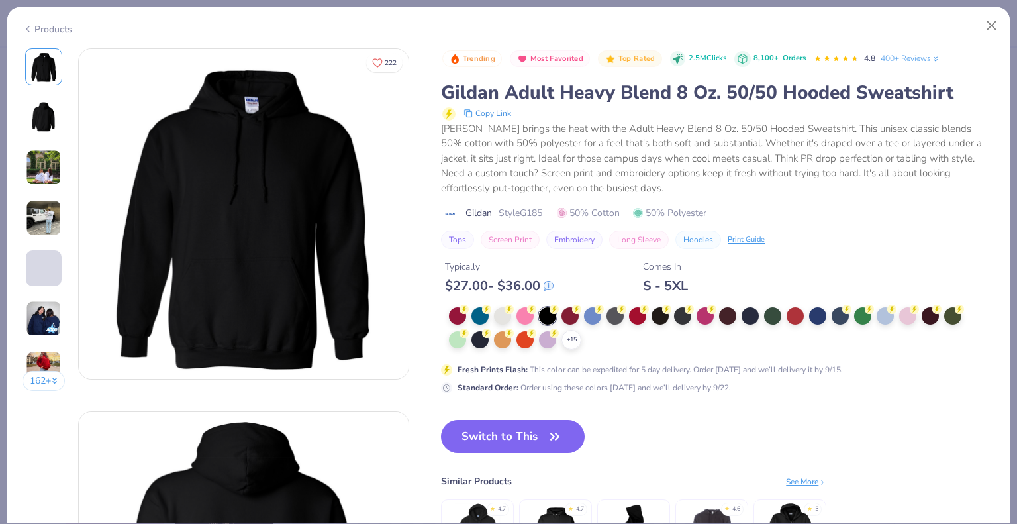
drag, startPoint x: 597, startPoint y: 317, endPoint x: 581, endPoint y: 415, distance: 100.0
click at [597, 316] on div at bounding box center [592, 315] width 17 height 17
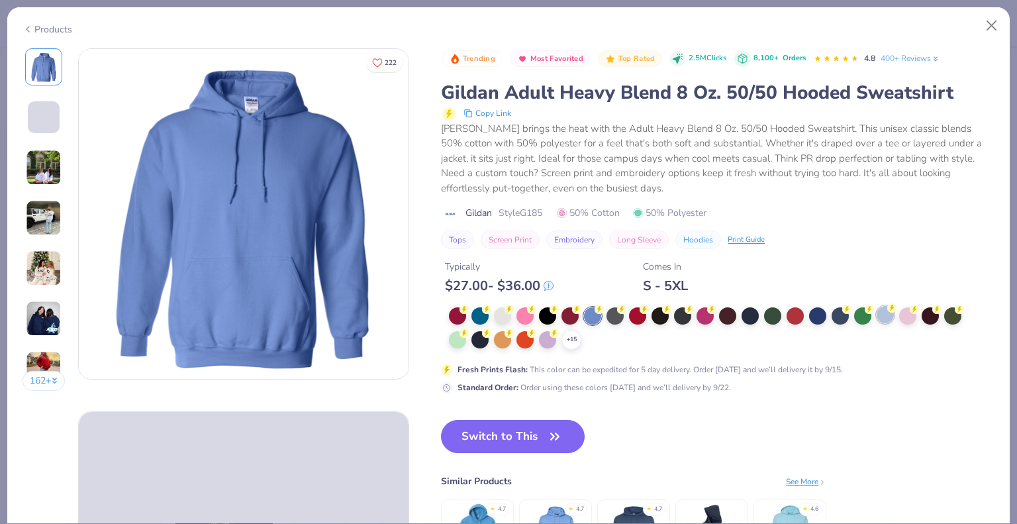
click at [885, 316] on div at bounding box center [885, 314] width 17 height 17
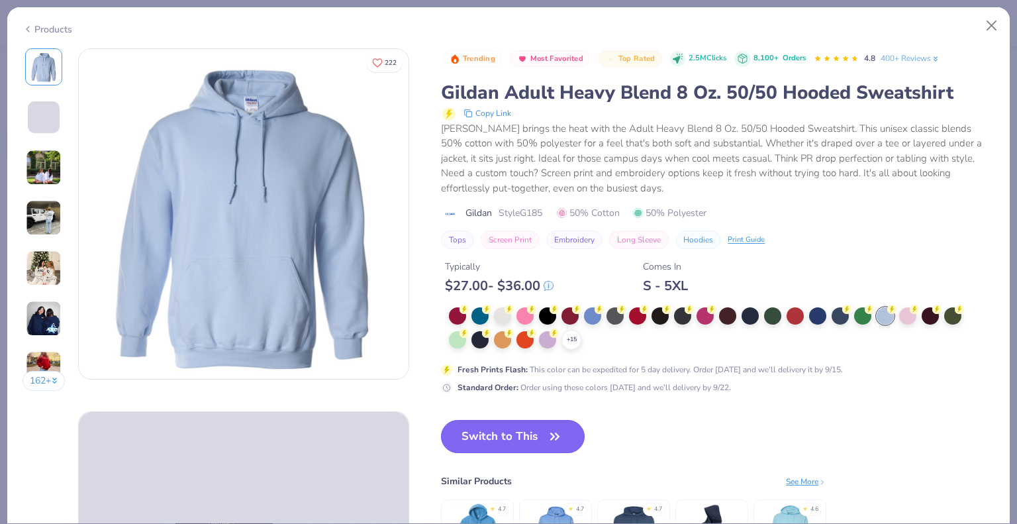
click at [513, 438] on button "Switch to This" at bounding box center [513, 436] width 144 height 33
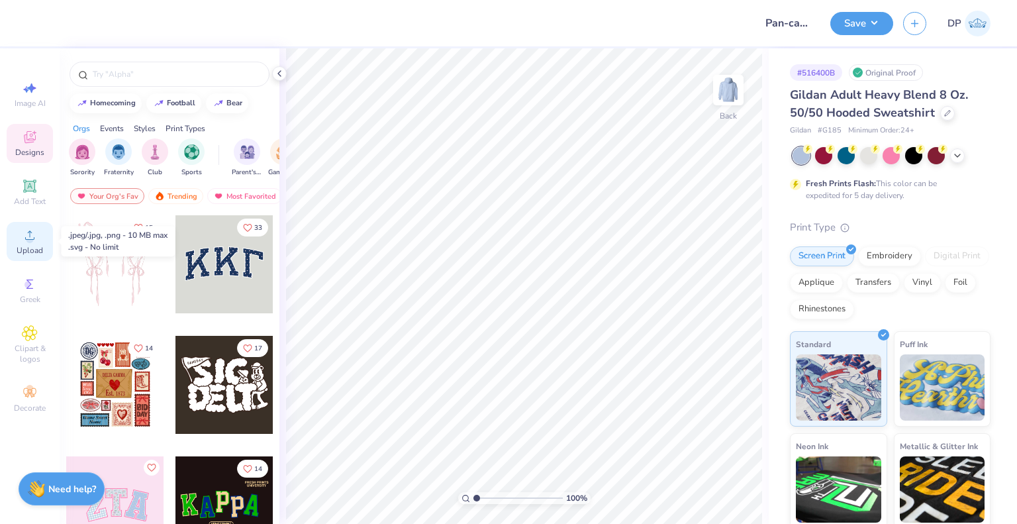
click at [26, 250] on span "Upload" at bounding box center [30, 250] width 26 height 11
click at [26, 237] on circle at bounding box center [29, 239] width 7 height 7
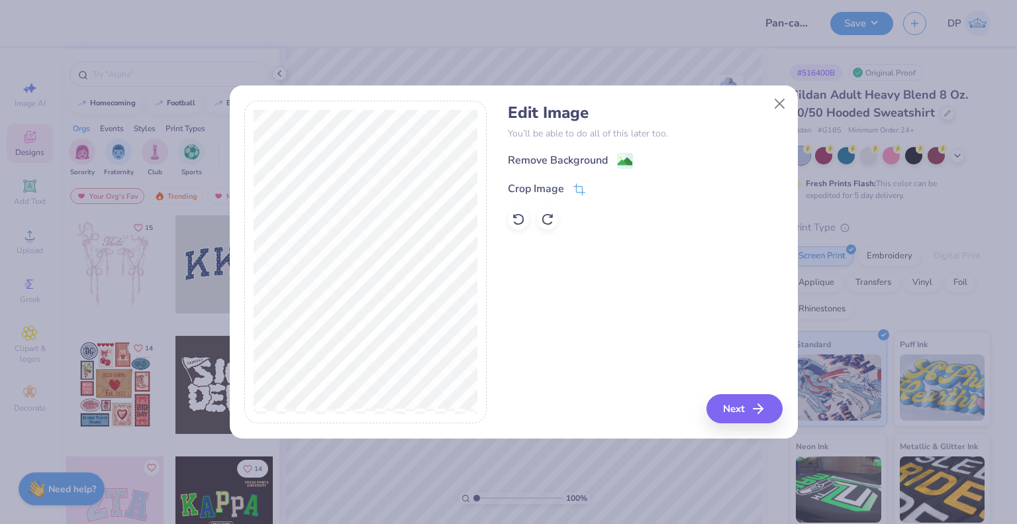
drag, startPoint x: 599, startPoint y: 158, endPoint x: 612, endPoint y: 165, distance: 14.8
click at [599, 158] on div "Remove Background" at bounding box center [558, 160] width 100 height 16
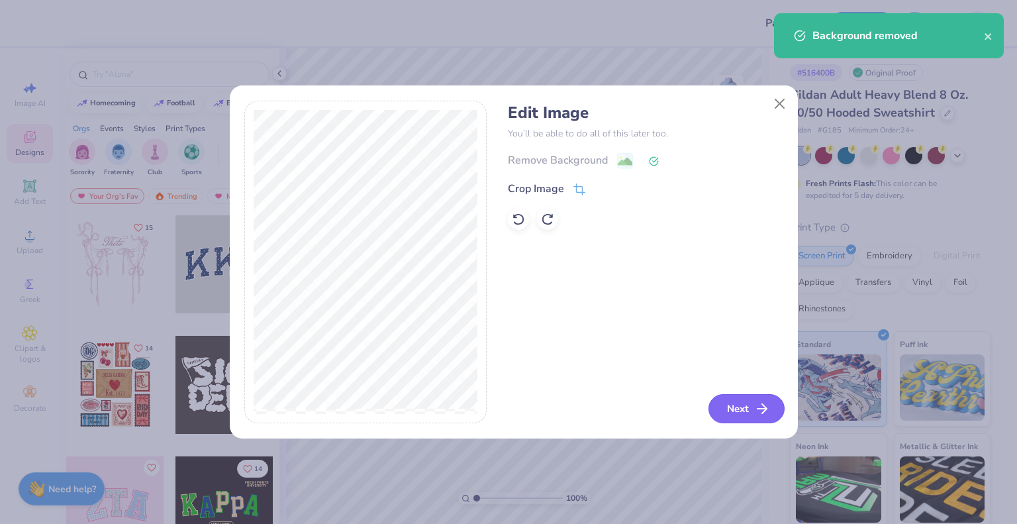
click at [745, 415] on button "Next" at bounding box center [747, 408] width 76 height 29
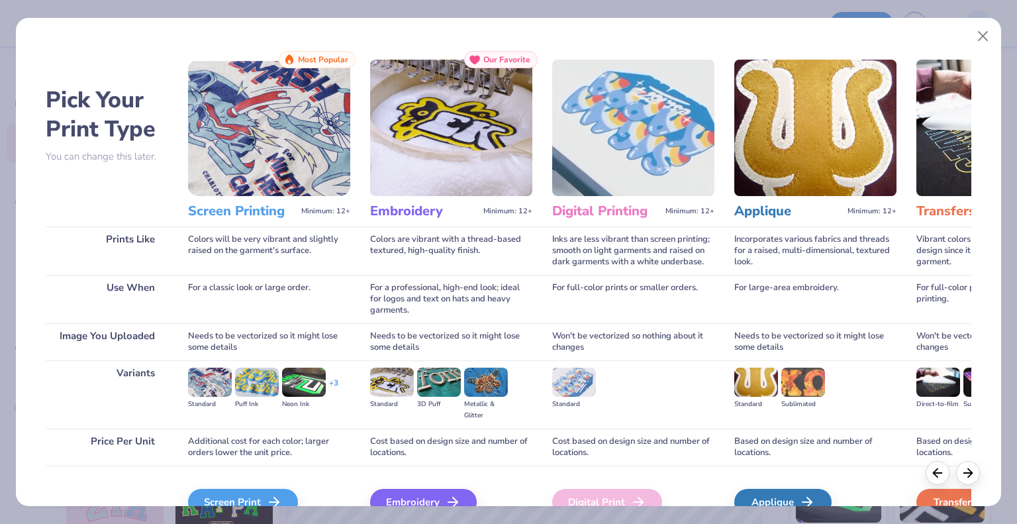
scroll to position [70, 0]
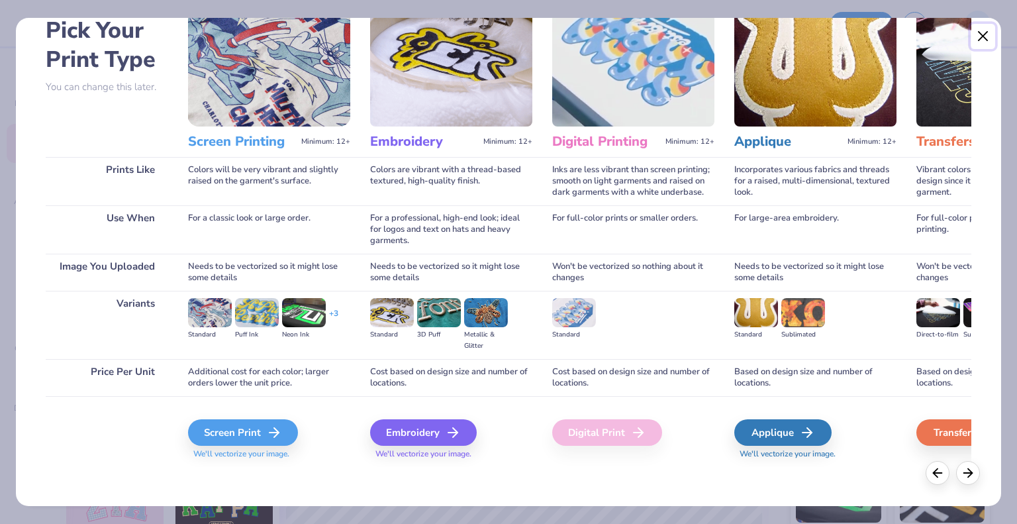
click at [982, 36] on button "Close" at bounding box center [983, 36] width 25 height 25
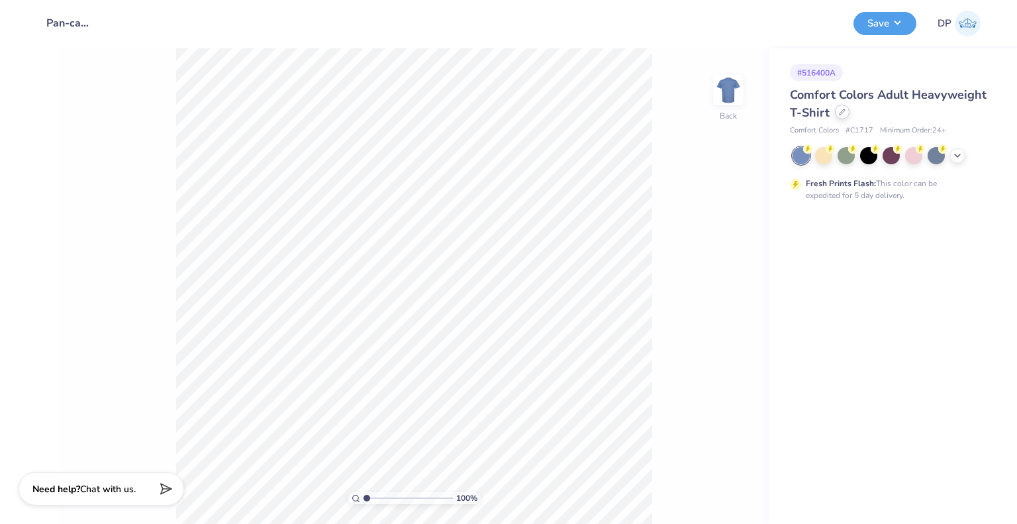
click at [835, 111] on div at bounding box center [842, 112] width 15 height 15
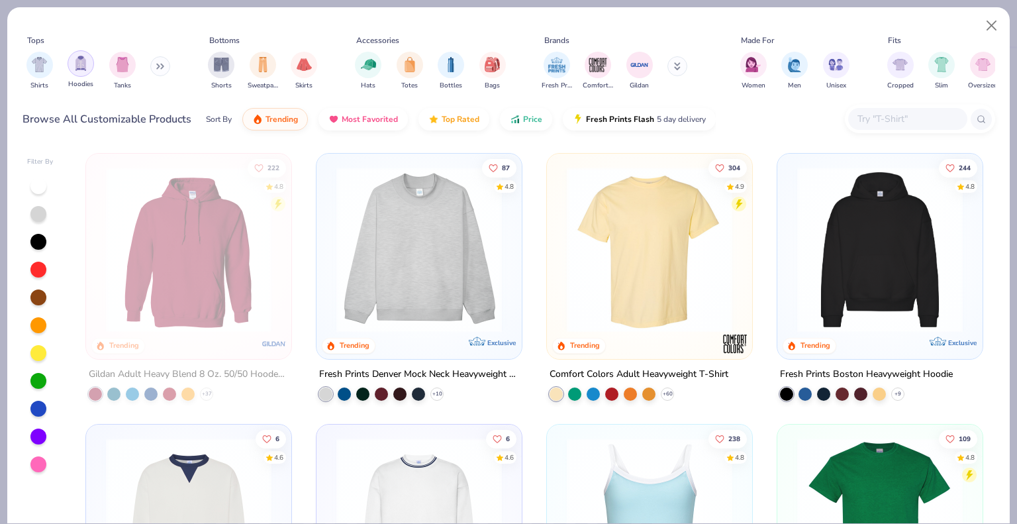
click at [85, 64] on img "filter for Hoodies" at bounding box center [80, 63] width 15 height 15
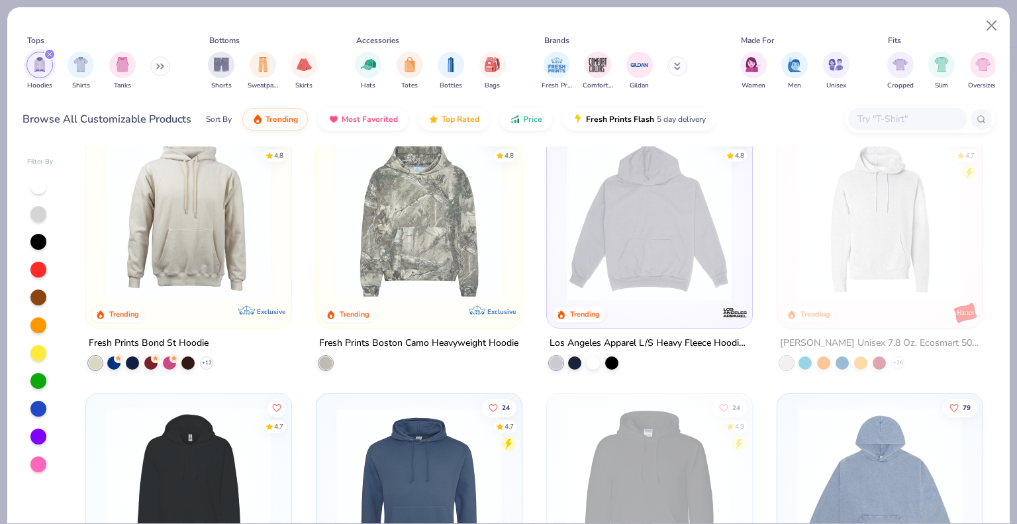
scroll to position [464, 0]
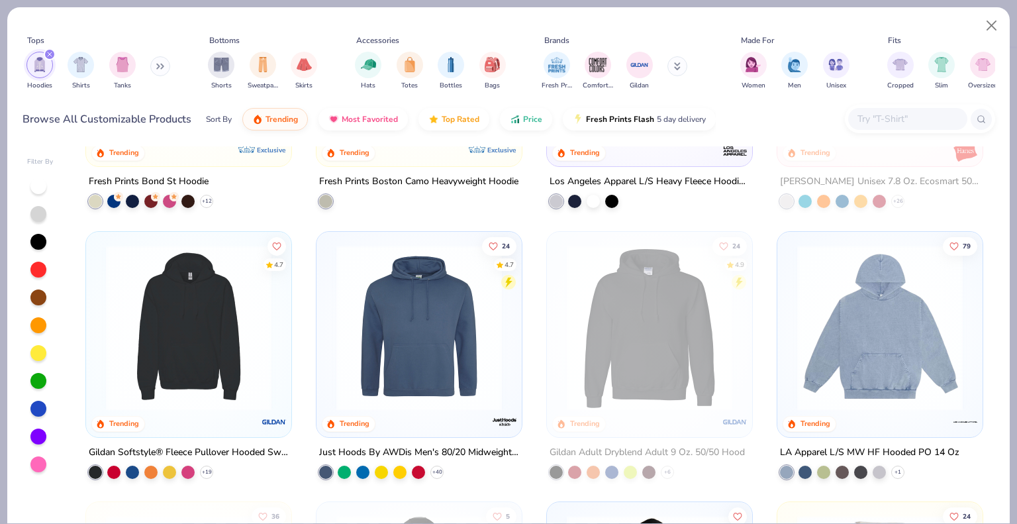
click at [239, 334] on img at bounding box center [188, 327] width 179 height 166
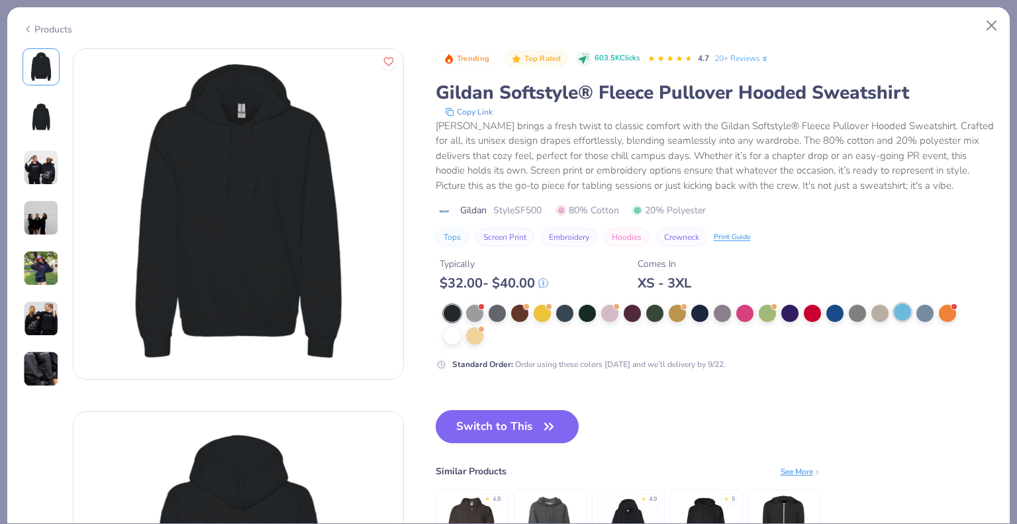
click at [901, 312] on div at bounding box center [902, 311] width 17 height 17
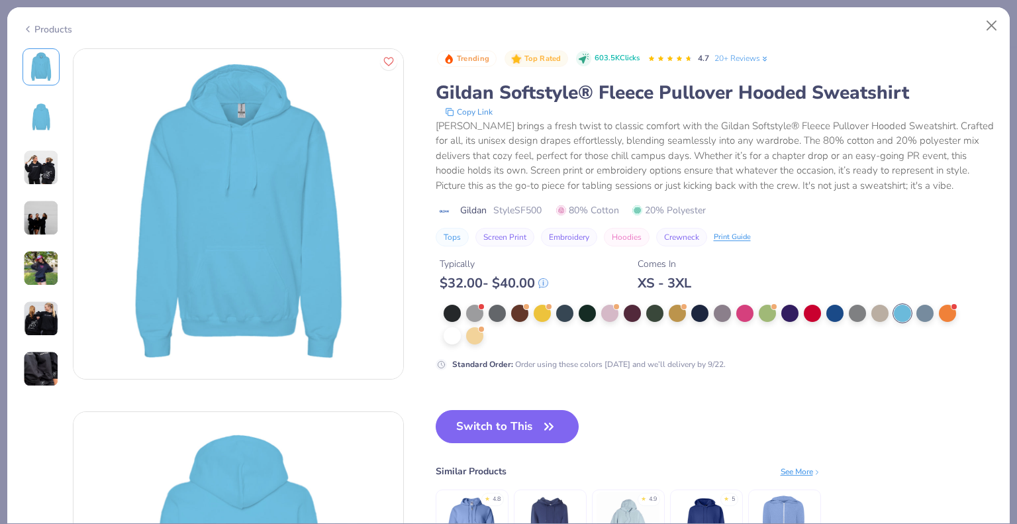
click at [61, 29] on div "Products" at bounding box center [48, 30] width 50 height 14
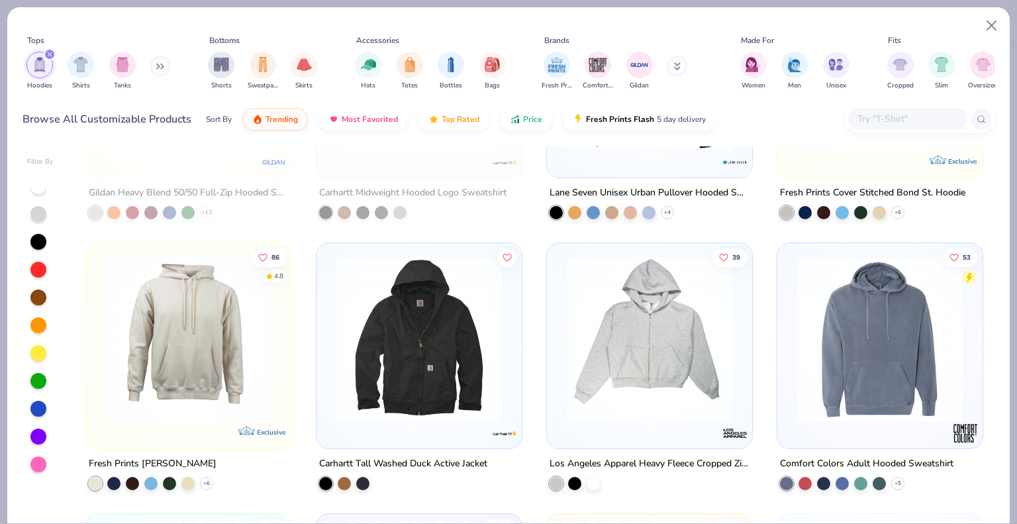
scroll to position [1059, 0]
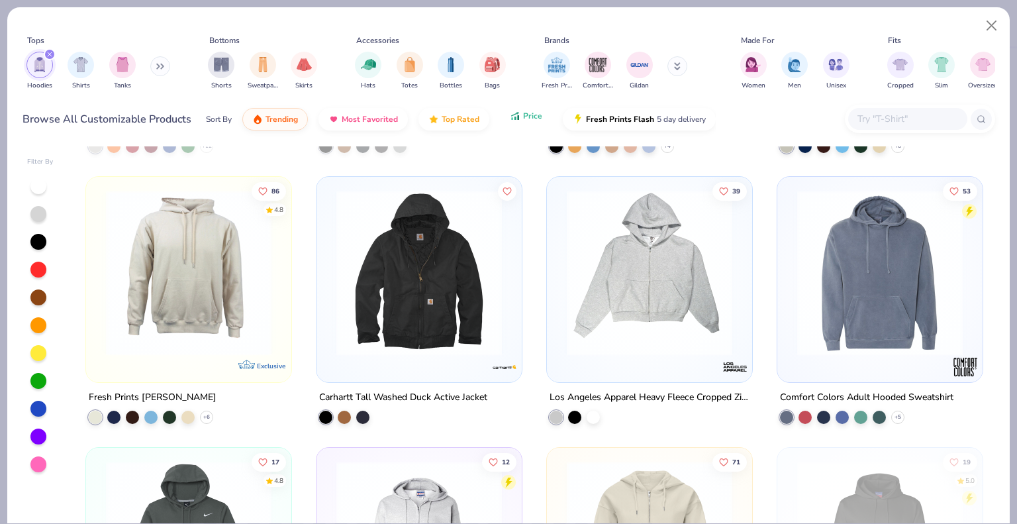
click at [534, 115] on span "Price" at bounding box center [532, 116] width 19 height 11
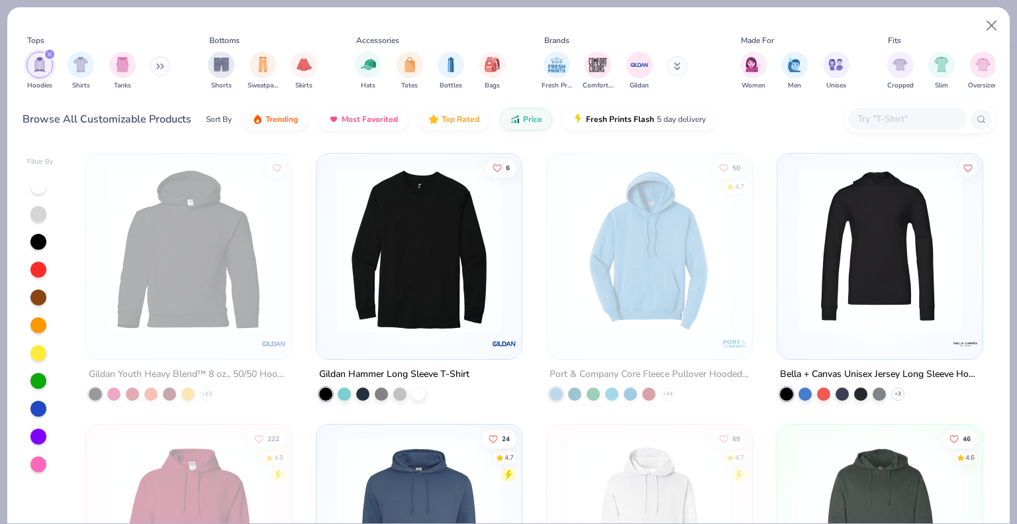
click at [874, 285] on img at bounding box center [880, 250] width 179 height 166
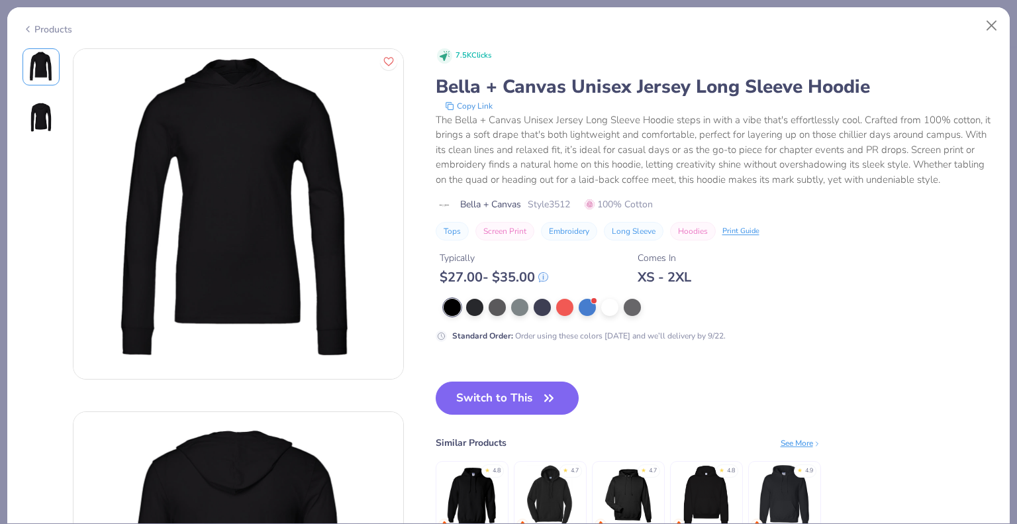
click at [46, 31] on div "Products" at bounding box center [48, 30] width 50 height 14
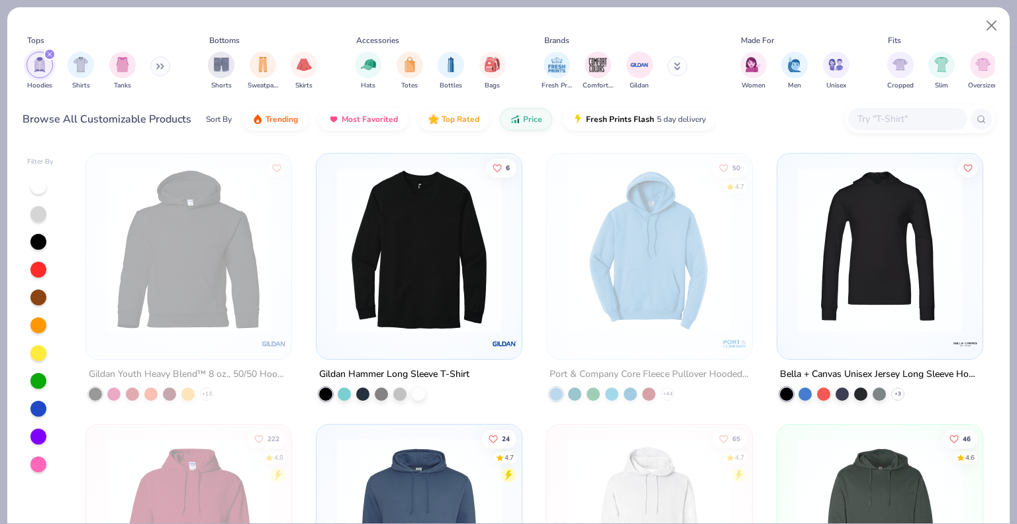
click at [881, 270] on img at bounding box center [880, 250] width 179 height 166
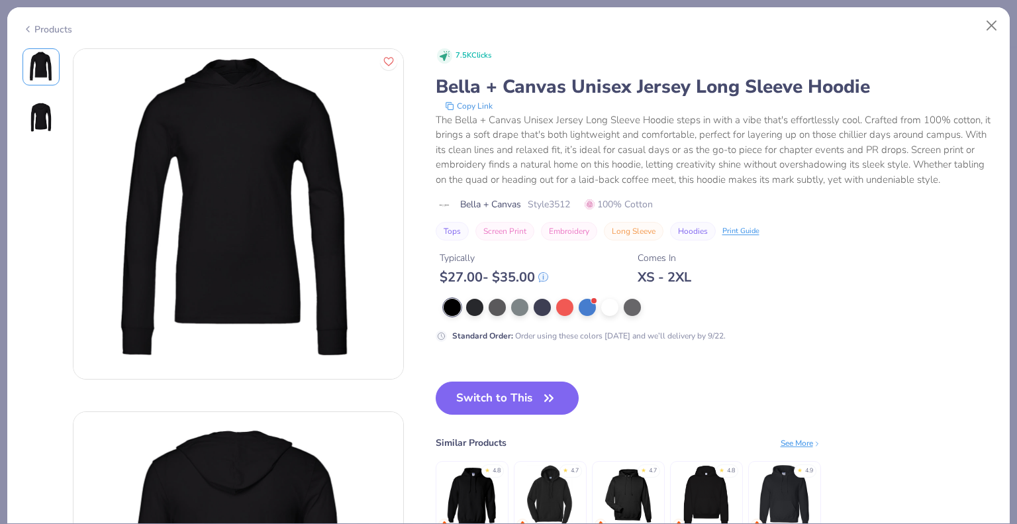
click at [42, 26] on div "Products" at bounding box center [48, 30] width 50 height 14
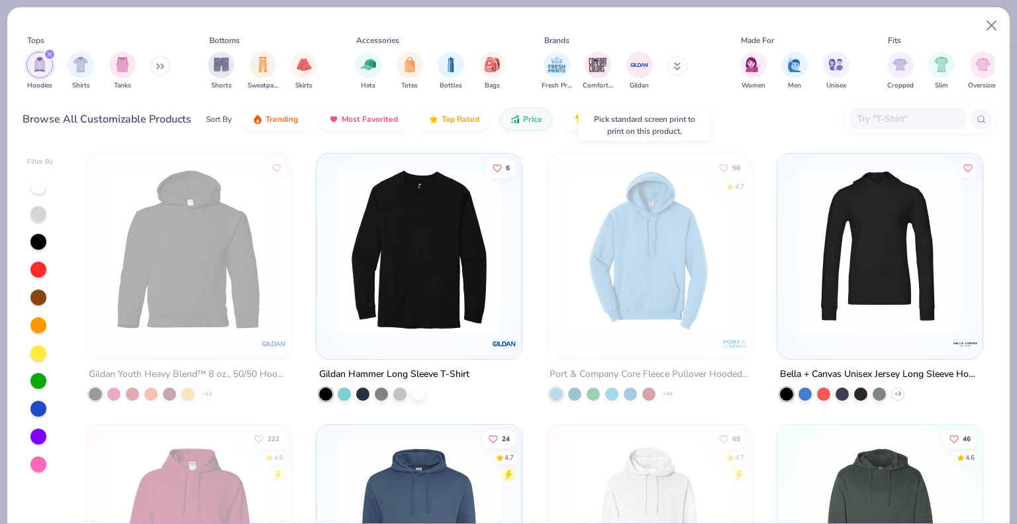
scroll to position [199, 0]
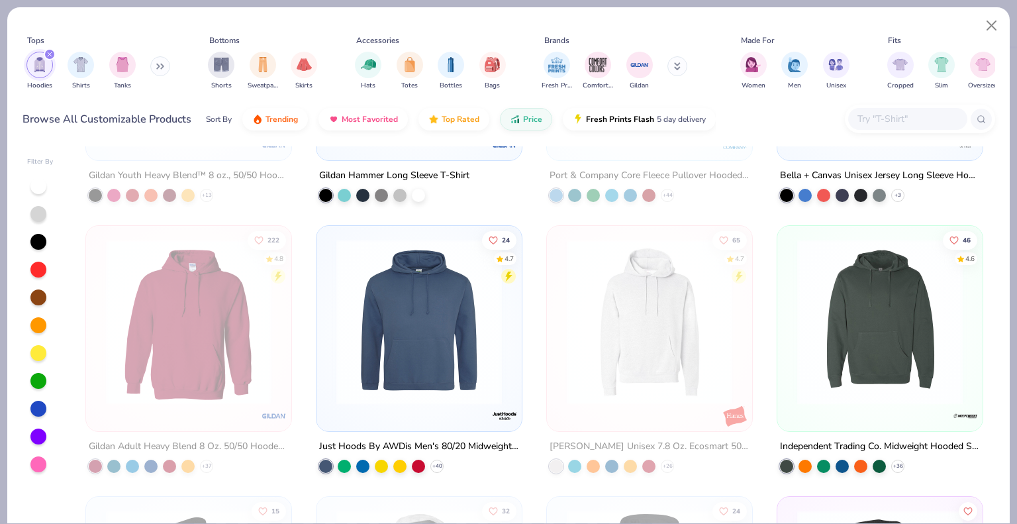
click at [477, 330] on img at bounding box center [419, 322] width 179 height 166
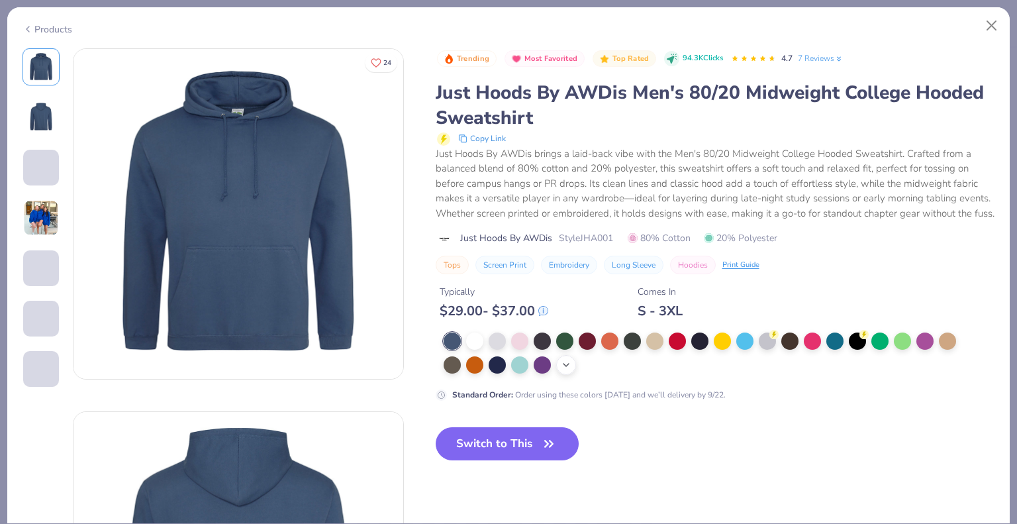
click at [558, 375] on div "+ 18" at bounding box center [566, 365] width 20 height 20
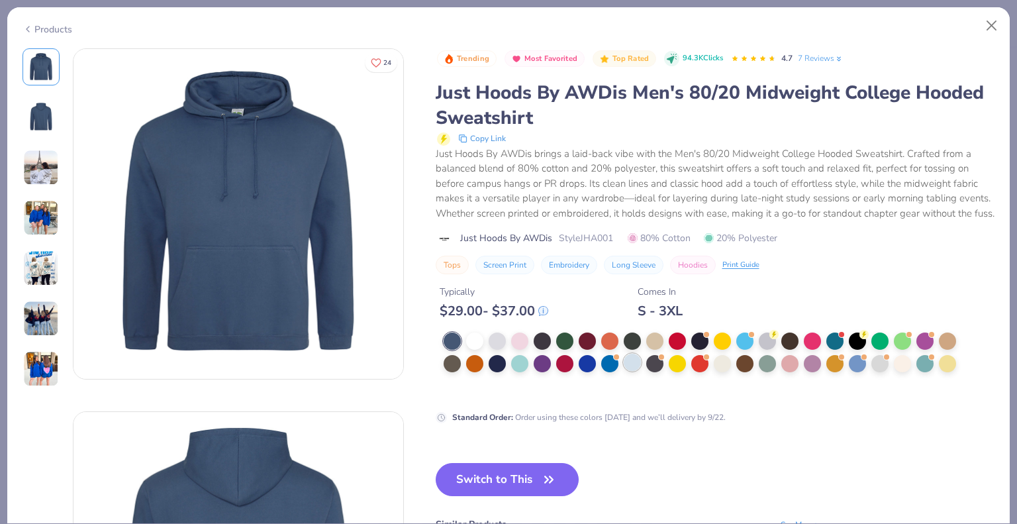
click at [636, 371] on div at bounding box center [632, 362] width 17 height 17
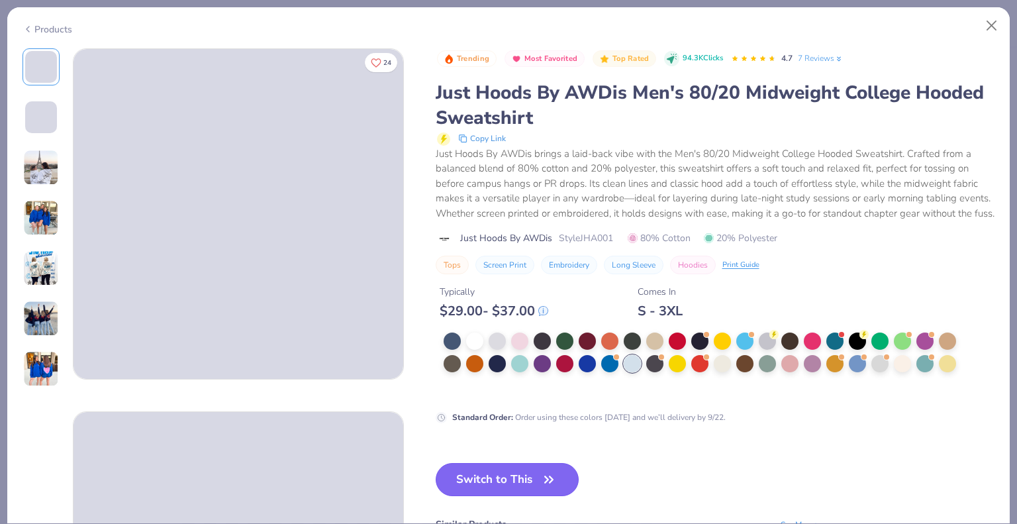
click at [524, 496] on button "Switch to This" at bounding box center [508, 479] width 144 height 33
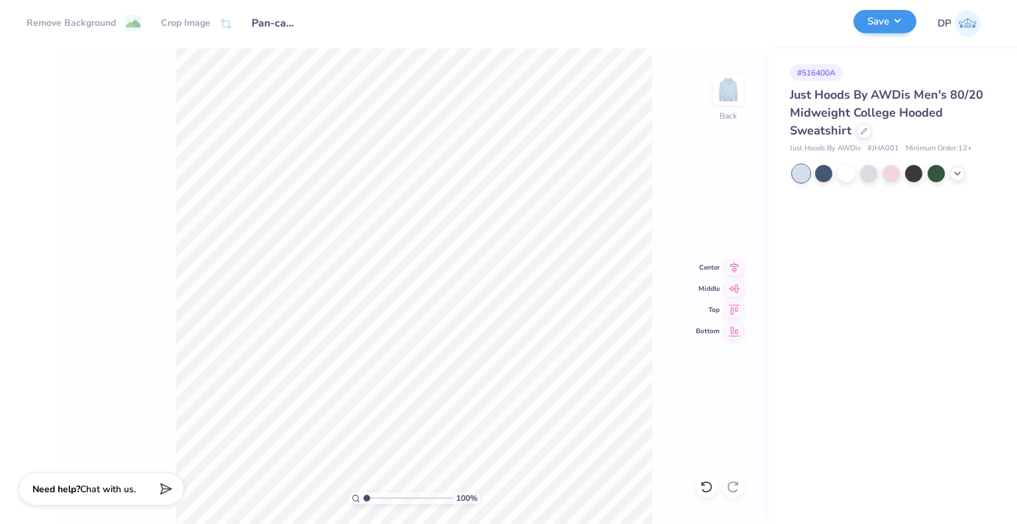
click at [881, 34] on div "Save DP" at bounding box center [931, 23] width 154 height 46
click at [893, 26] on button "Save" at bounding box center [885, 21] width 63 height 23
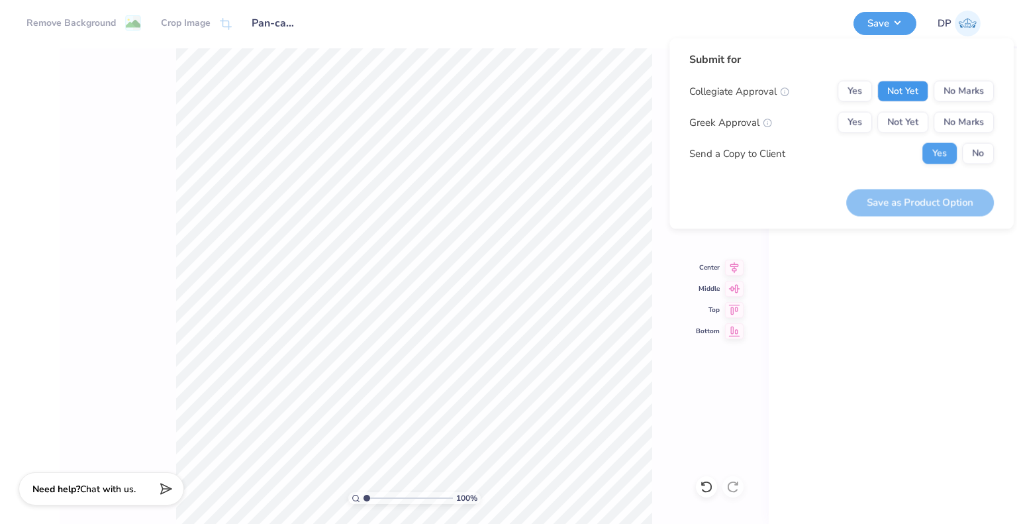
click at [912, 99] on button "Not Yet" at bounding box center [902, 91] width 51 height 21
click at [906, 118] on button "Not Yet" at bounding box center [902, 122] width 51 height 21
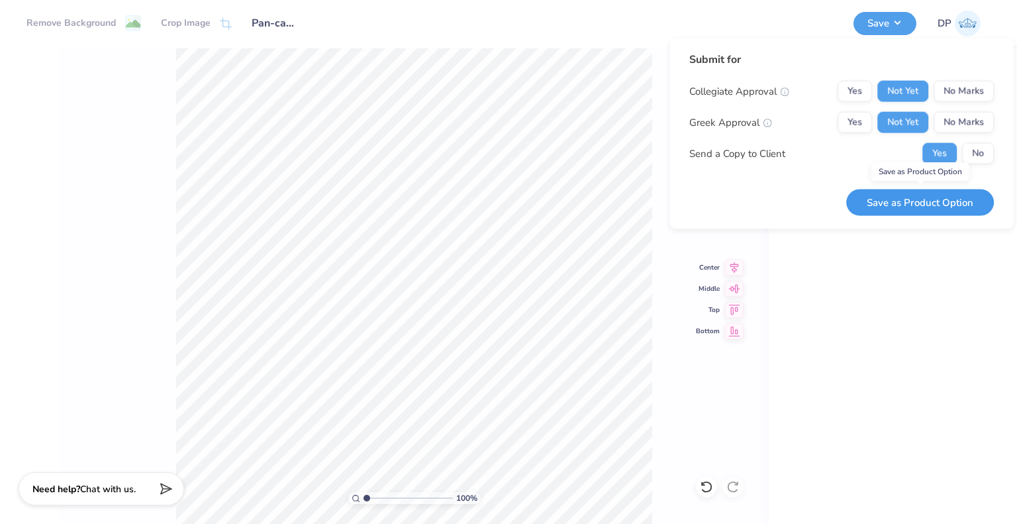
click at [898, 209] on button "Save as Product Option" at bounding box center [920, 202] width 148 height 27
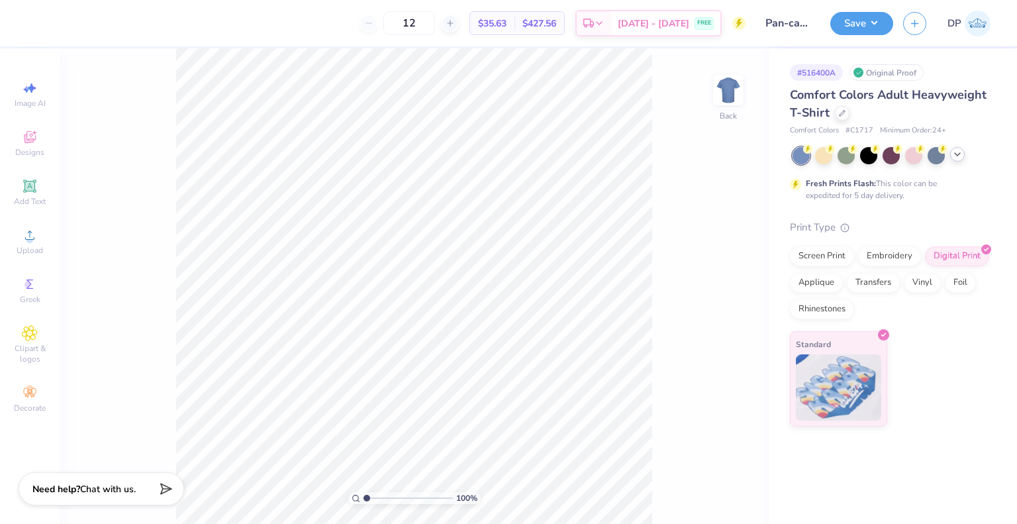
click at [961, 156] on icon at bounding box center [957, 154] width 11 height 11
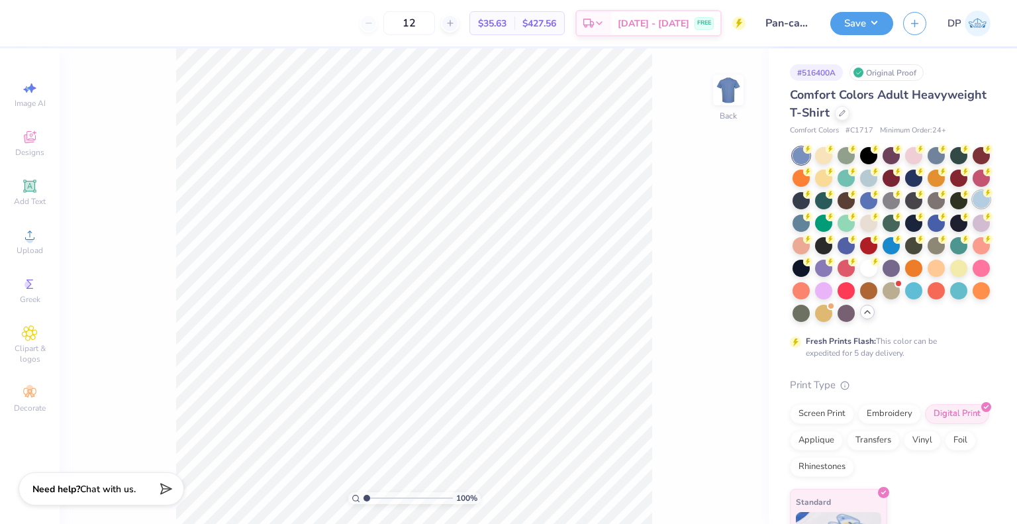
click at [973, 208] on div at bounding box center [981, 199] width 17 height 17
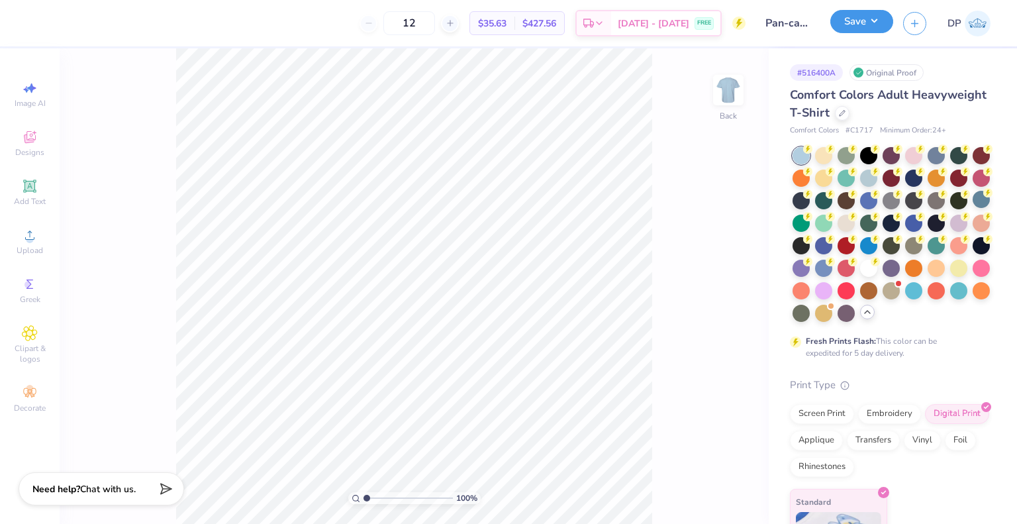
click at [871, 11] on button "Save" at bounding box center [861, 21] width 63 height 23
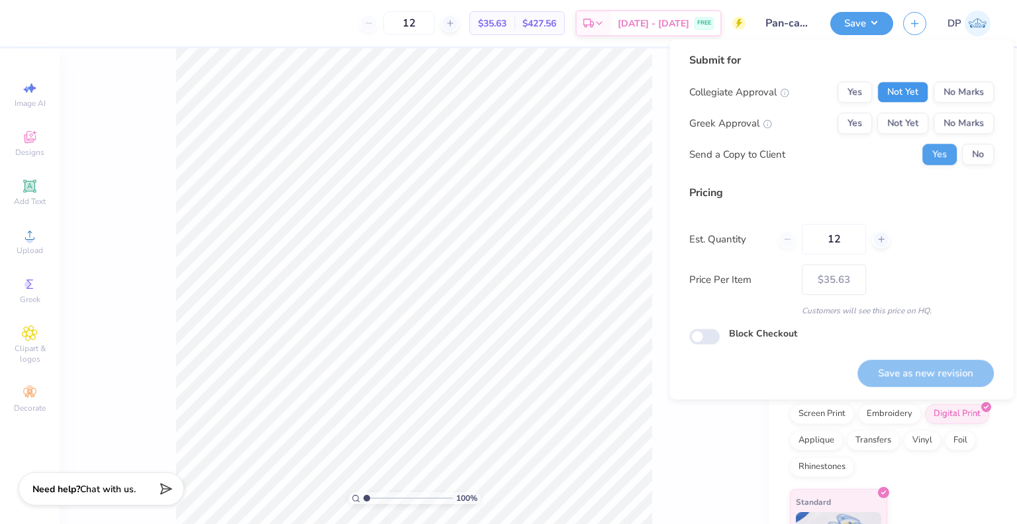
click at [893, 85] on button "Not Yet" at bounding box center [902, 91] width 51 height 21
click at [891, 113] on button "Not Yet" at bounding box center [902, 123] width 51 height 21
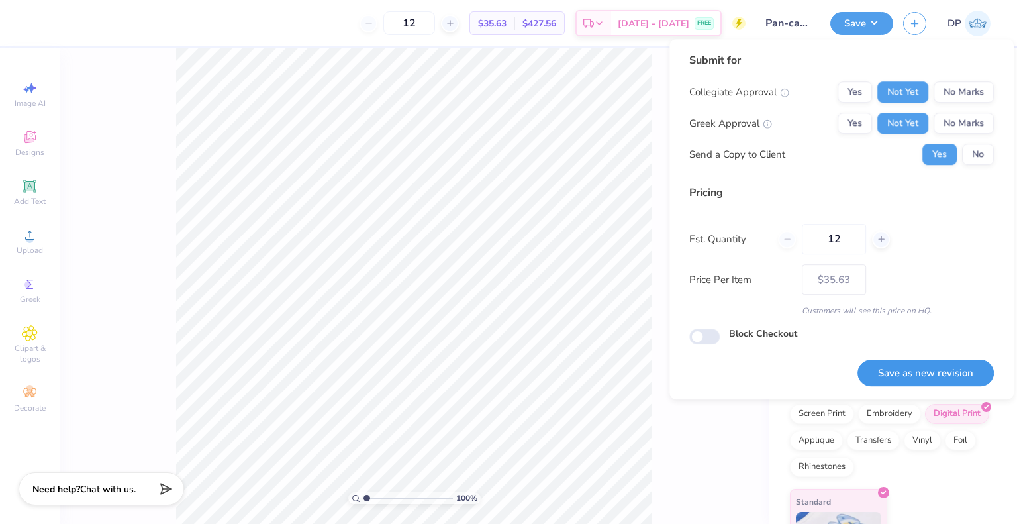
click at [896, 366] on button "Save as new revision" at bounding box center [925, 373] width 136 height 27
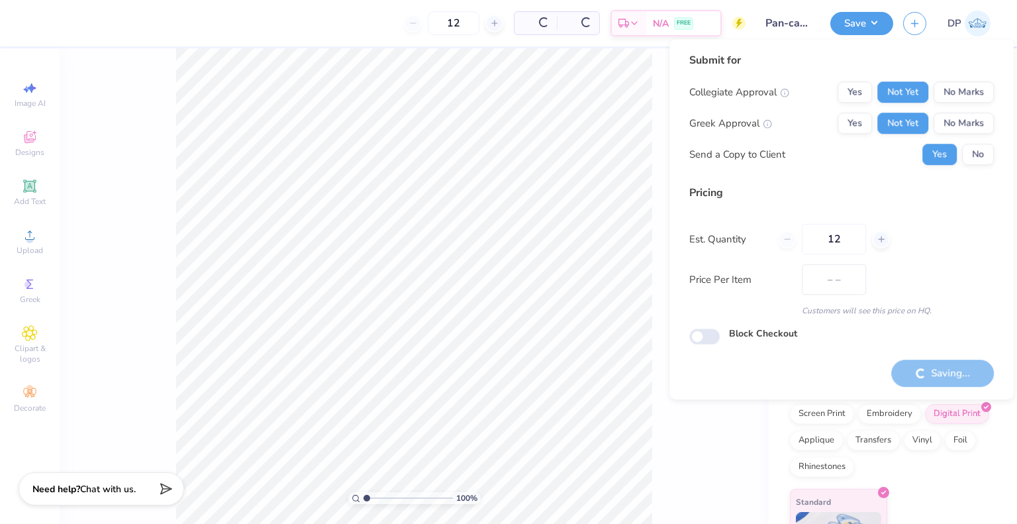
type input "$35.63"
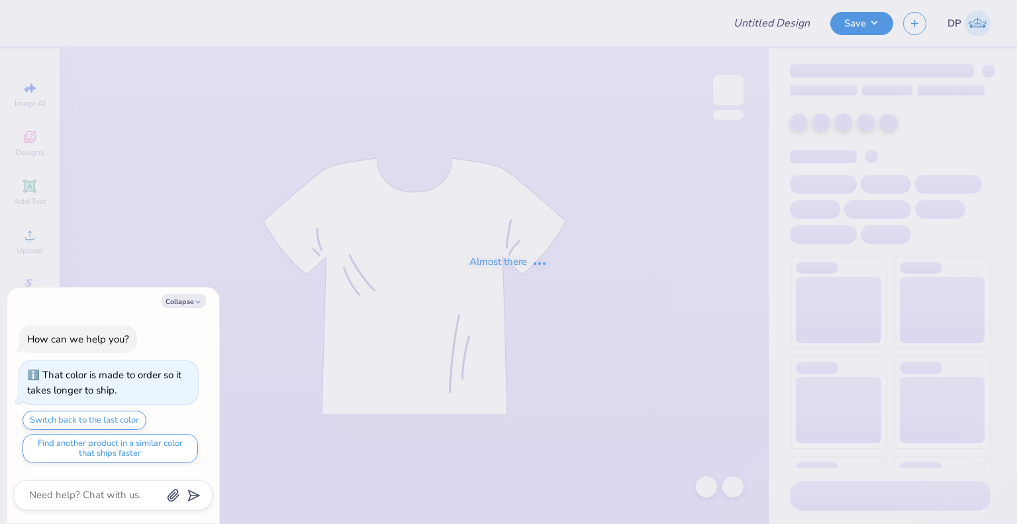
type input "ZTA Mockneck"
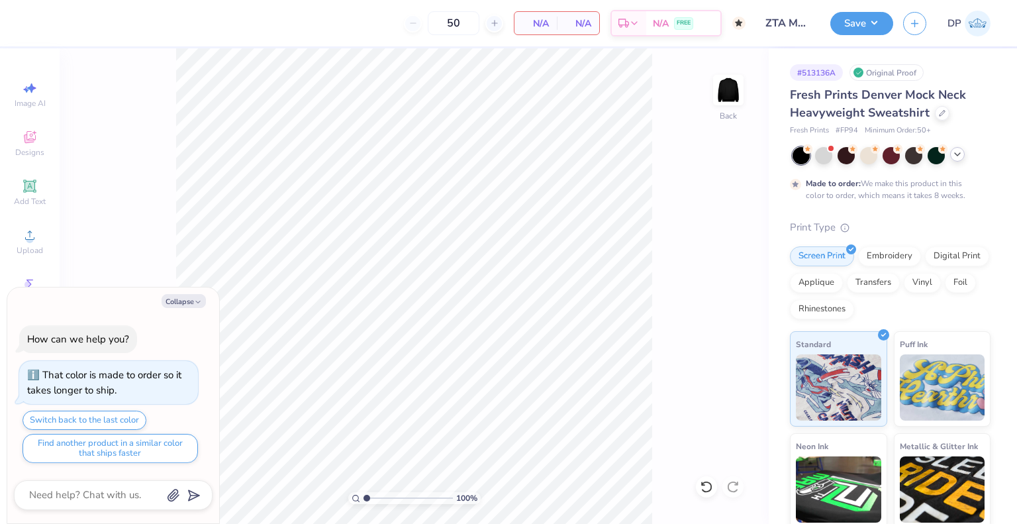
click at [961, 156] on icon at bounding box center [957, 154] width 11 height 11
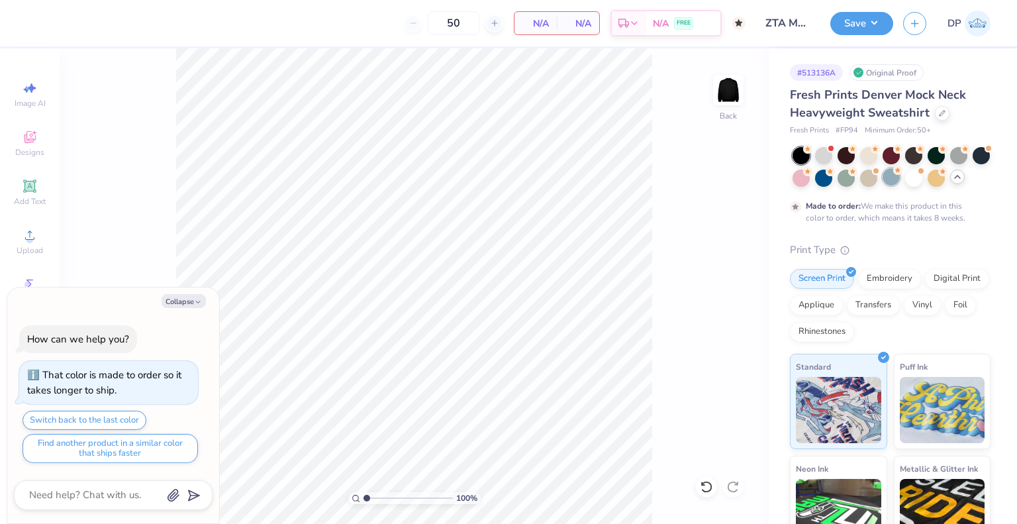
click at [900, 177] on div at bounding box center [891, 176] width 17 height 17
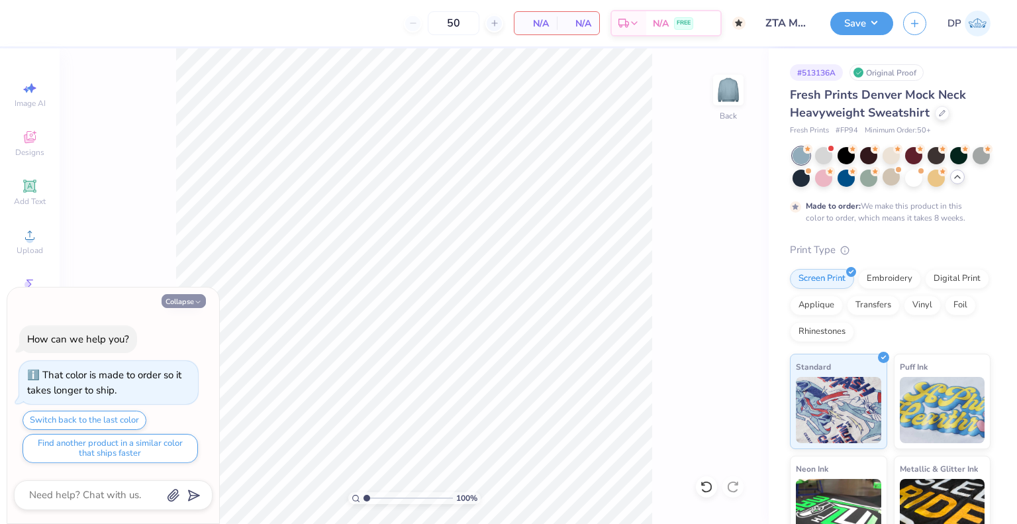
click at [184, 303] on button "Collapse" at bounding box center [184, 301] width 44 height 14
type textarea "x"
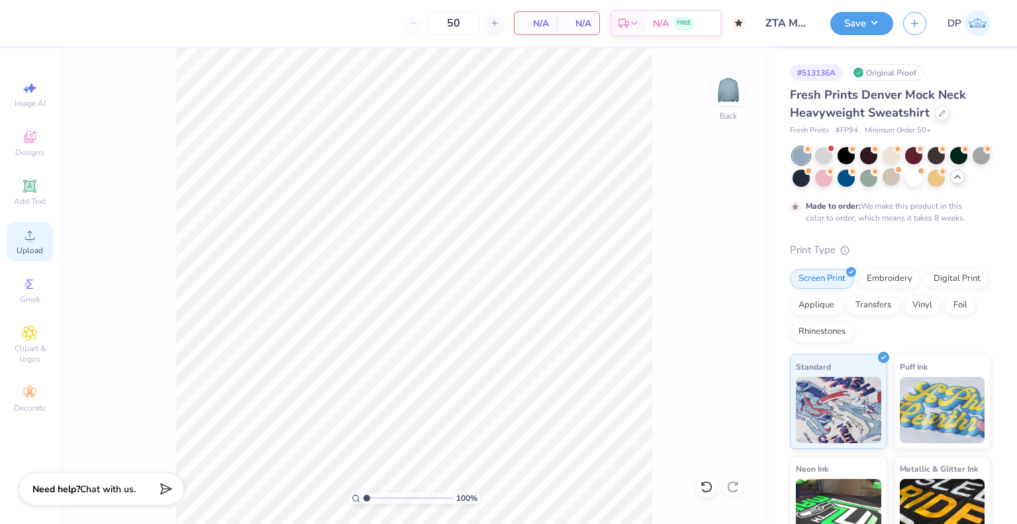
click at [23, 246] on span "Upload" at bounding box center [30, 250] width 26 height 11
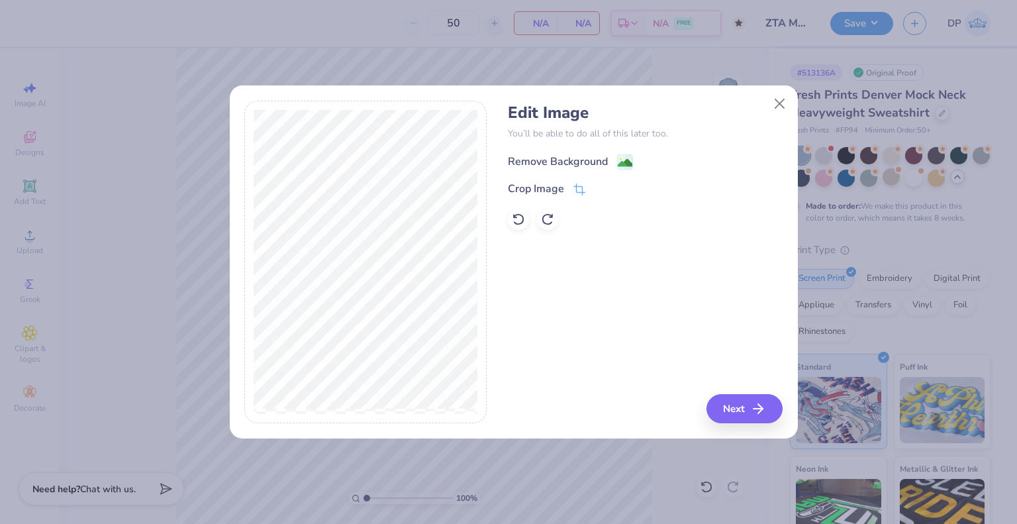
click at [570, 164] on div "Remove Background" at bounding box center [558, 162] width 100 height 16
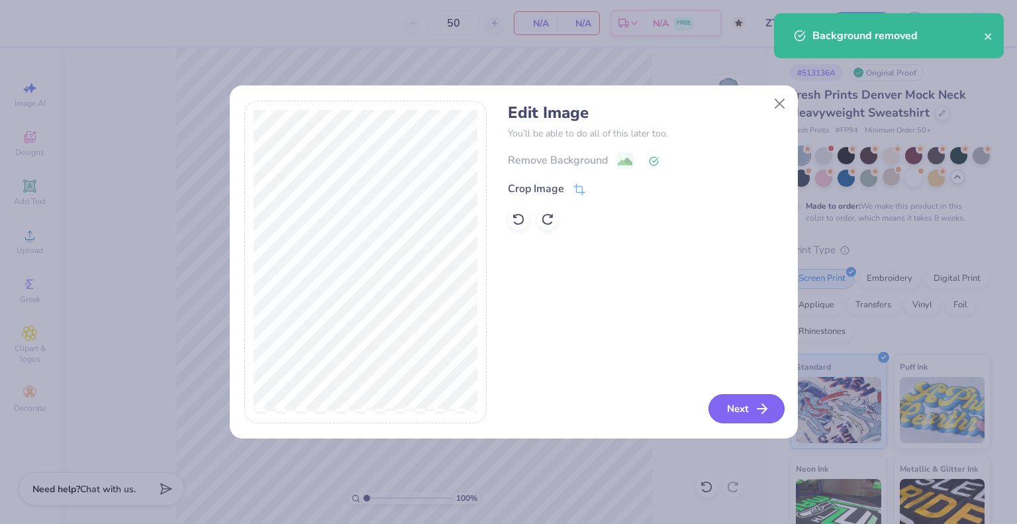
click at [752, 420] on button "Next" at bounding box center [747, 408] width 76 height 29
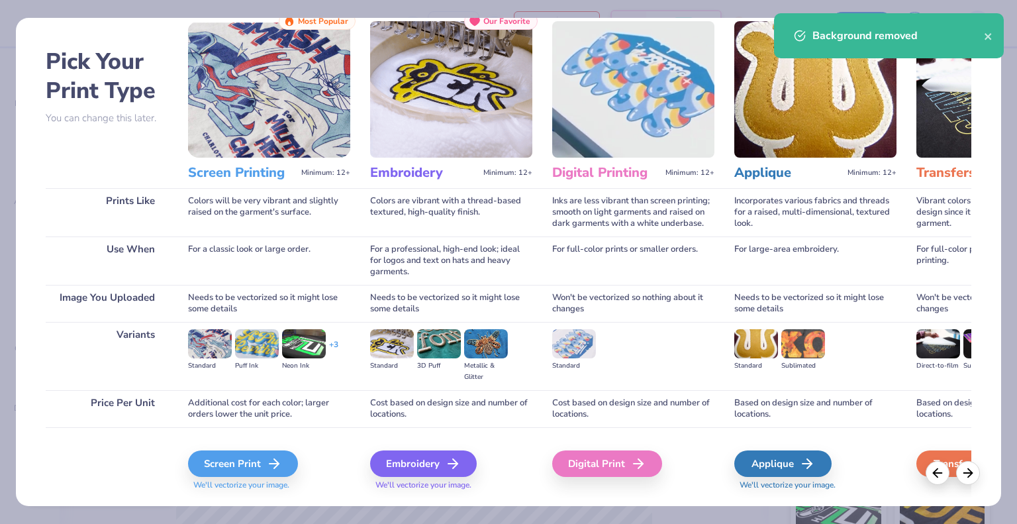
scroll to position [70, 0]
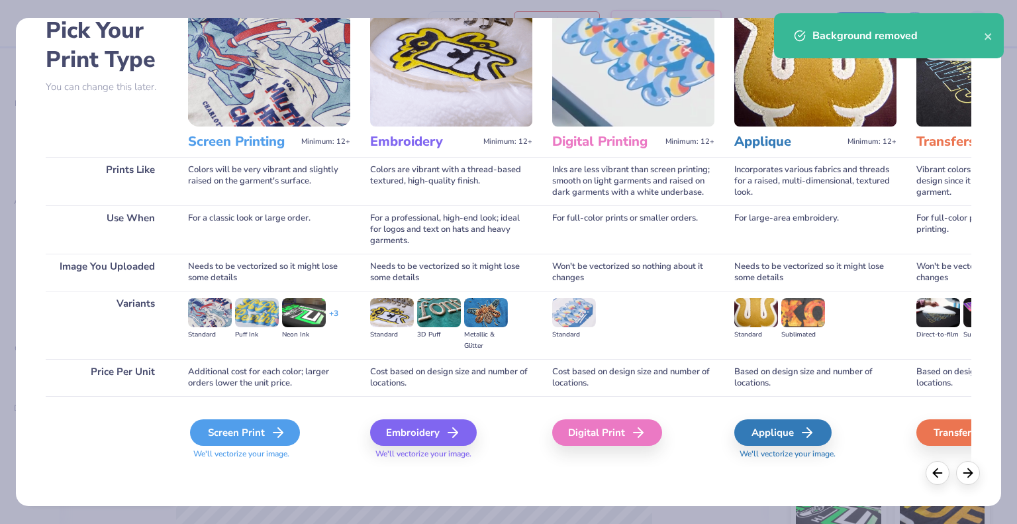
click at [264, 438] on div "Screen Print" at bounding box center [245, 432] width 110 height 26
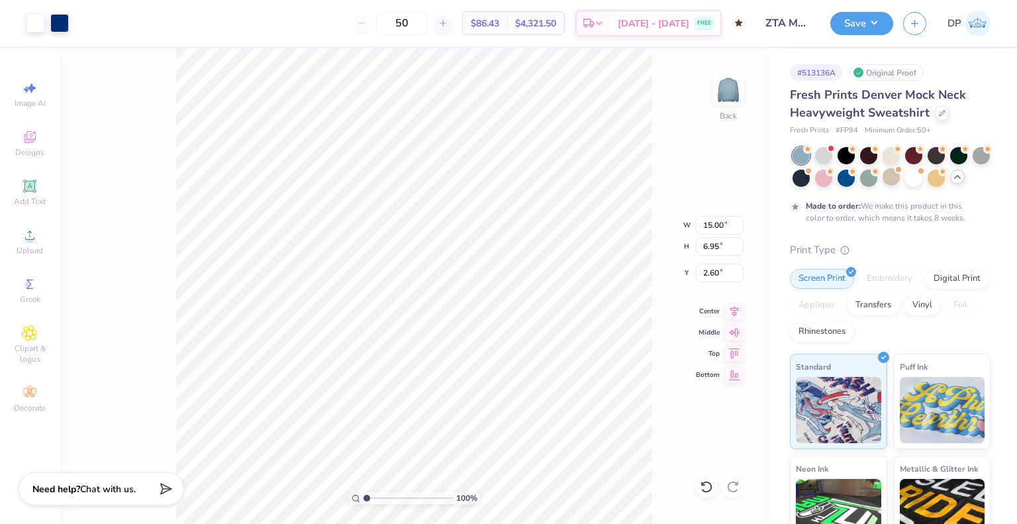
type input "3.00"
click at [848, 23] on button "Save" at bounding box center [861, 21] width 63 height 23
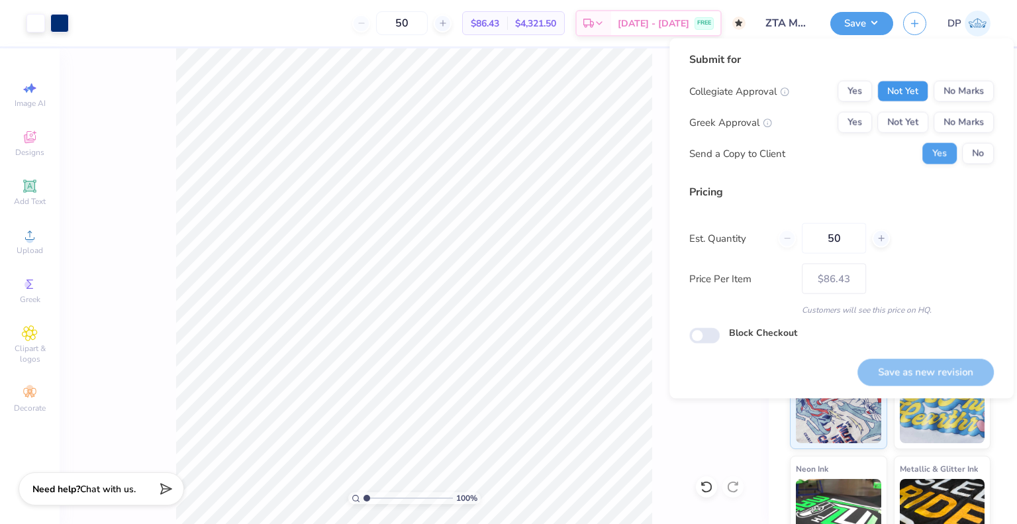
click at [892, 84] on button "Not Yet" at bounding box center [902, 91] width 51 height 21
click at [896, 121] on button "Not Yet" at bounding box center [902, 122] width 51 height 21
click at [906, 375] on button "Save as new revision" at bounding box center [925, 371] width 136 height 27
type input "$86.43"
checkbox input "true"
